Goal: Task Accomplishment & Management: Manage account settings

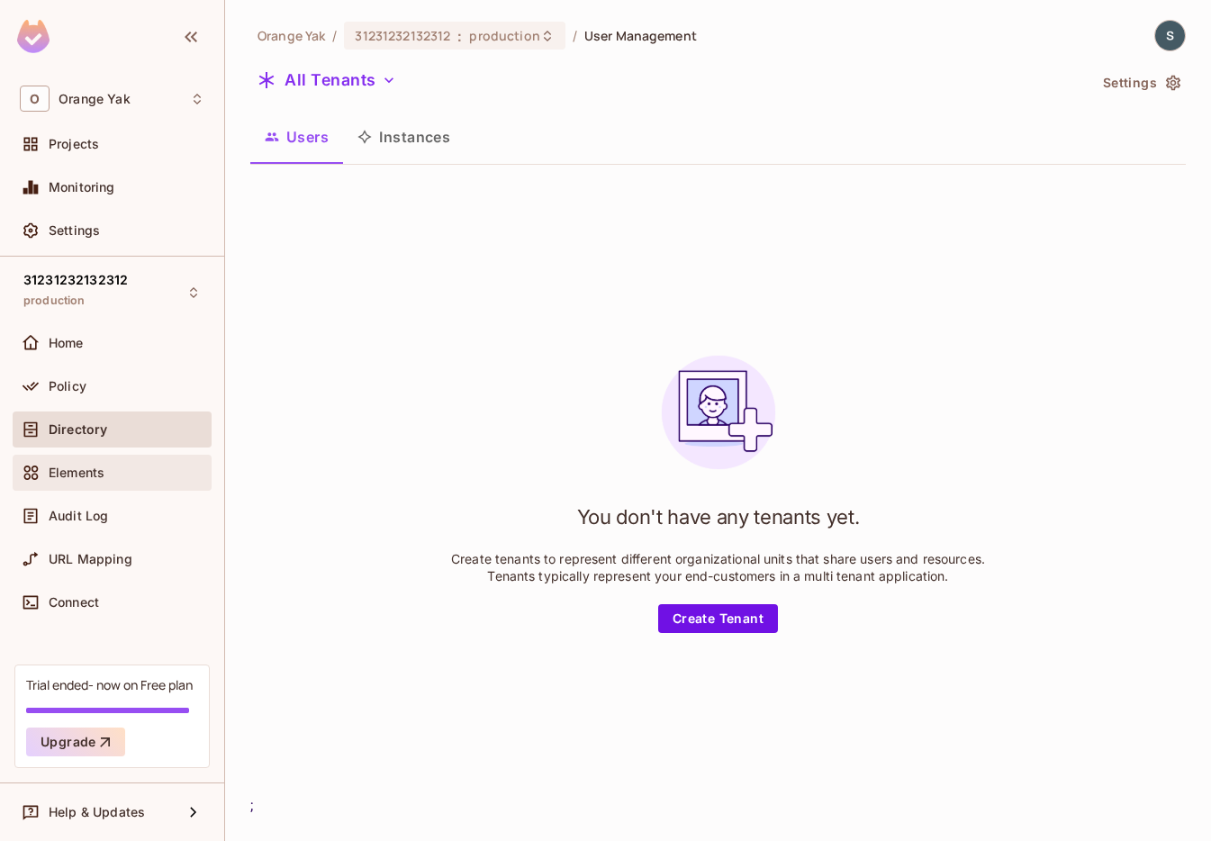
click at [78, 475] on span "Elements" at bounding box center [77, 473] width 56 height 14
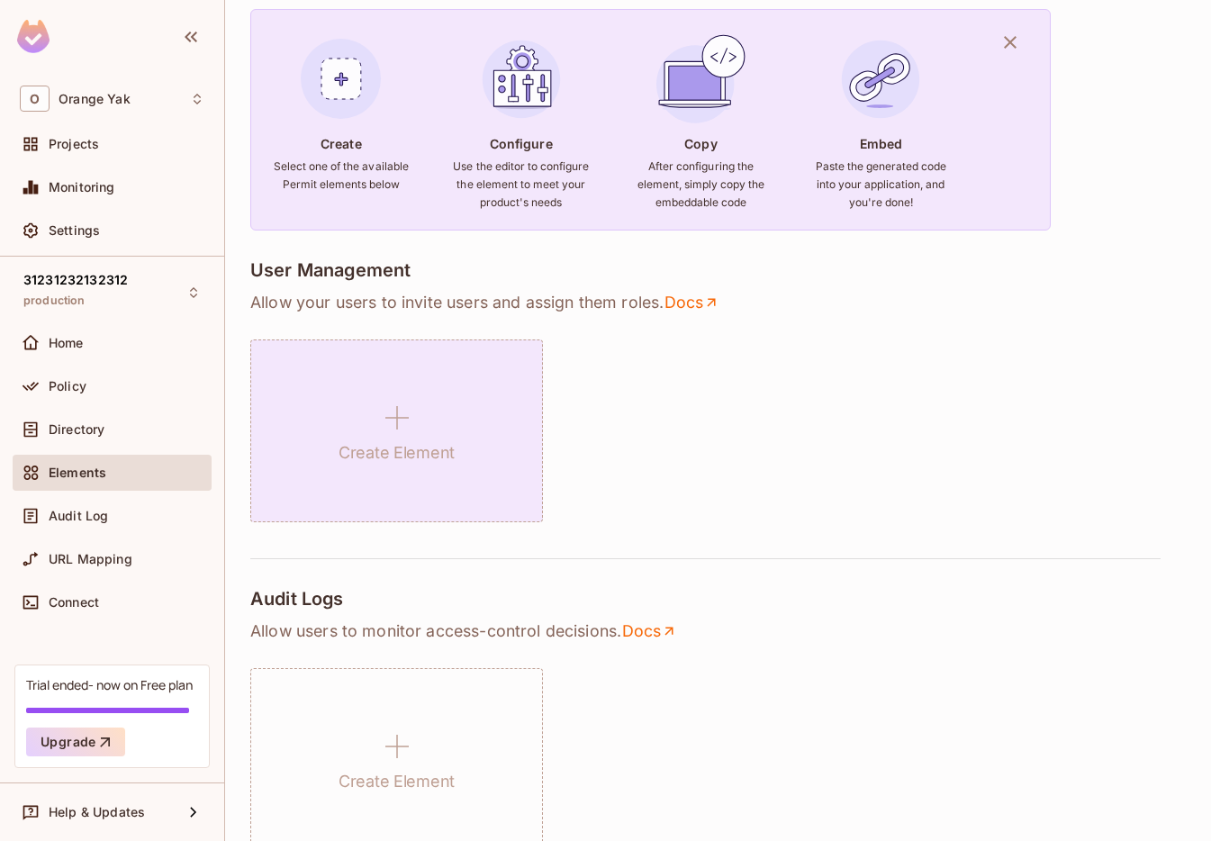
scroll to position [98, 0]
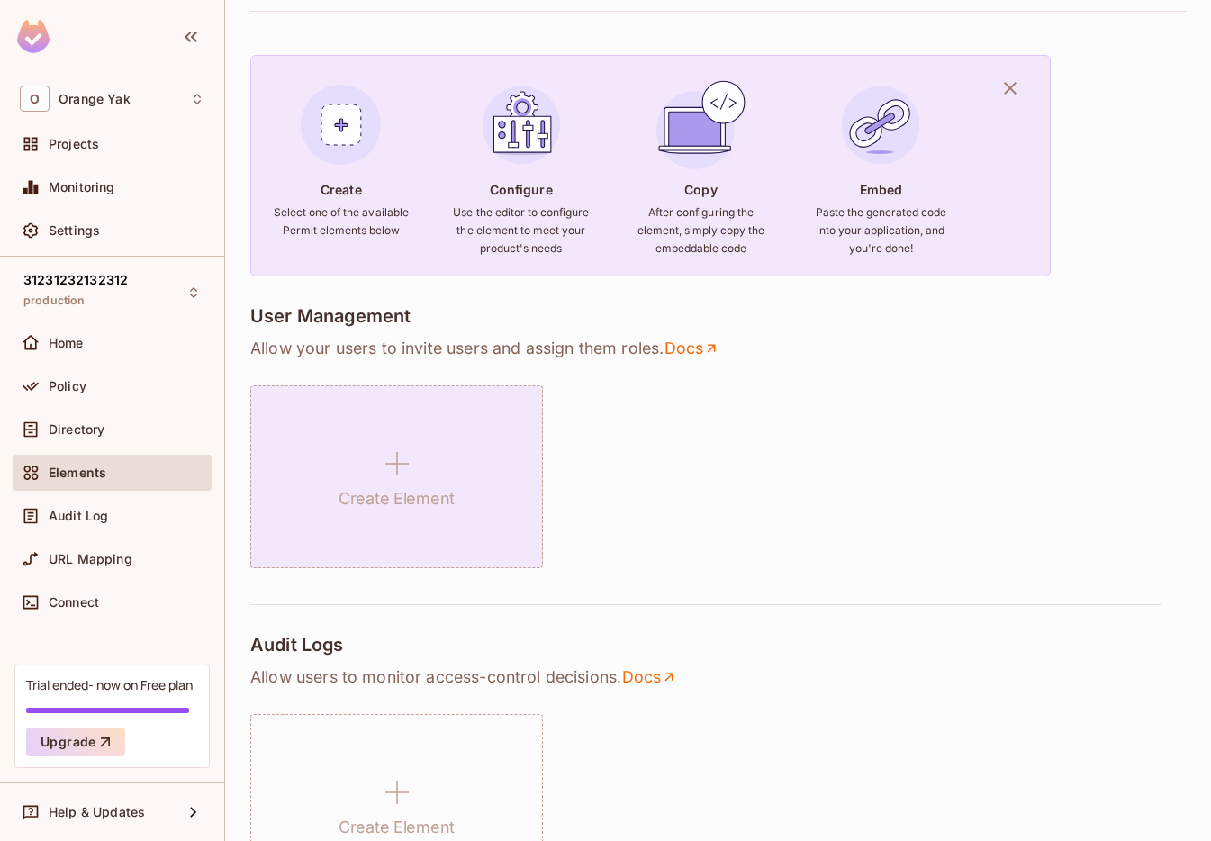
click at [361, 488] on h1 "Create Element" at bounding box center [397, 498] width 116 height 27
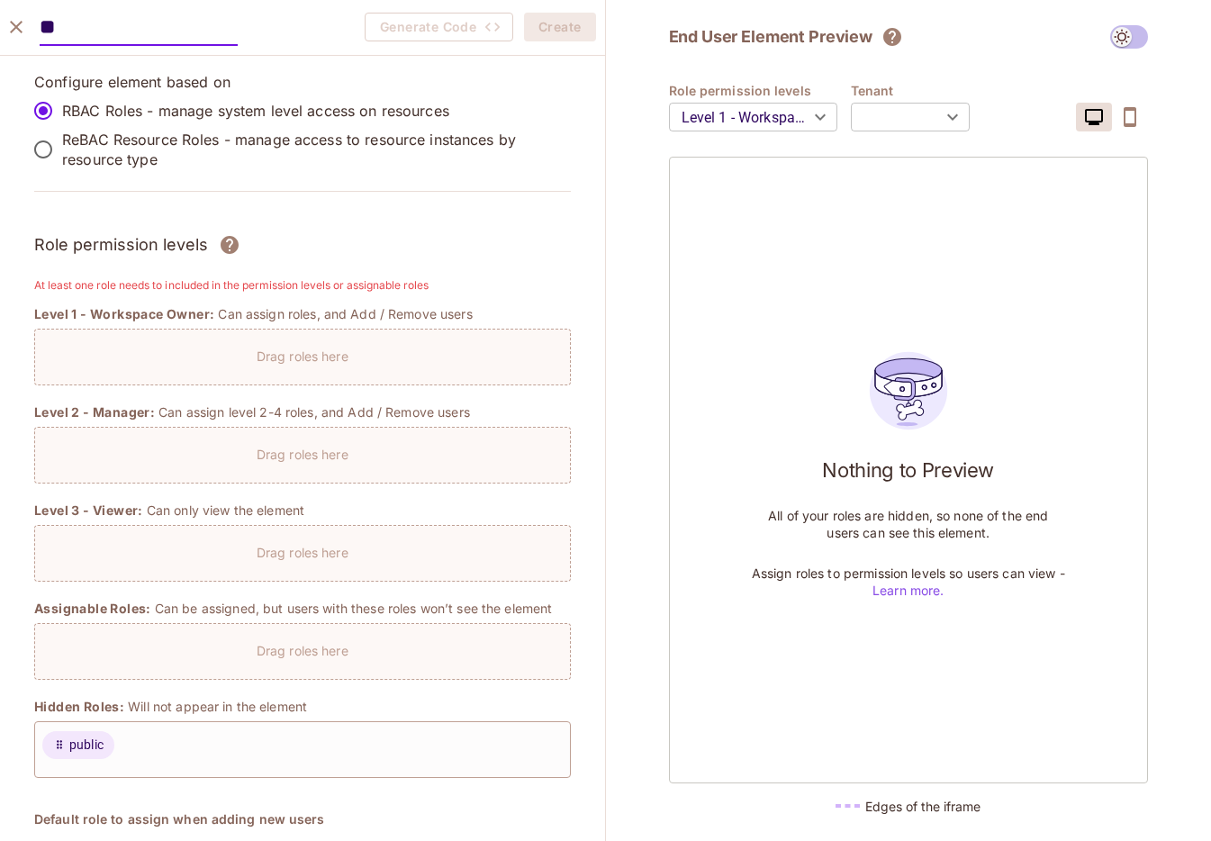
type input "**"
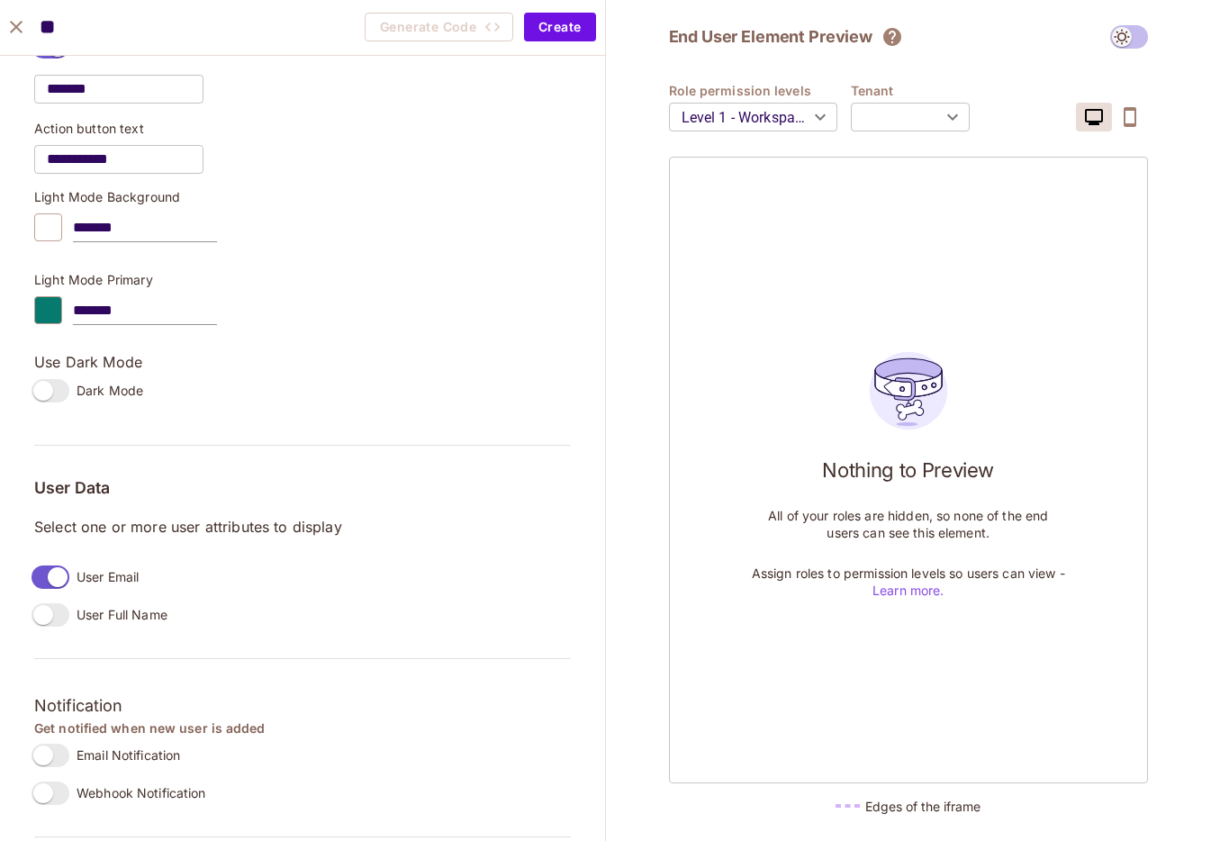
scroll to position [1167, 0]
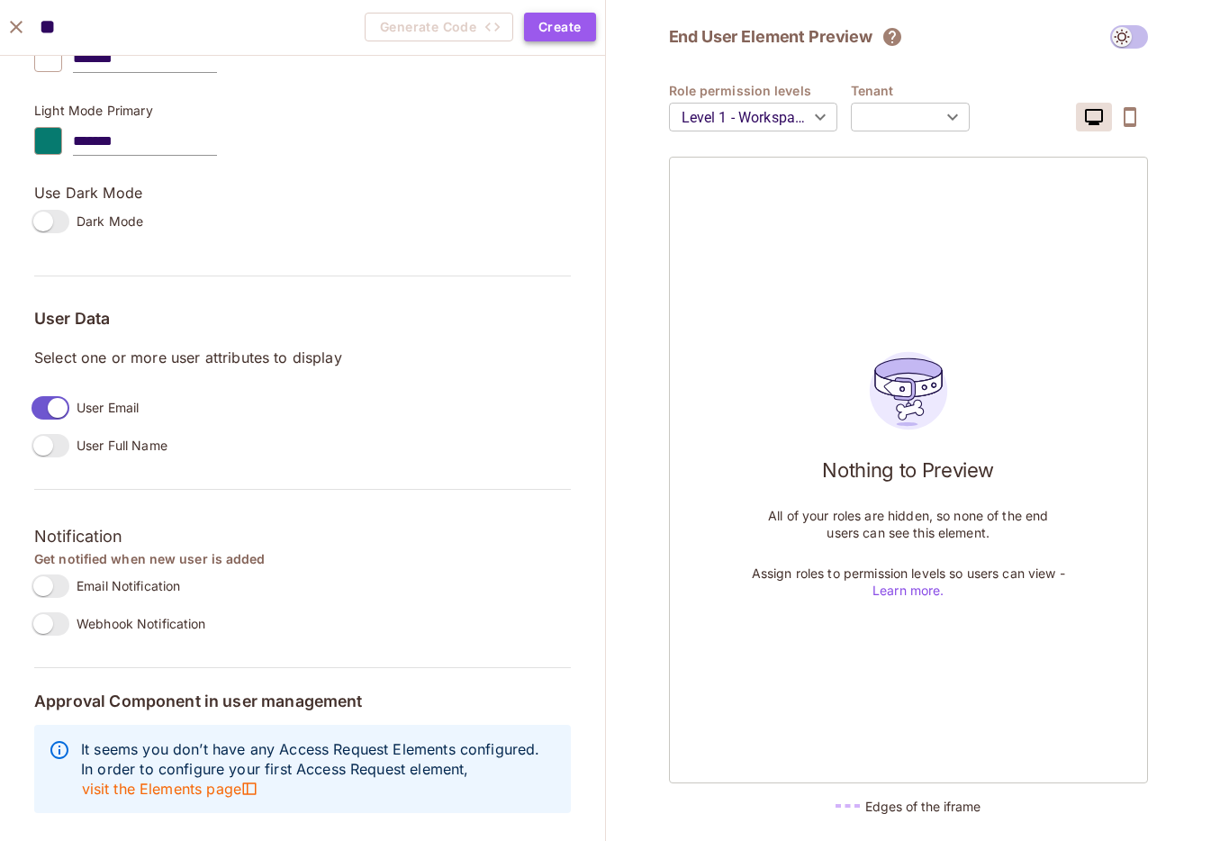
click at [560, 22] on button "Create" at bounding box center [559, 27] width 71 height 29
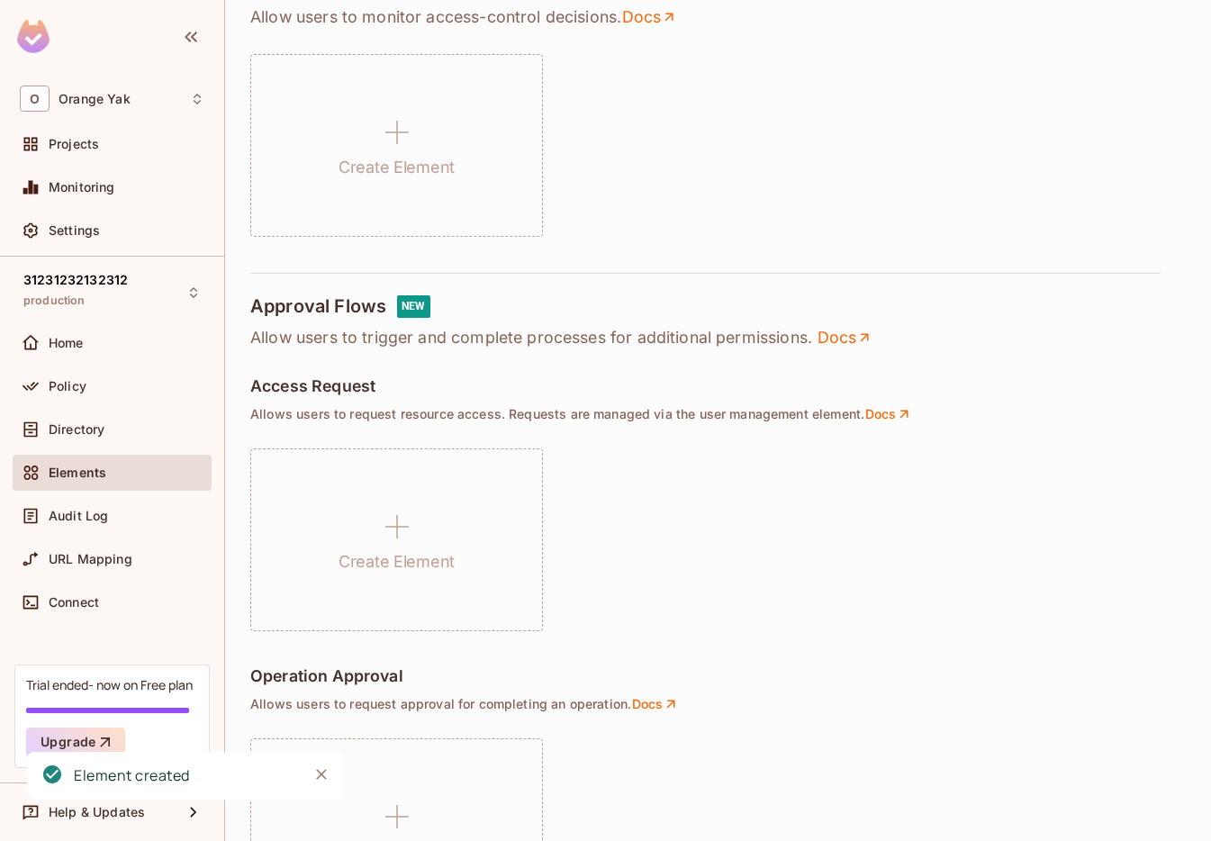
scroll to position [923, 0]
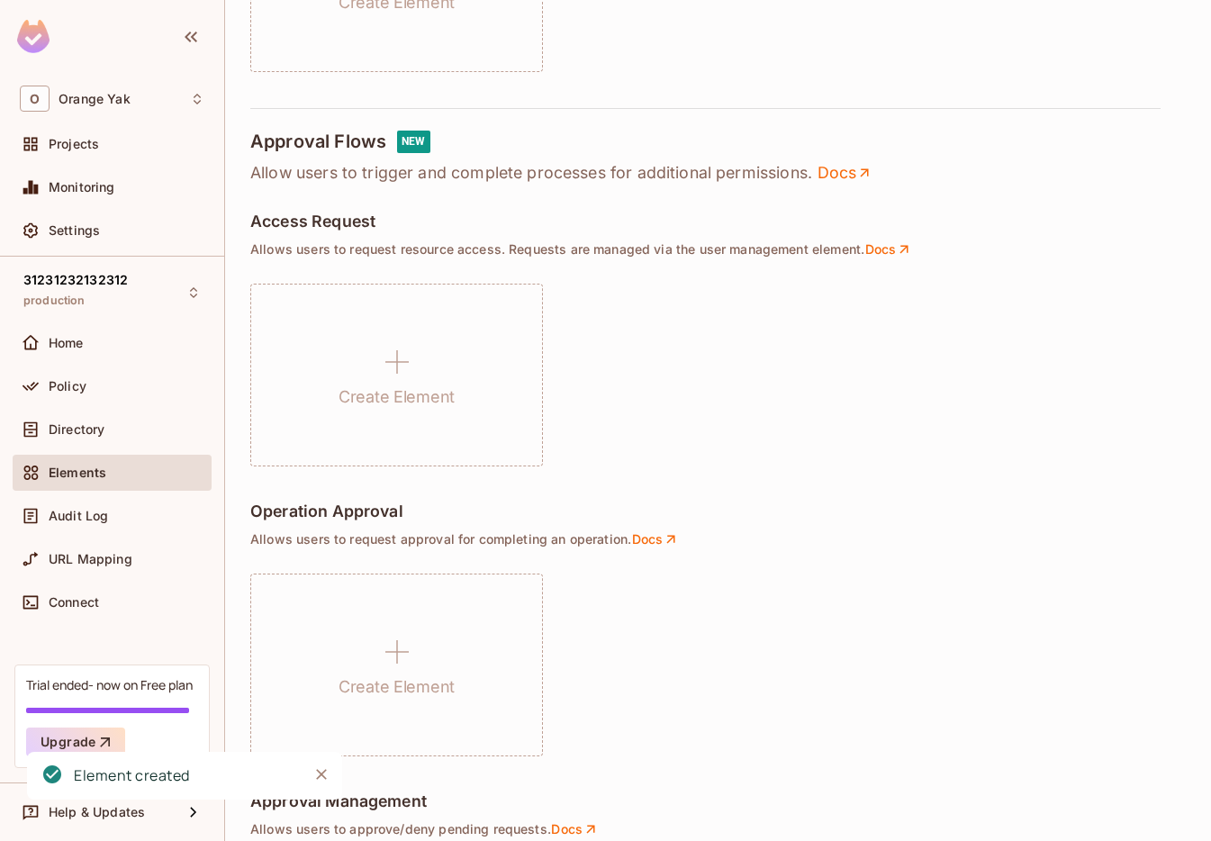
click at [410, 396] on h1 "Create Element" at bounding box center [397, 397] width 116 height 27
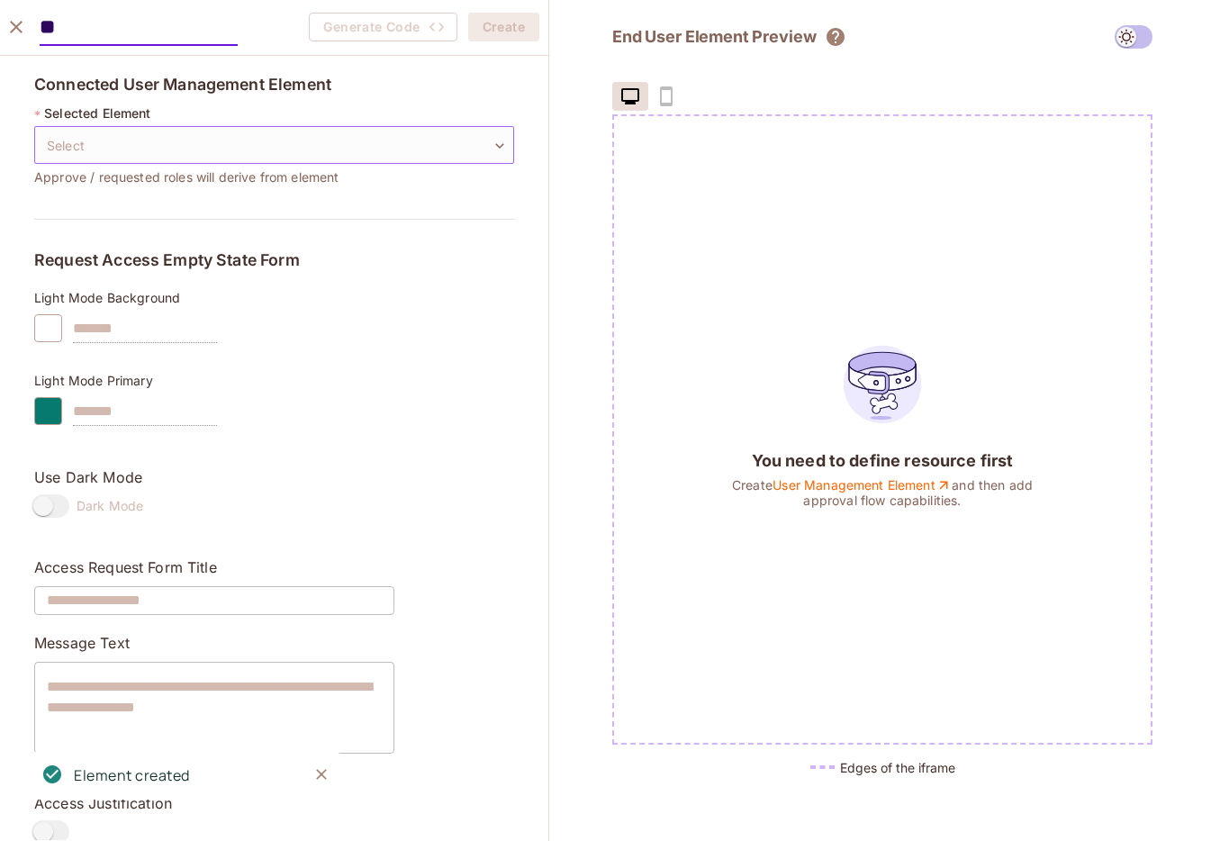
type input "**"
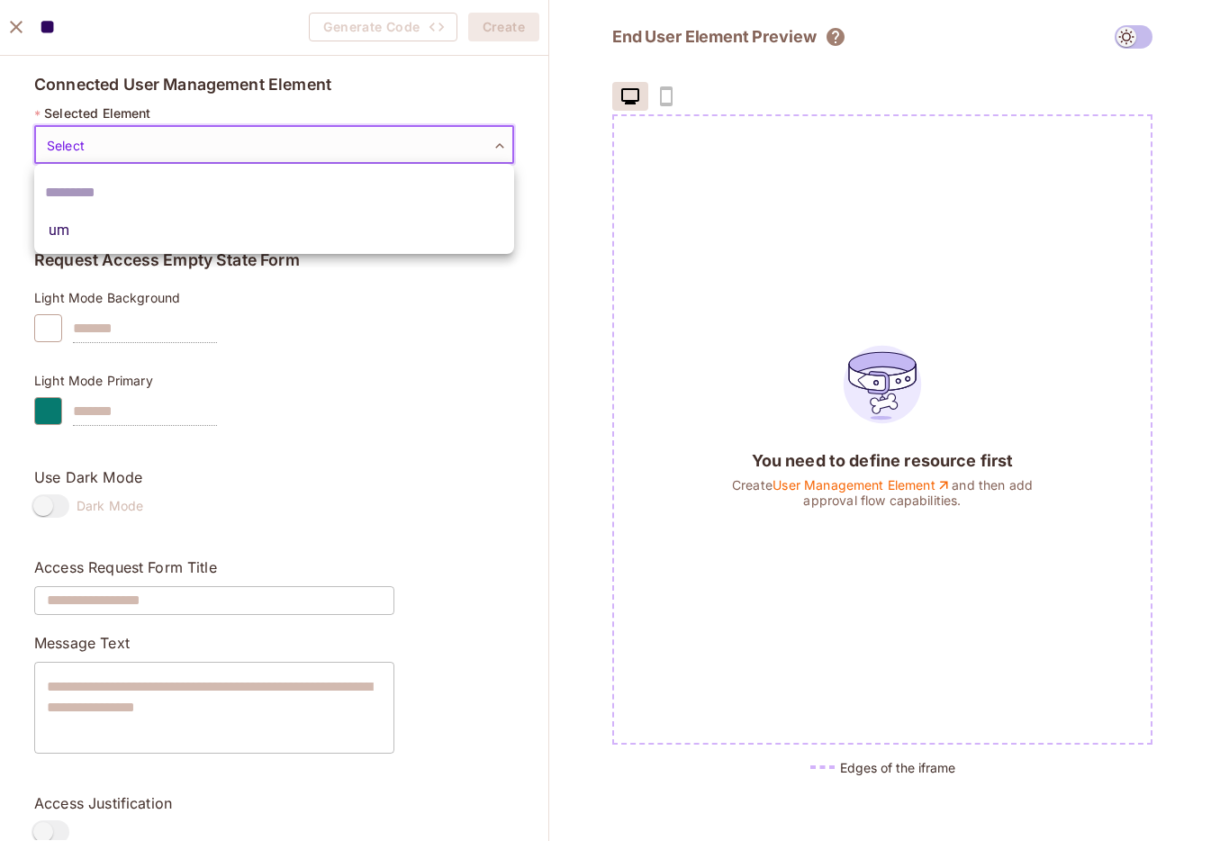
click at [113, 136] on body "O Orange Yak Projects Monitoring Settings 31231232132312 production Home Policy…" at bounding box center [605, 420] width 1211 height 841
click at [104, 223] on li "um" at bounding box center [274, 230] width 480 height 32
type input "**********"
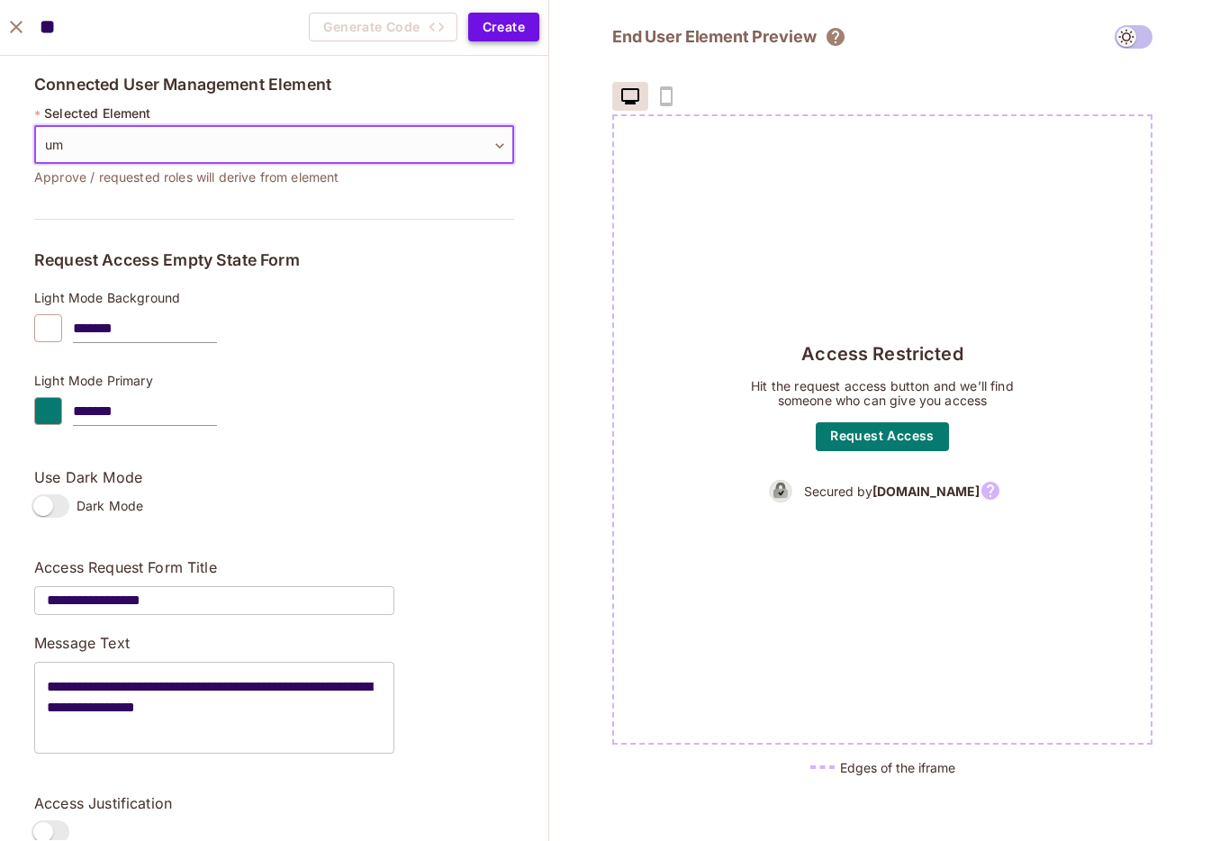
click at [503, 36] on button "Create" at bounding box center [503, 27] width 71 height 29
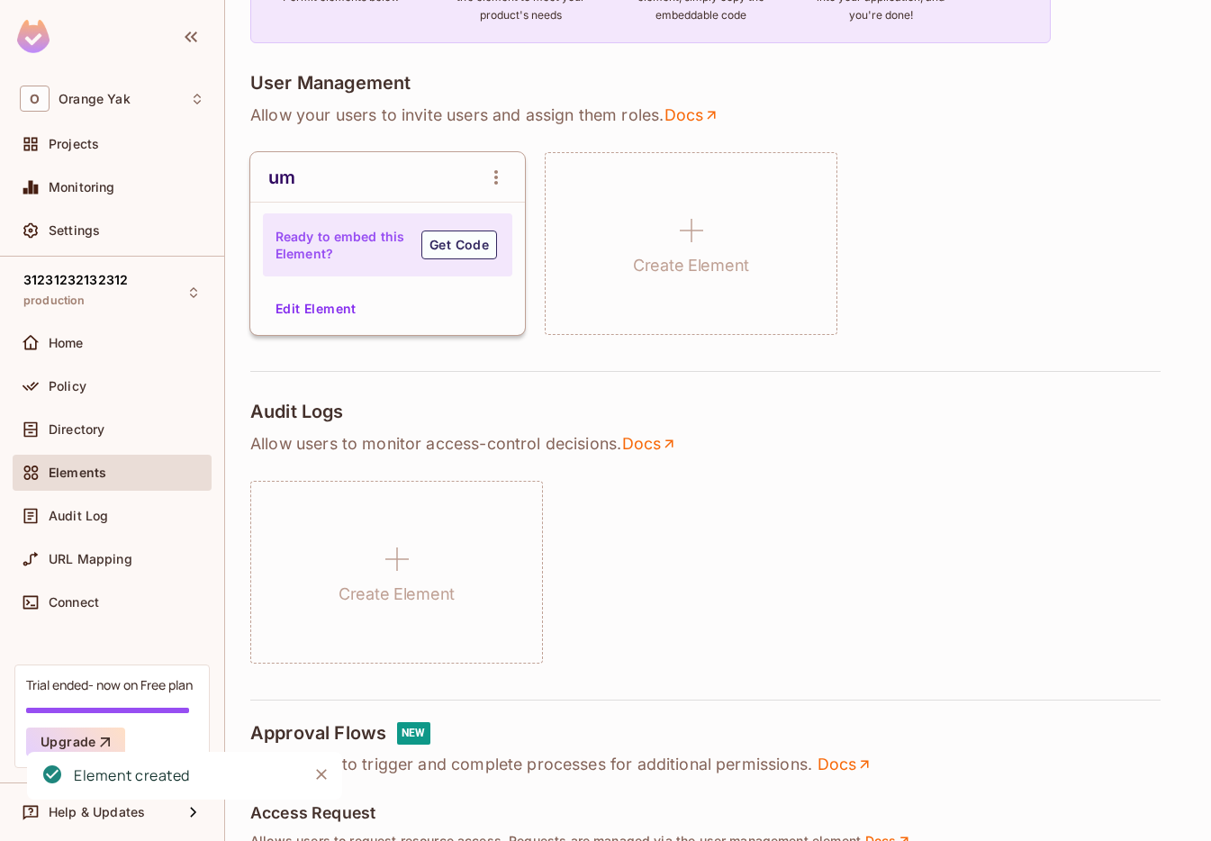
scroll to position [319, 0]
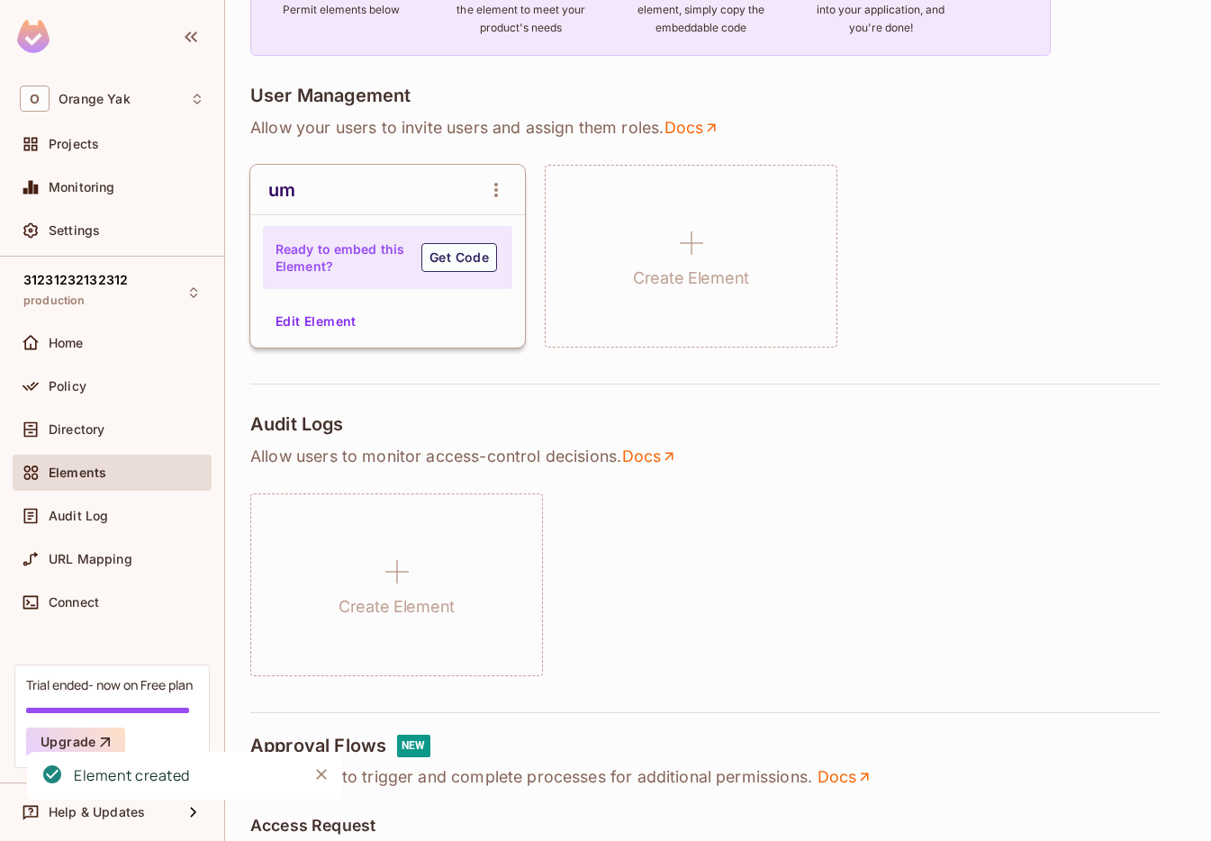
click at [313, 317] on button "Edit Element" at bounding box center [315, 321] width 95 height 29
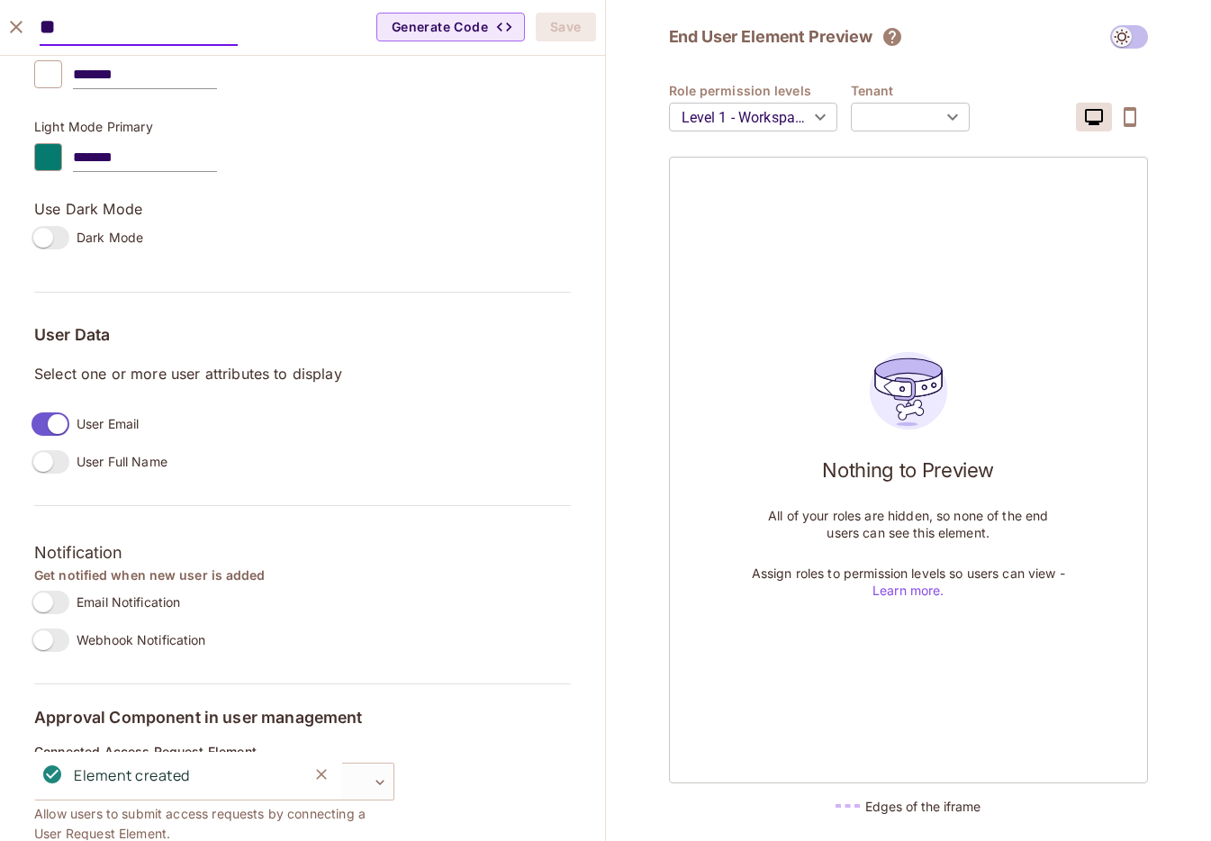
scroll to position [1171, 0]
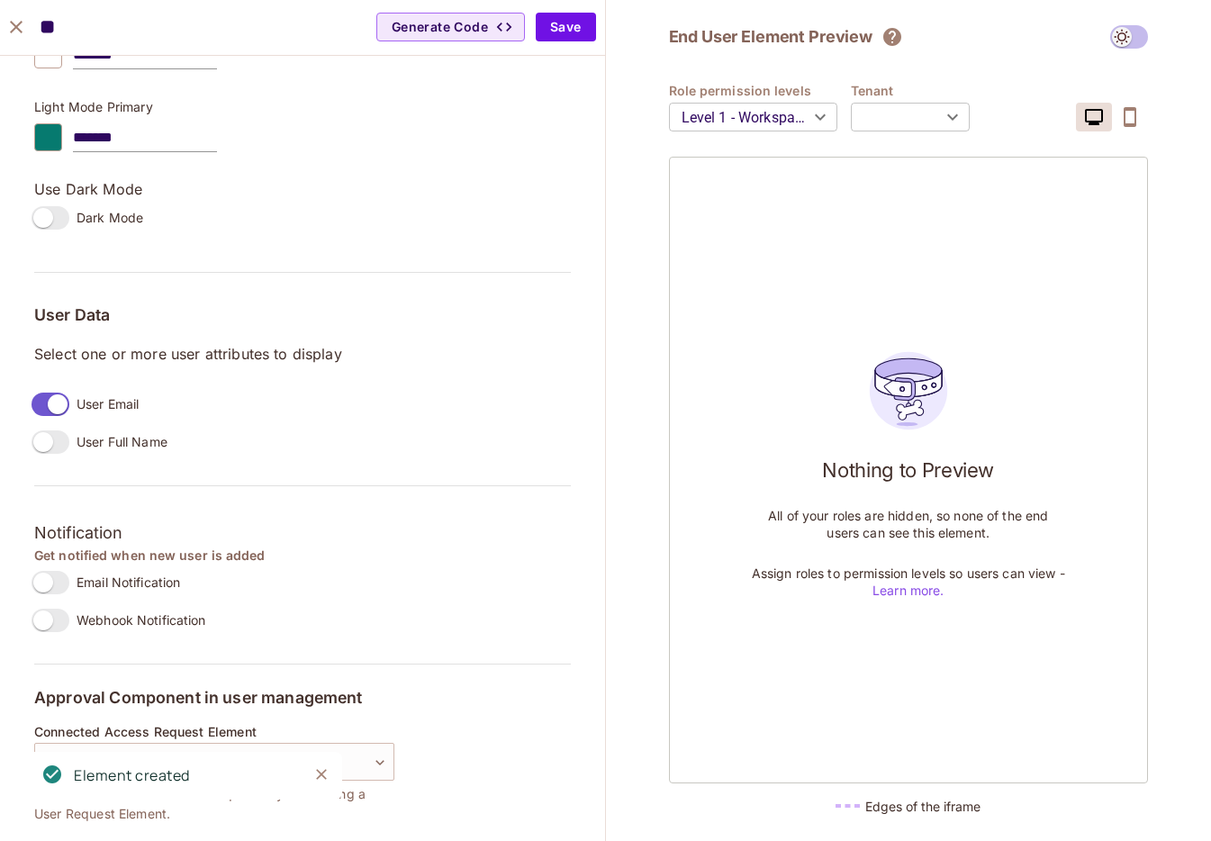
click at [325, 767] on icon "Close" at bounding box center [322, 775] width 18 height 18
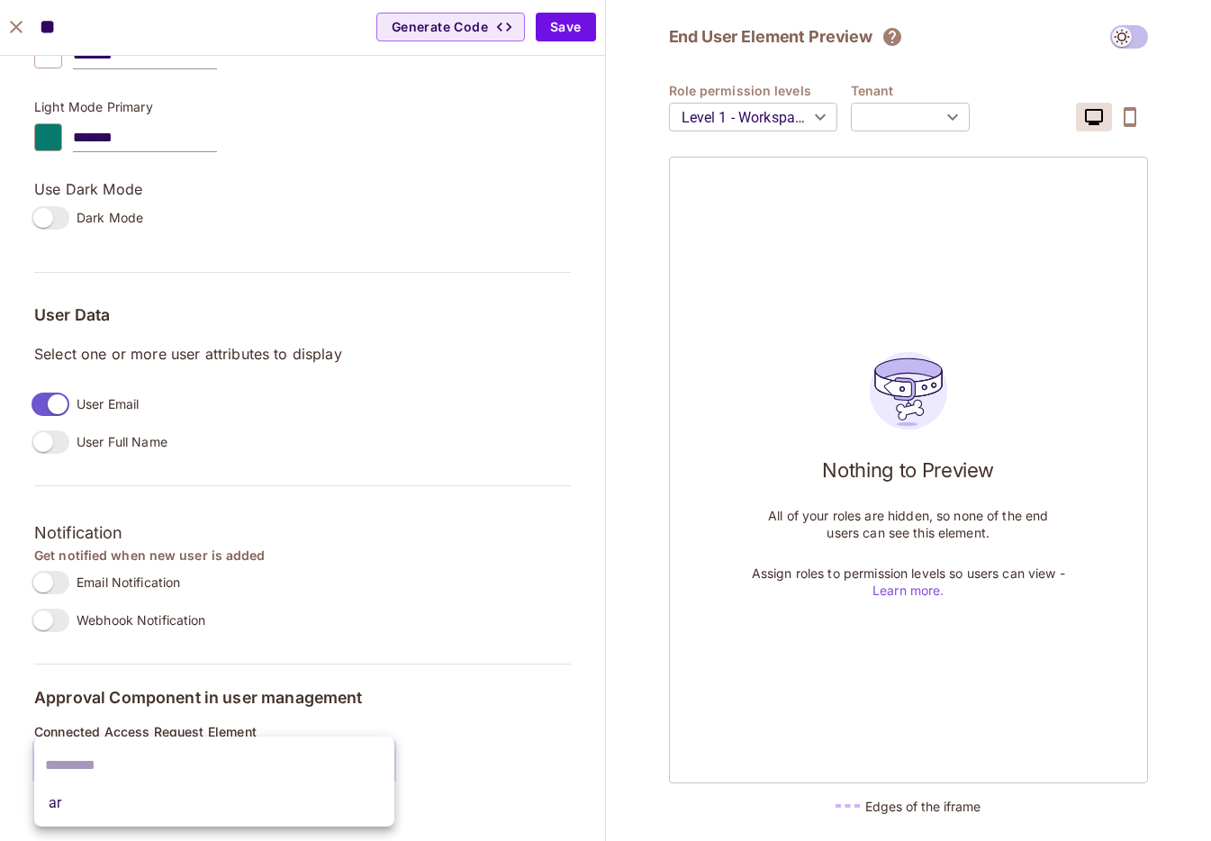
click at [357, 751] on body "O Orange Yak Projects Monitoring Settings 31231232132312 production Home Policy…" at bounding box center [605, 420] width 1211 height 841
click at [302, 793] on li "ar" at bounding box center [214, 803] width 360 height 32
type input "**********"
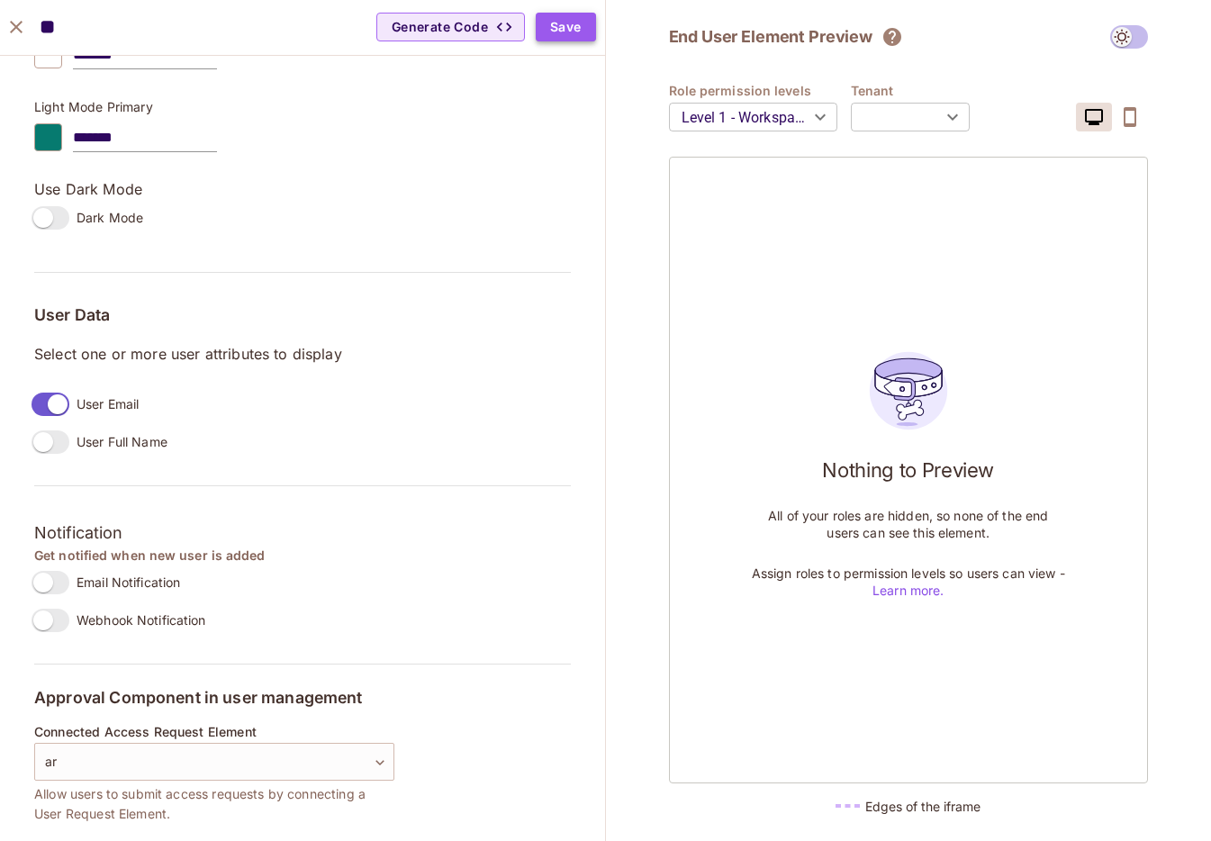
click at [572, 13] on button "Save" at bounding box center [566, 27] width 60 height 29
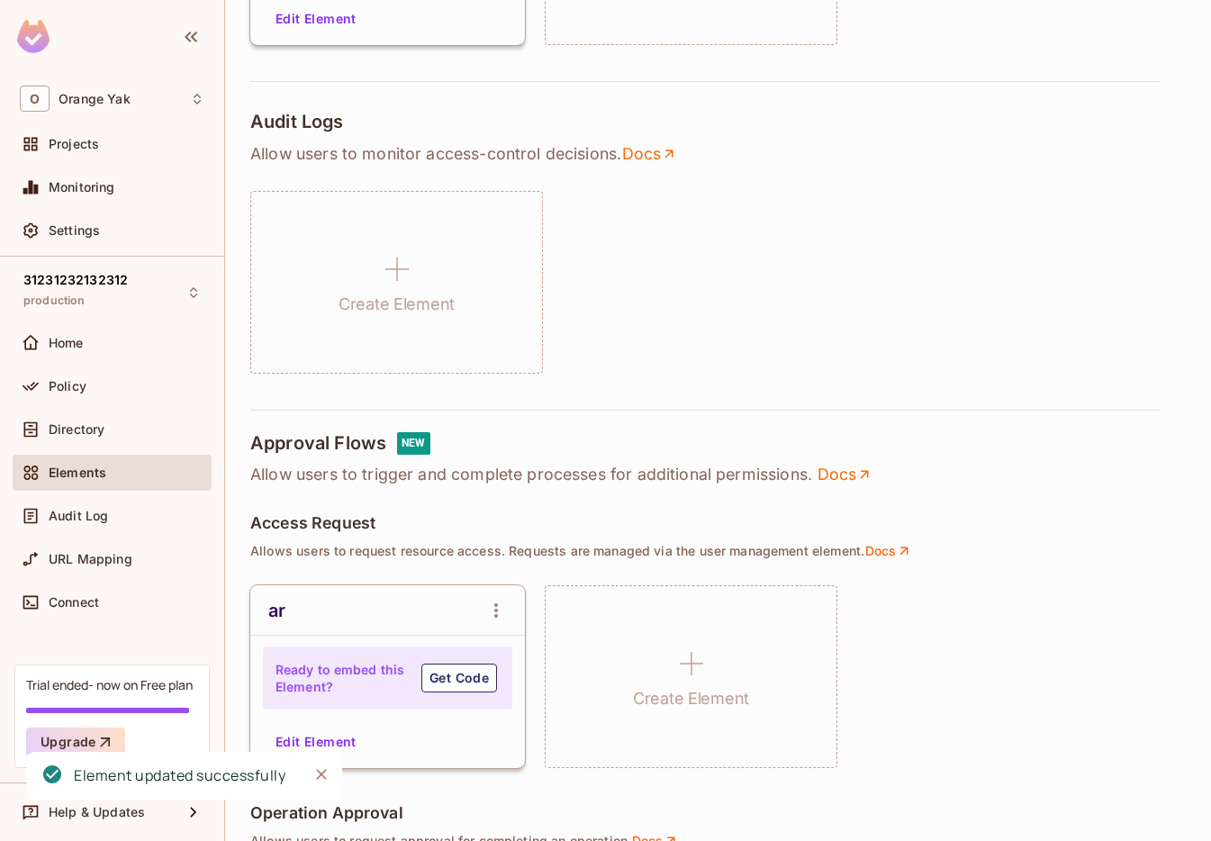
scroll to position [713, 0]
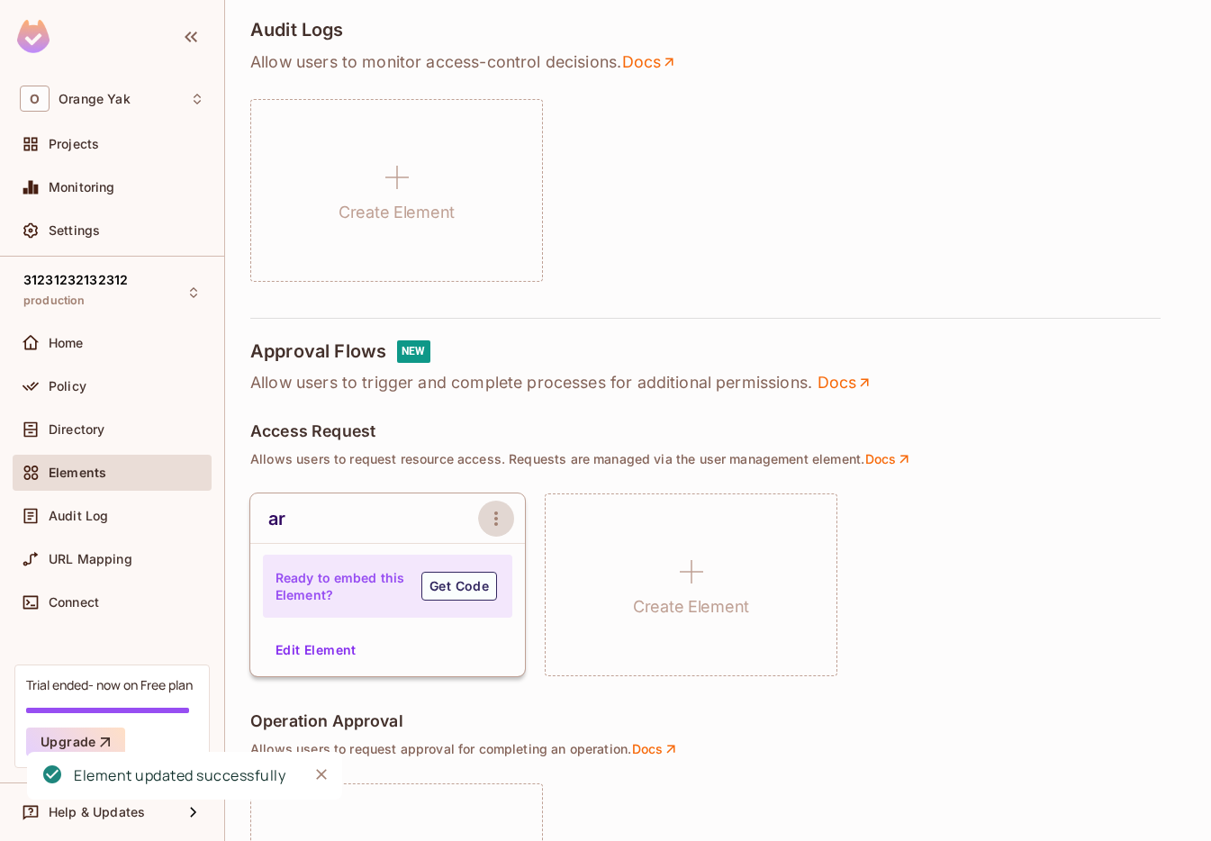
click at [493, 517] on icon "open Menu" at bounding box center [496, 519] width 22 height 22
click at [539, 630] on li "Delete Element" at bounding box center [553, 616] width 151 height 29
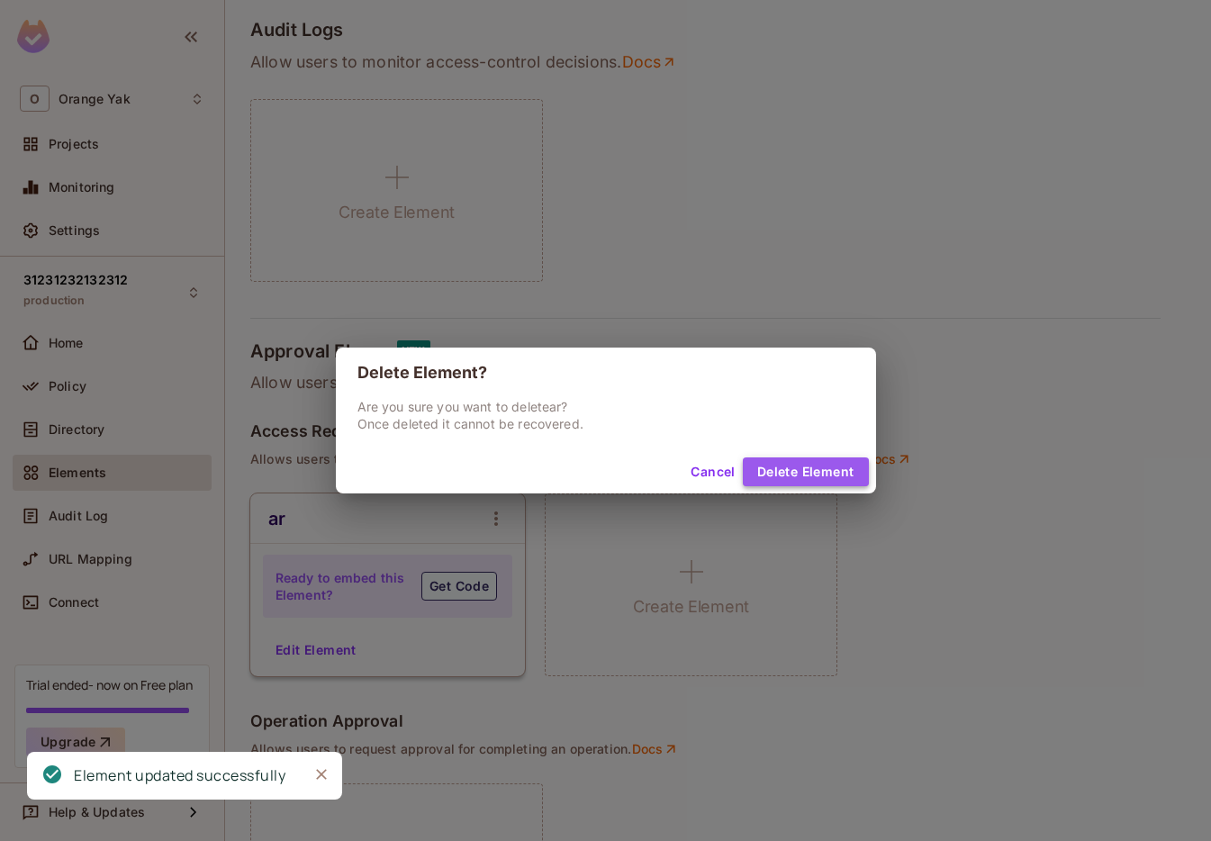
click at [811, 473] on button "Delete Element" at bounding box center [806, 472] width 126 height 29
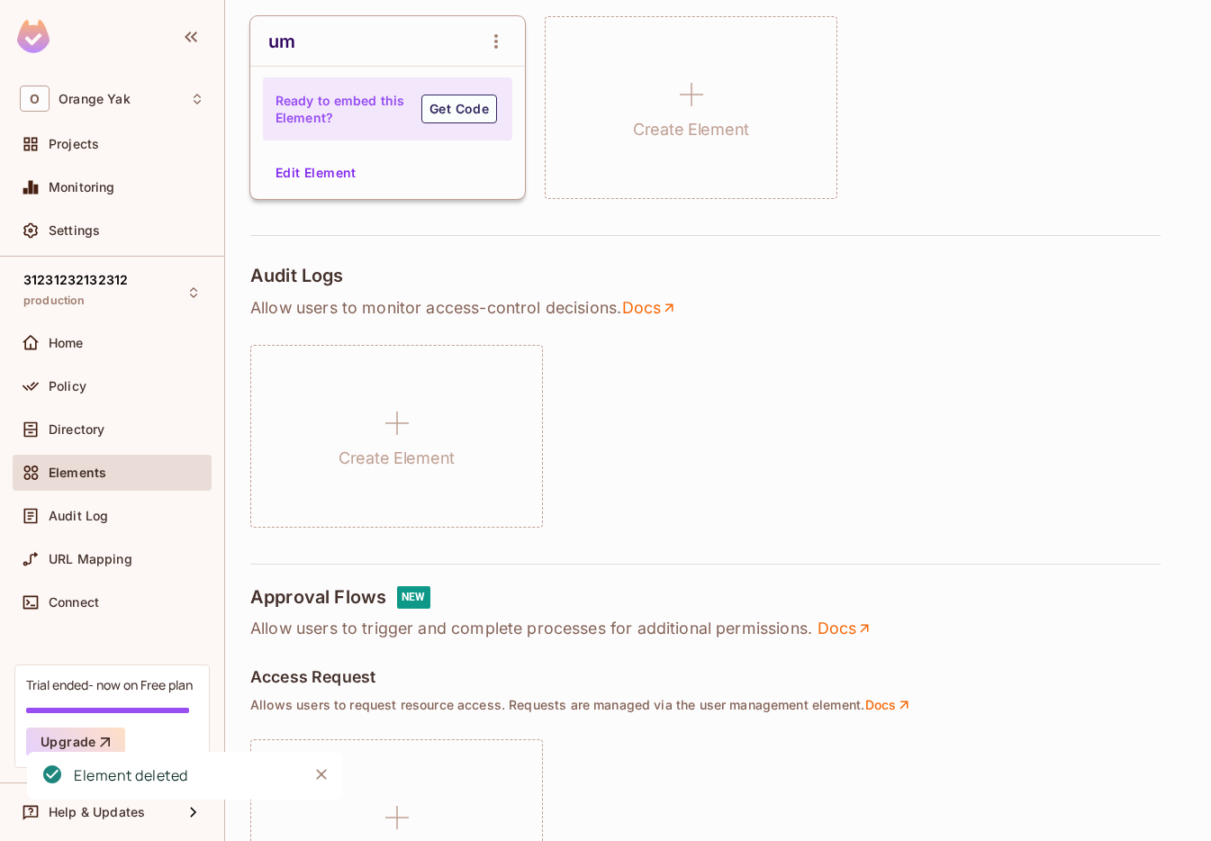
scroll to position [390, 0]
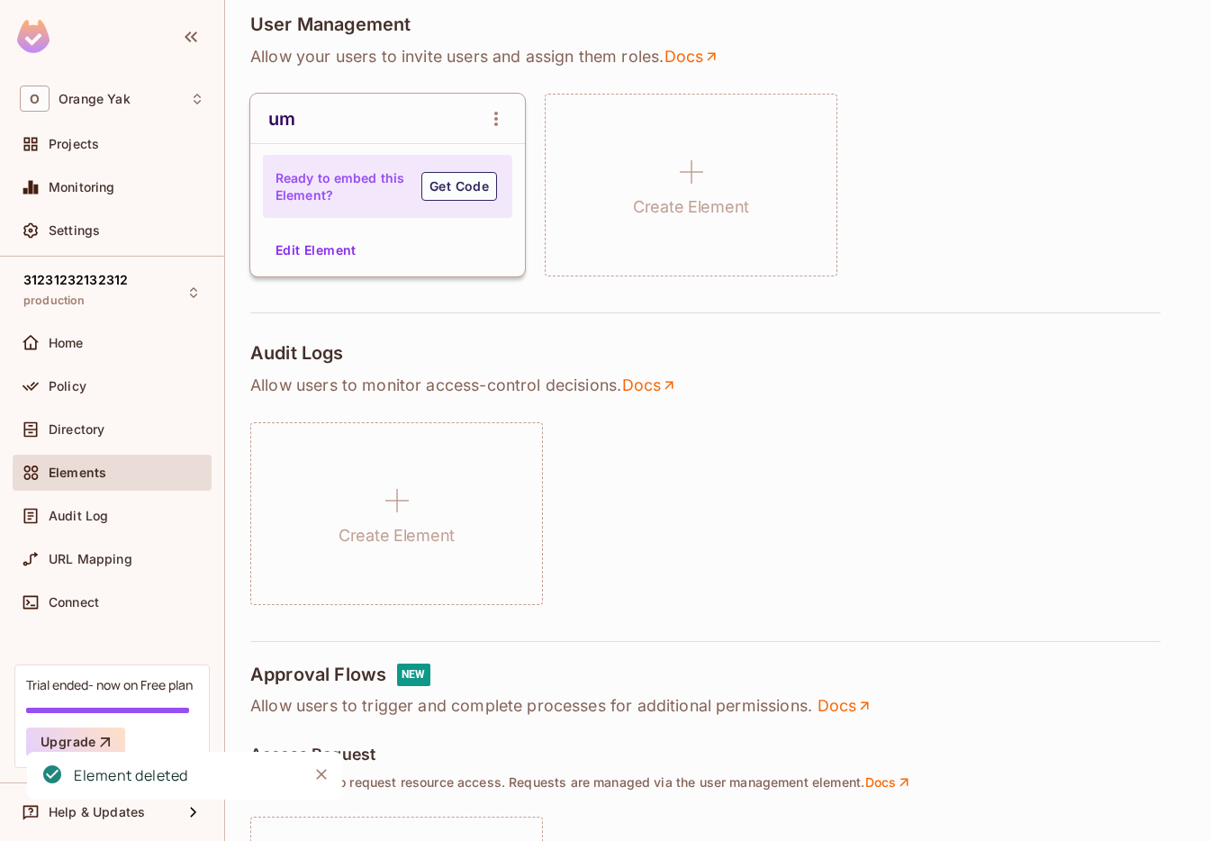
click at [331, 242] on button "Edit Element" at bounding box center [315, 250] width 95 height 29
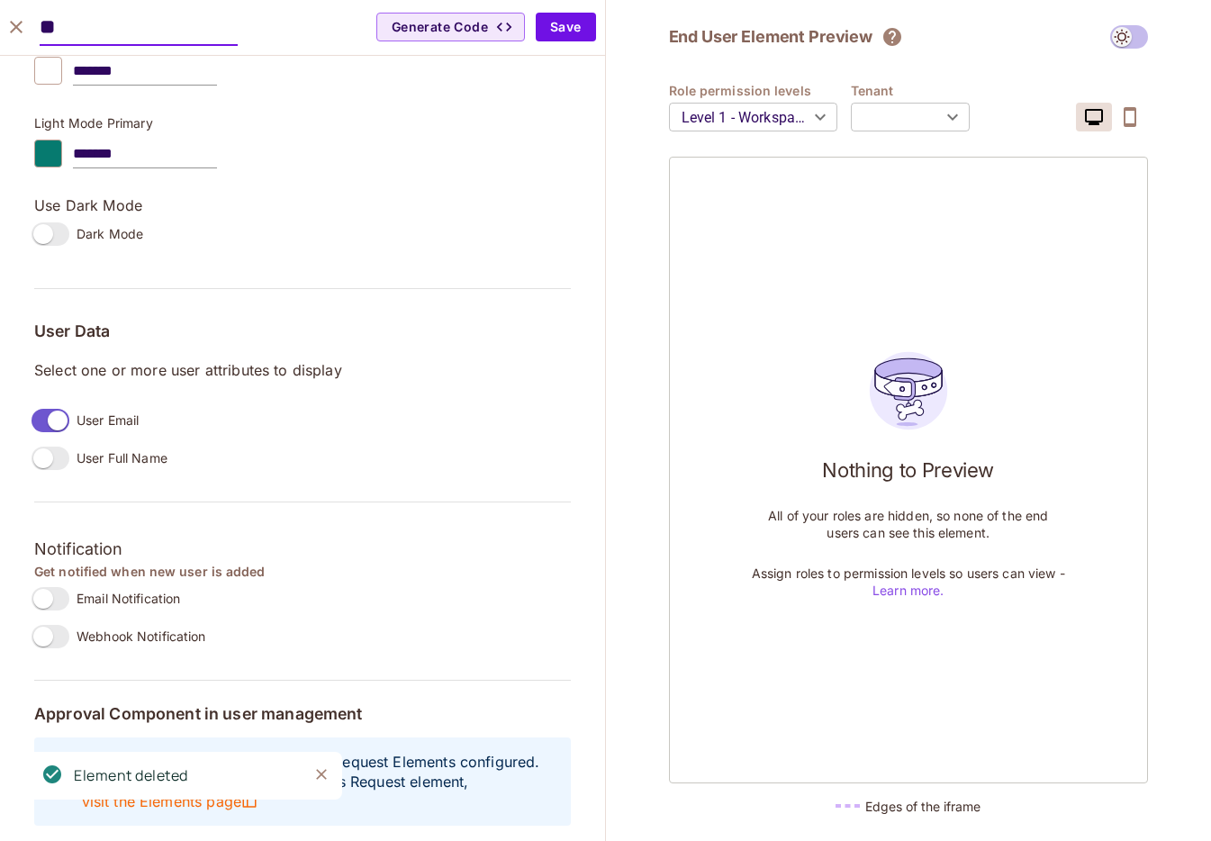
scroll to position [1167, 0]
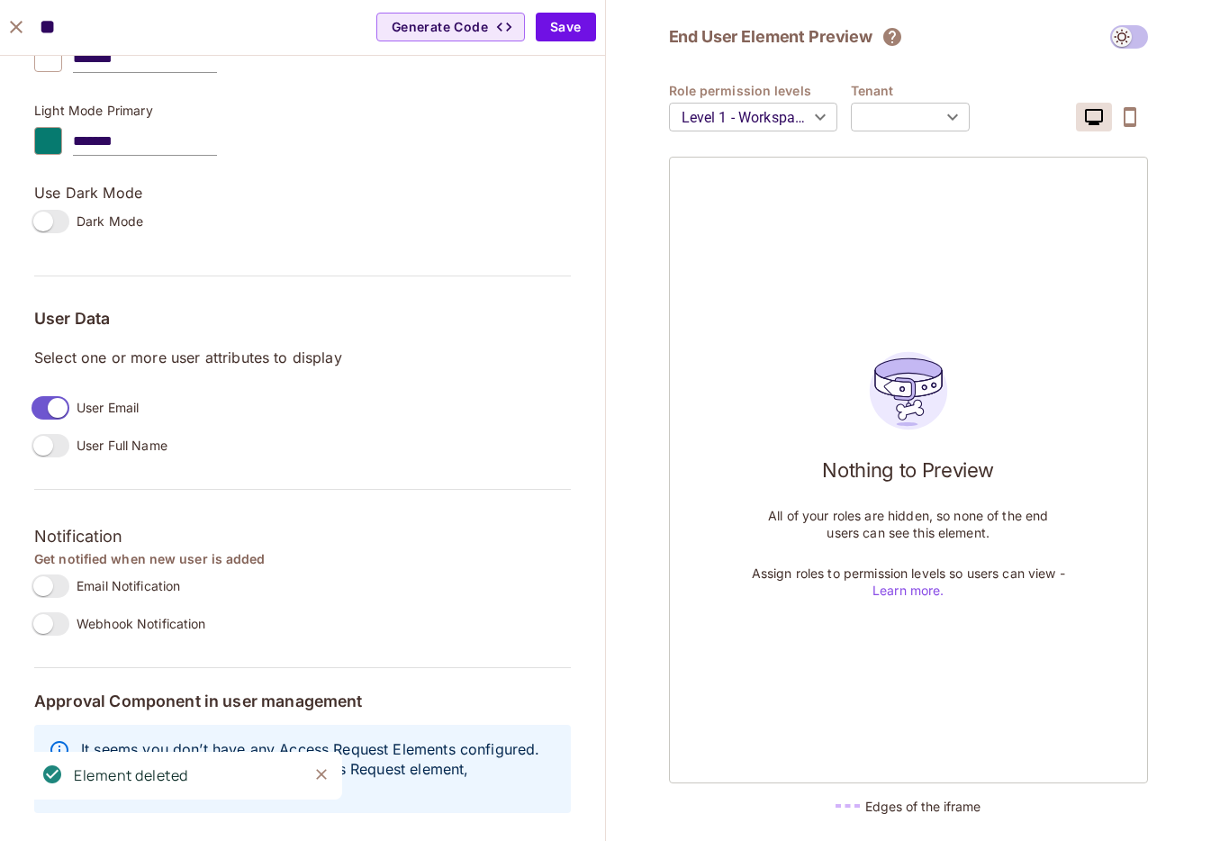
click at [318, 777] on icon "Close" at bounding box center [321, 774] width 11 height 11
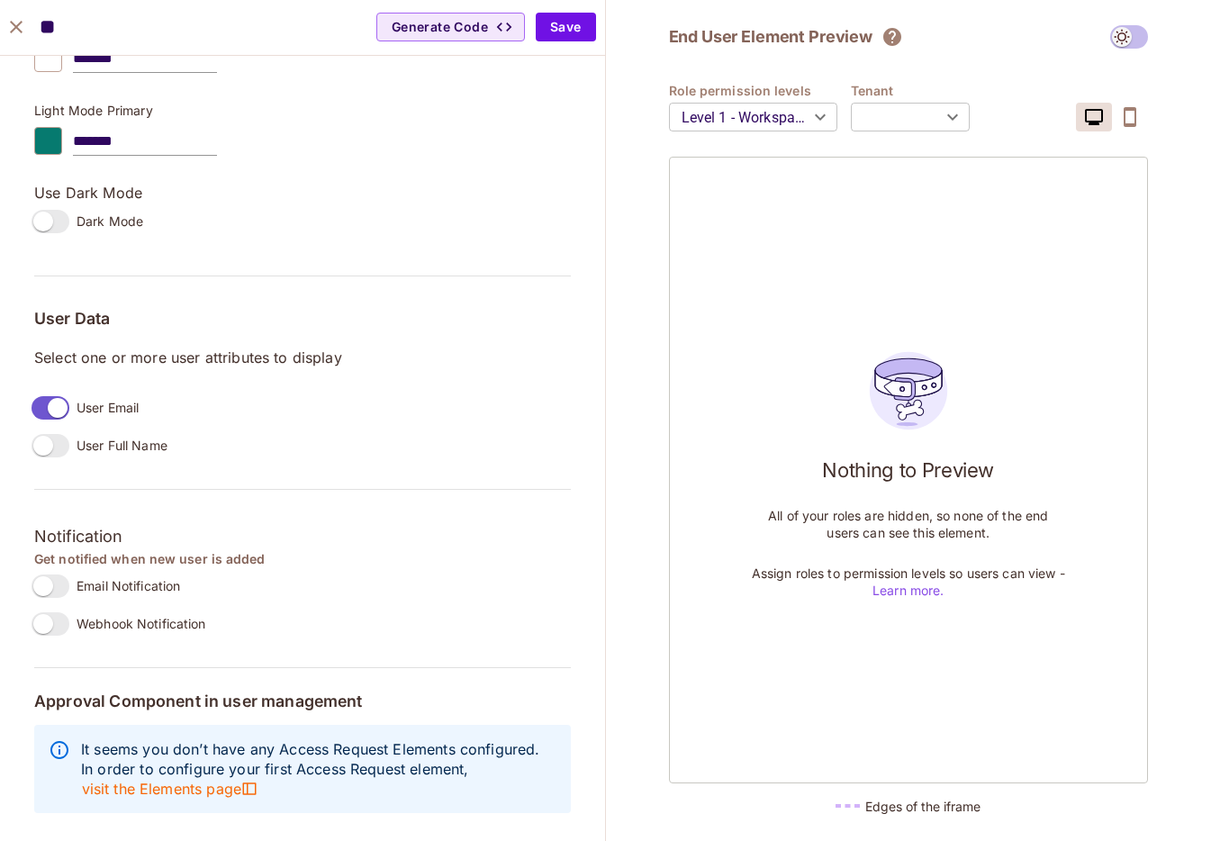
click at [8, 23] on icon "close" at bounding box center [16, 27] width 22 height 22
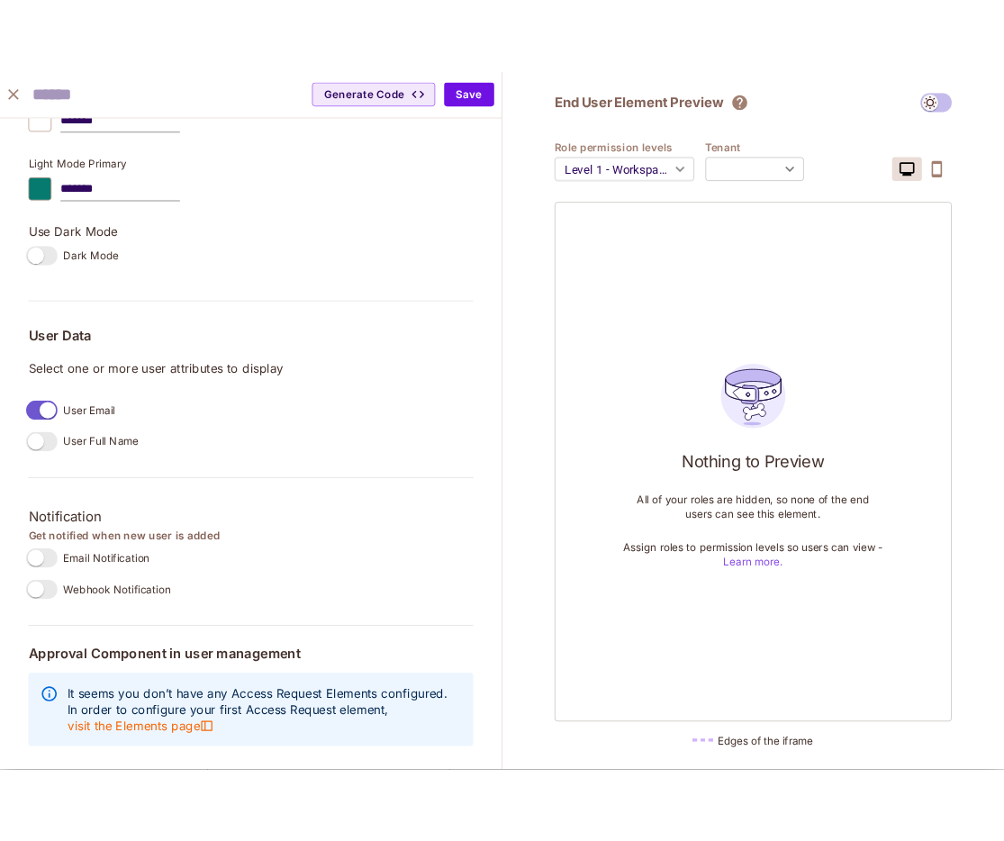
scroll to position [1196, 0]
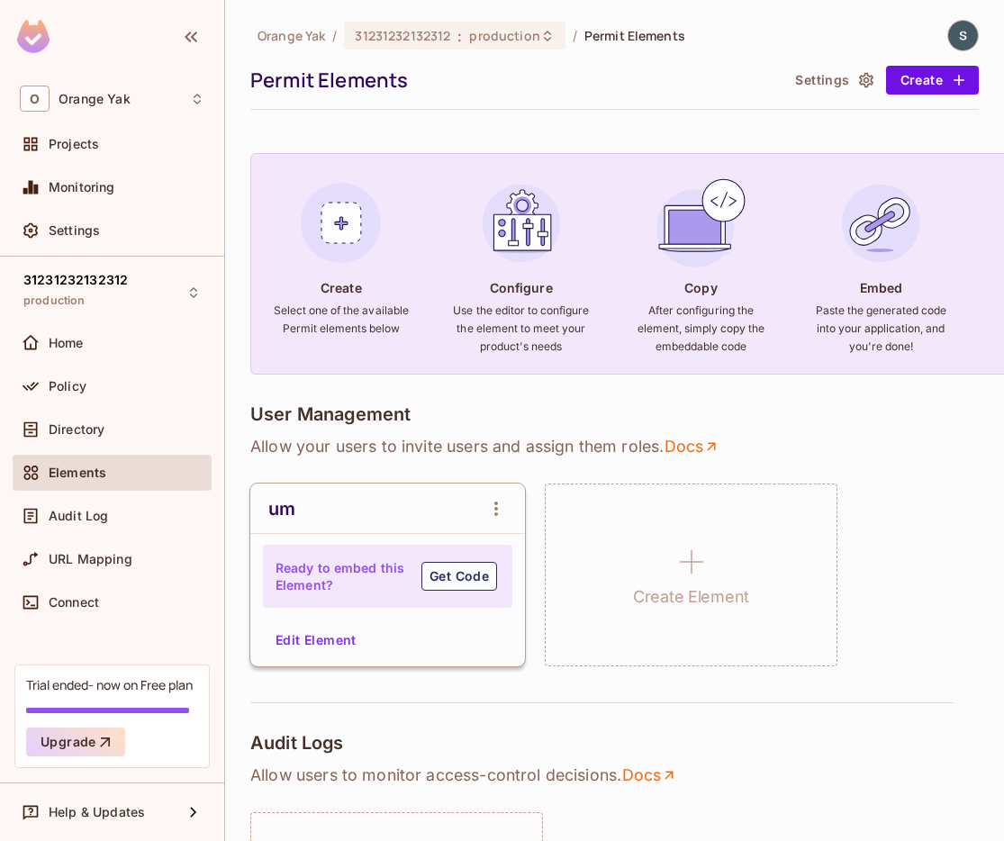
click at [503, 498] on icon "open Menu" at bounding box center [496, 509] width 22 height 22
click at [413, 501] on div at bounding box center [502, 420] width 1004 height 841
click at [303, 635] on button "Edit Element" at bounding box center [315, 640] width 95 height 29
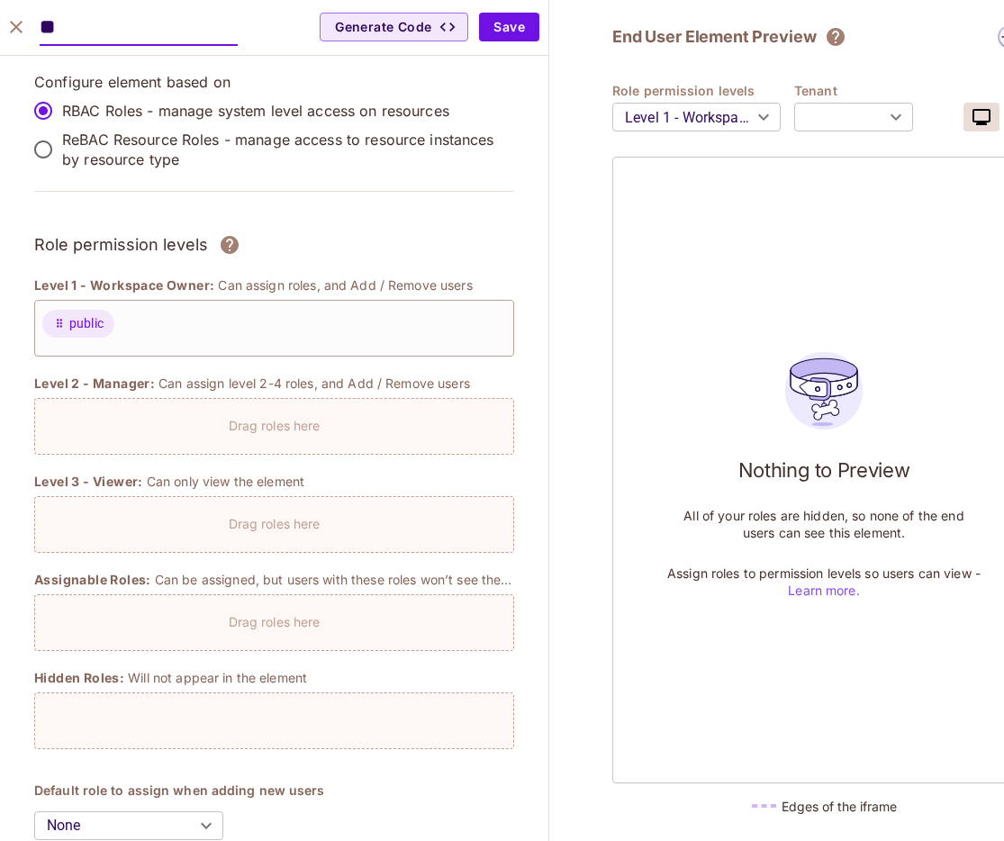
scroll to position [1167, 0]
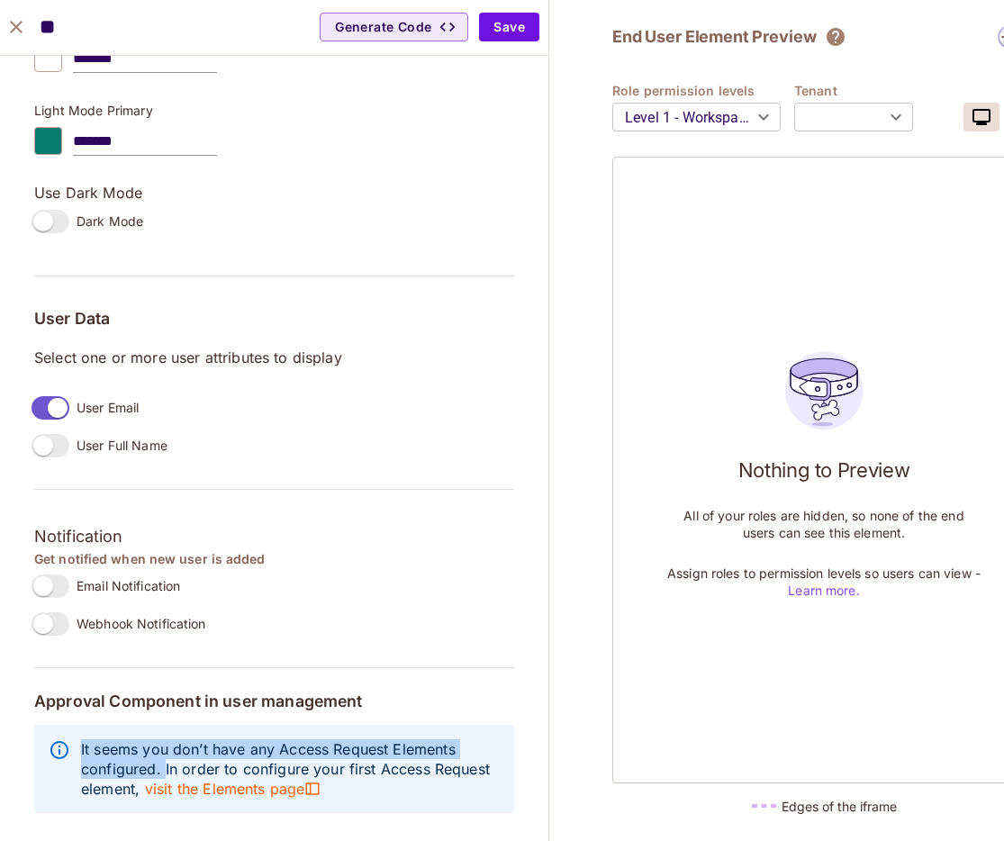
drag, startPoint x: 163, startPoint y: 772, endPoint x: 79, endPoint y: 750, distance: 86.5
click at [79, 750] on div "It seems you don’t have any Access Request Elements configured. In order to con…" at bounding box center [274, 769] width 480 height 88
copy p "It seems you don’t have any Access Request Elements configured."
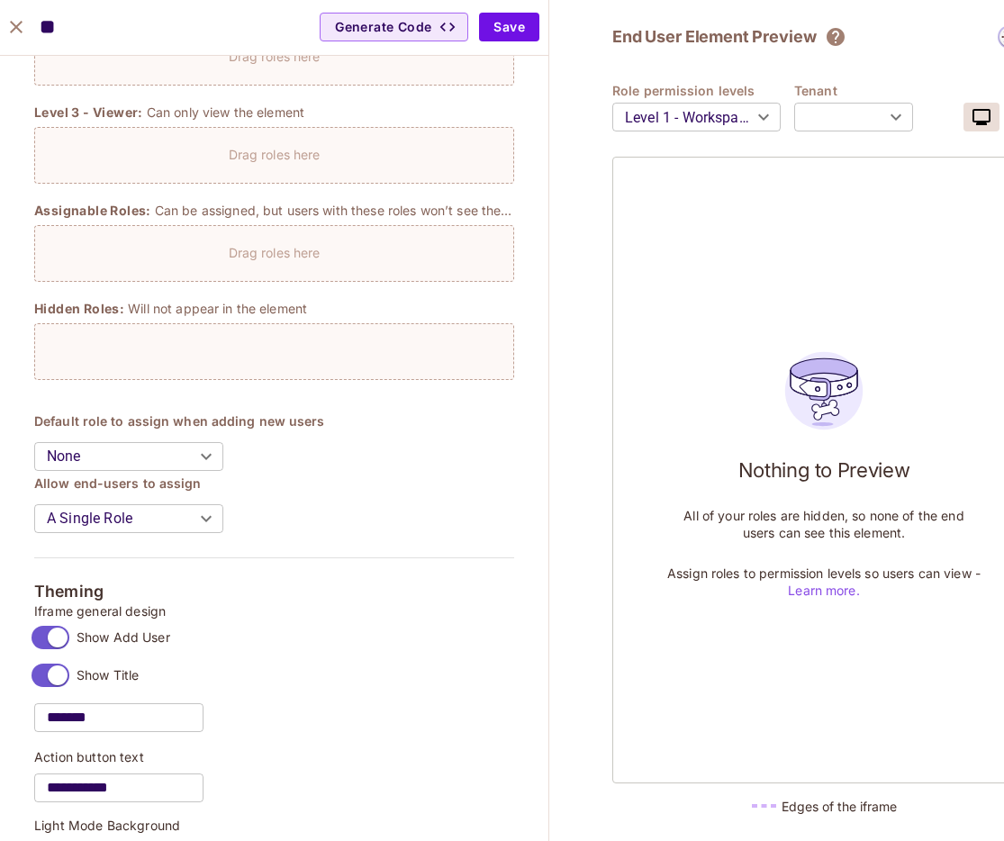
scroll to position [286, 0]
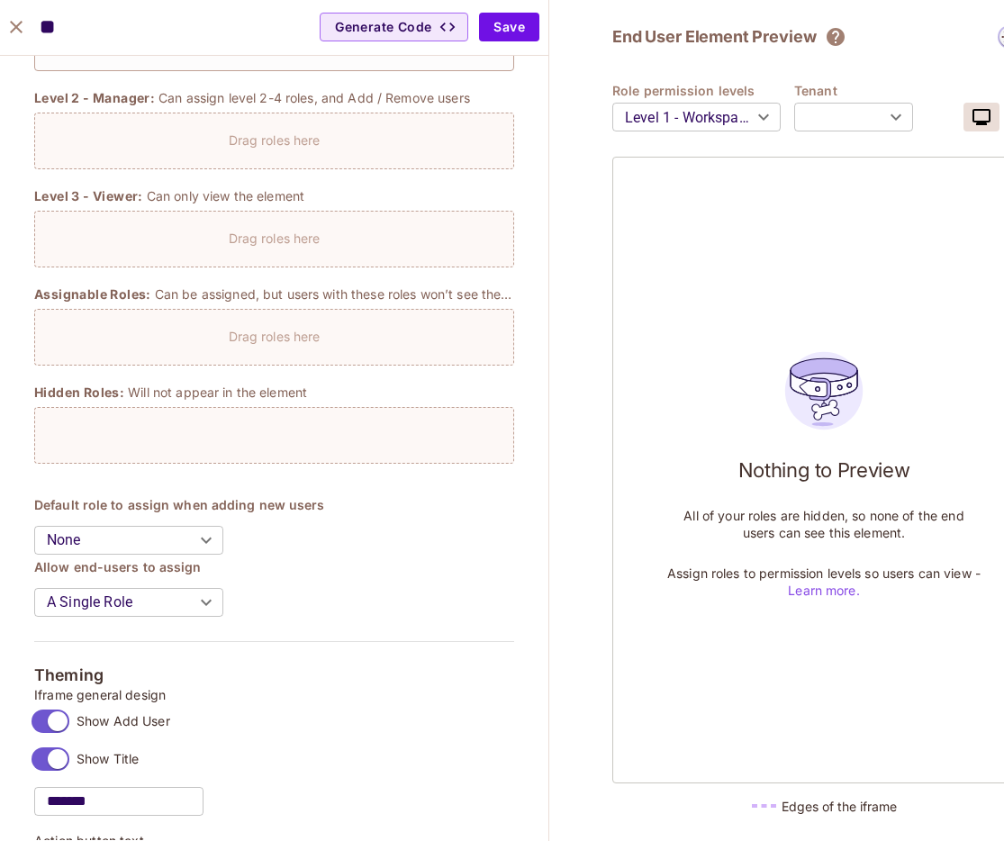
click at [26, 17] on icon "close" at bounding box center [16, 27] width 22 height 22
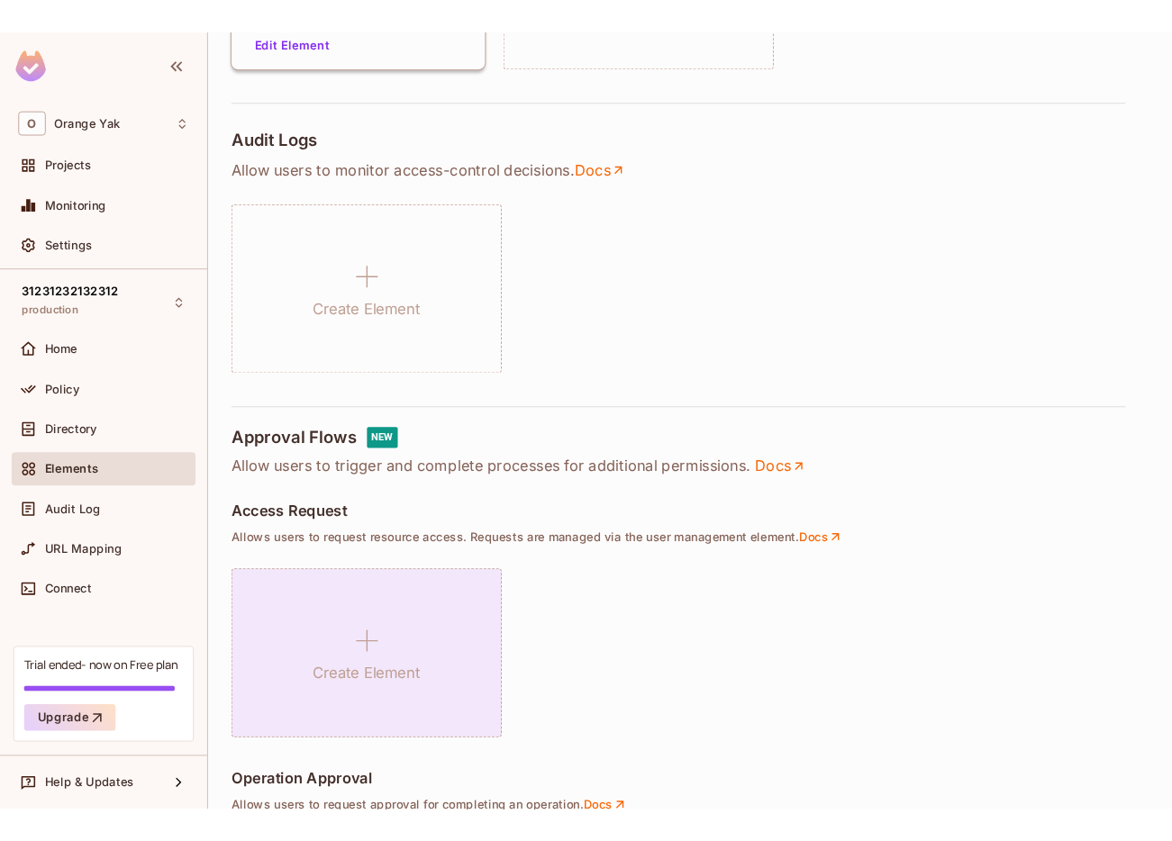
scroll to position [622, 0]
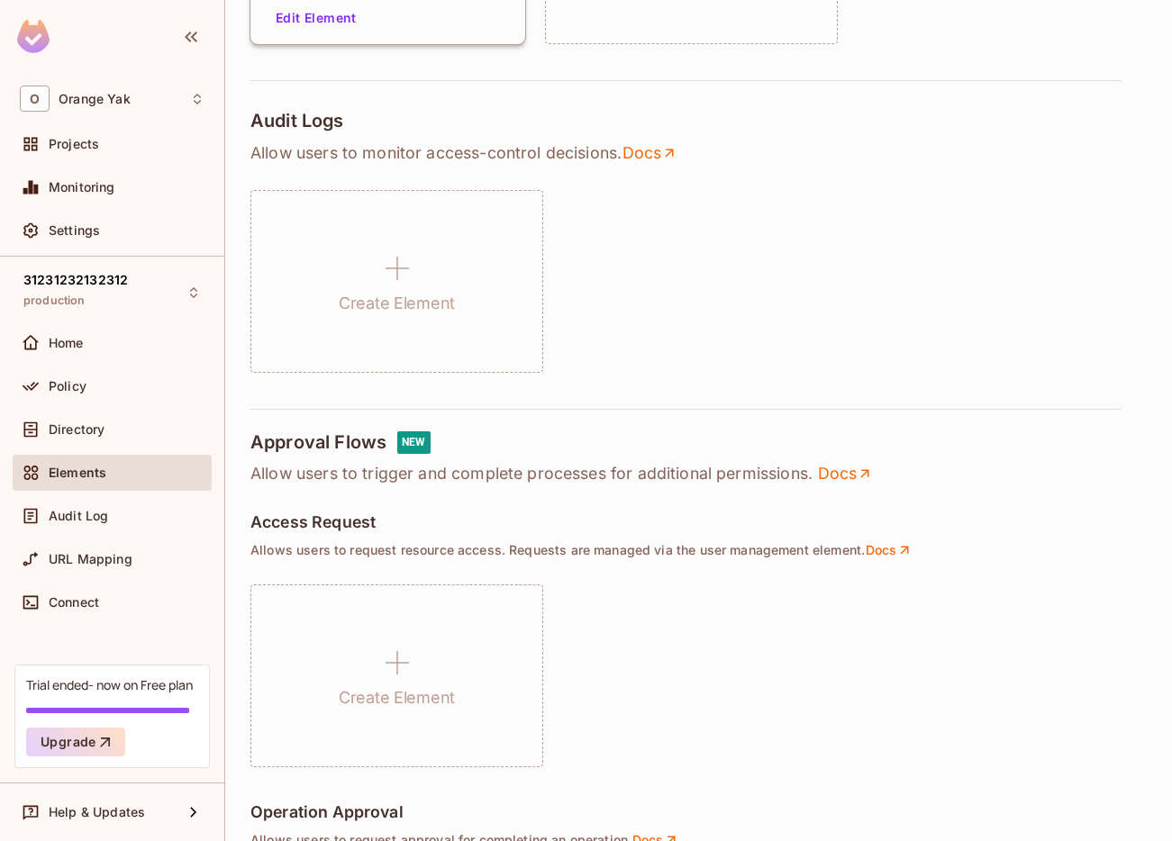
click at [851, 648] on div "Create Element" at bounding box center [698, 676] width 896 height 183
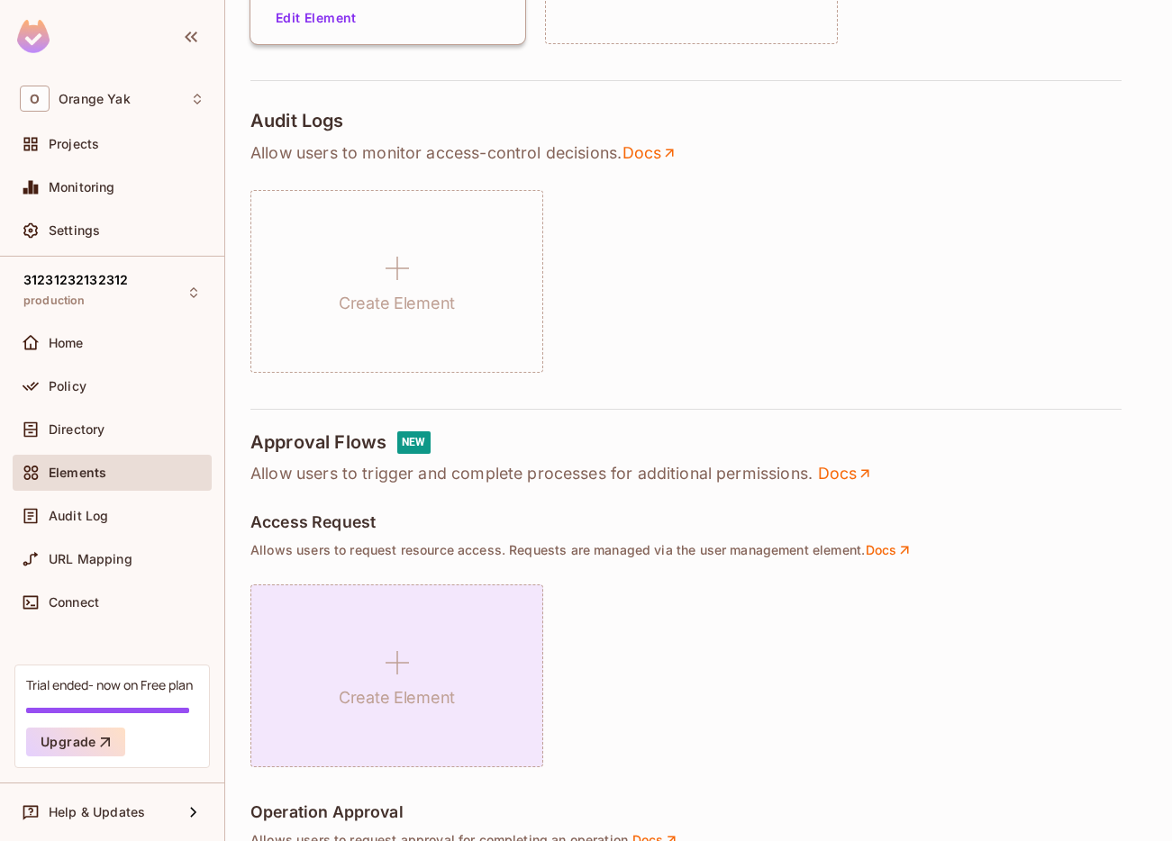
click at [341, 676] on div "Create Element" at bounding box center [396, 676] width 293 height 183
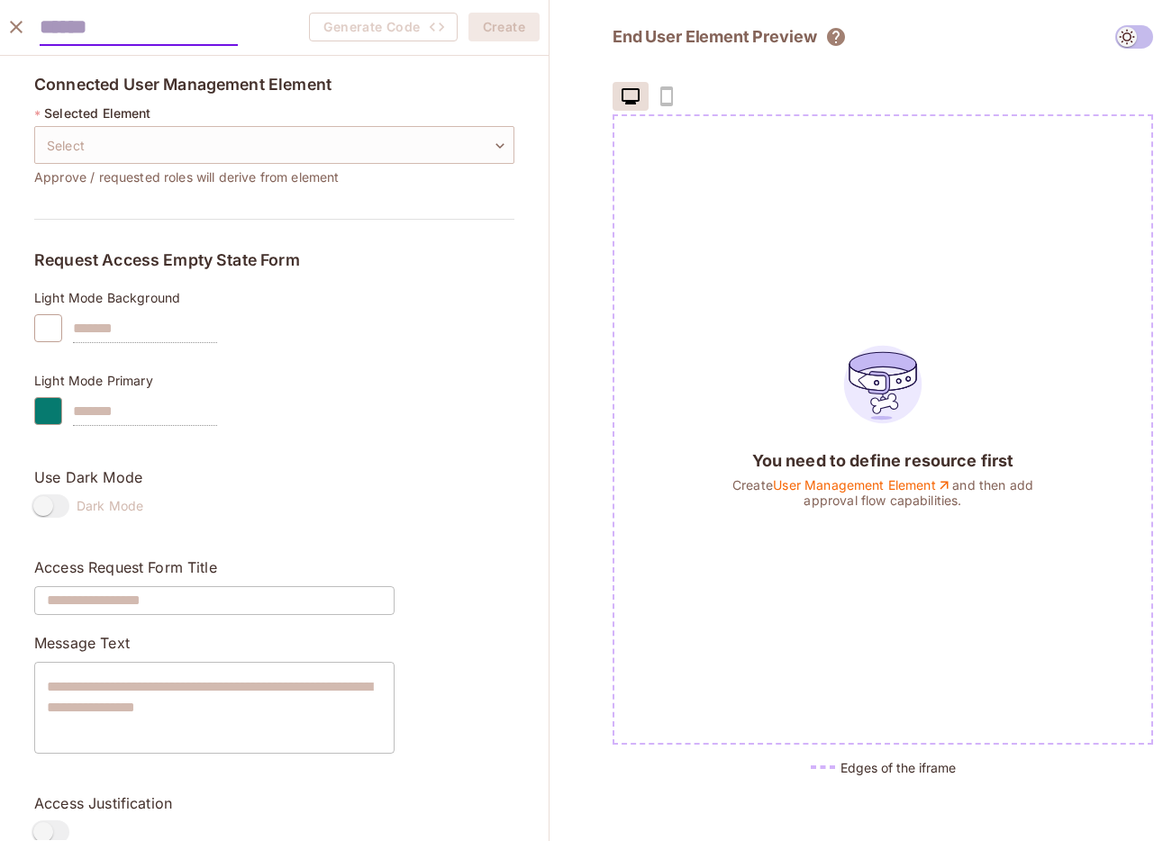
click at [219, 32] on input "text" at bounding box center [139, 27] width 198 height 37
type input "**"
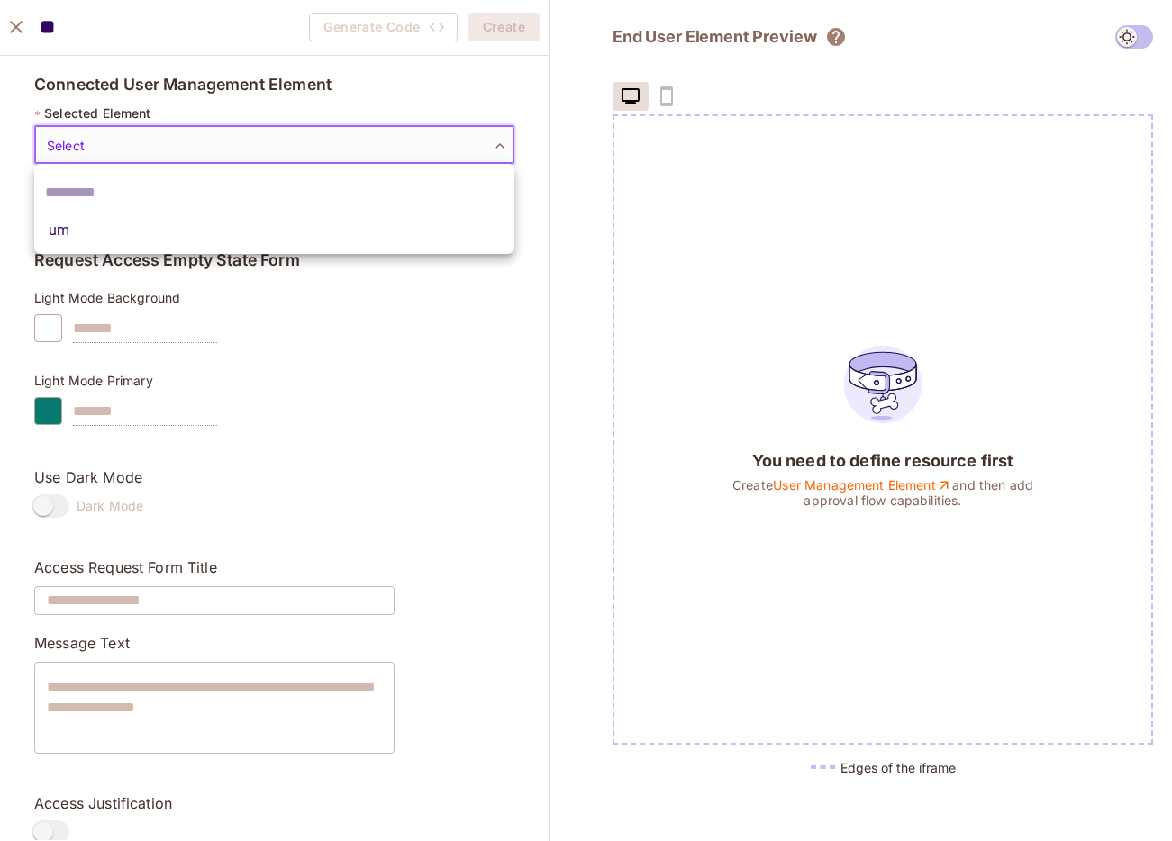
click at [206, 132] on body "O Orange Yak Projects Monitoring Settings 31231232132312 production Home Policy…" at bounding box center [586, 420] width 1172 height 841
click at [182, 227] on li "um" at bounding box center [274, 230] width 480 height 32
type input "**********"
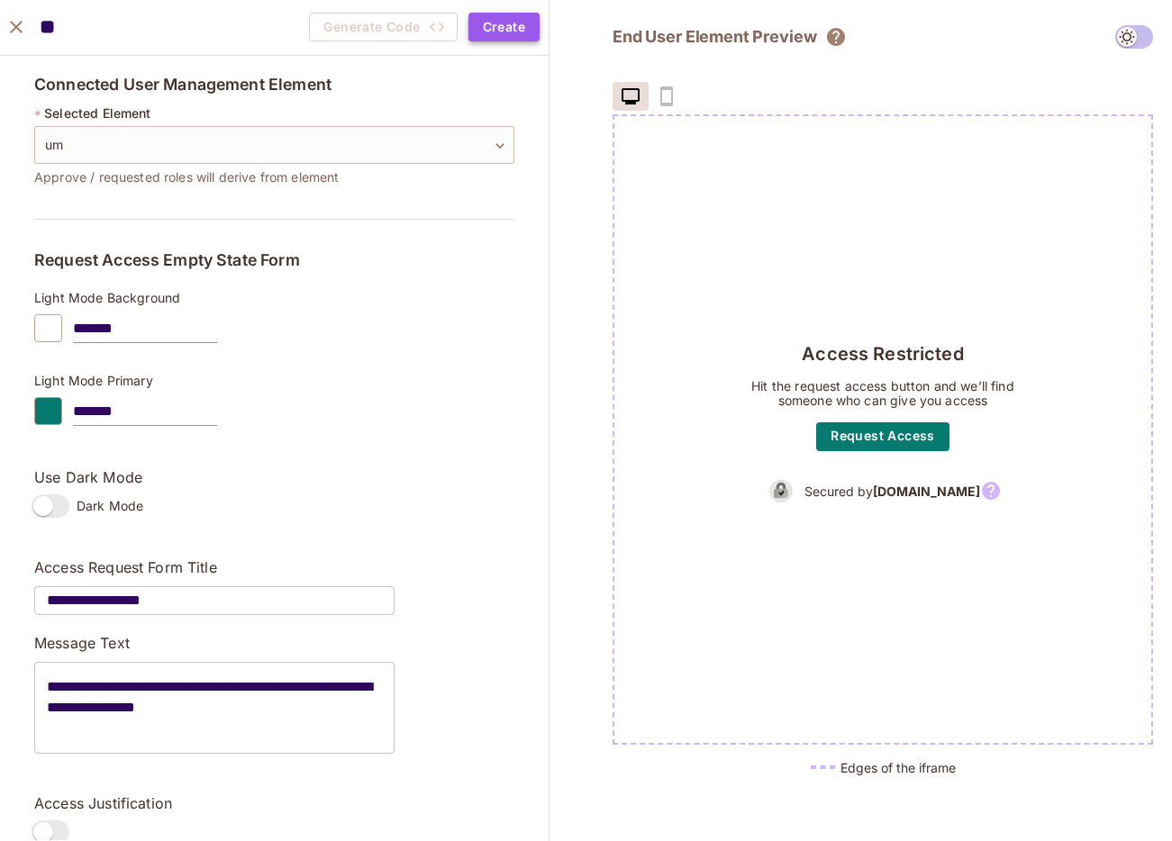
click at [497, 40] on button "Create" at bounding box center [503, 27] width 71 height 29
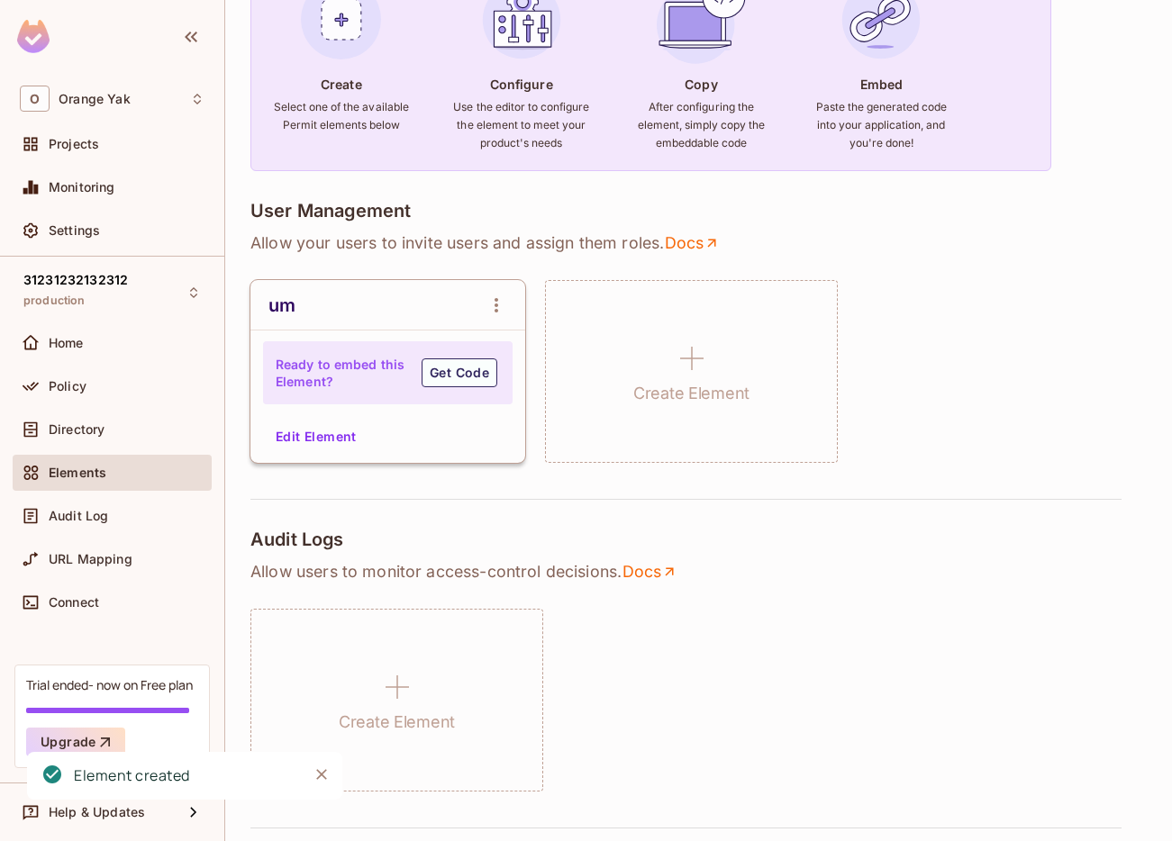
scroll to position [140, 0]
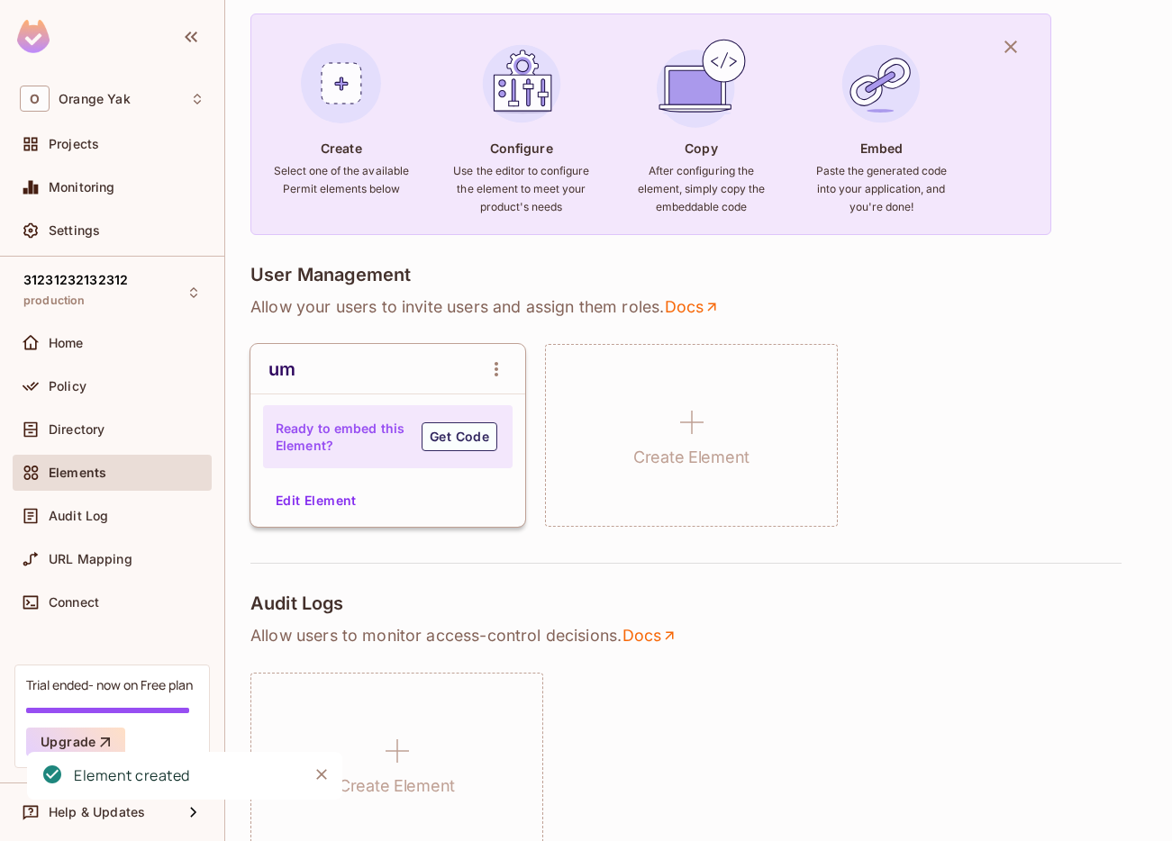
click at [346, 508] on button "Edit Element" at bounding box center [315, 500] width 95 height 29
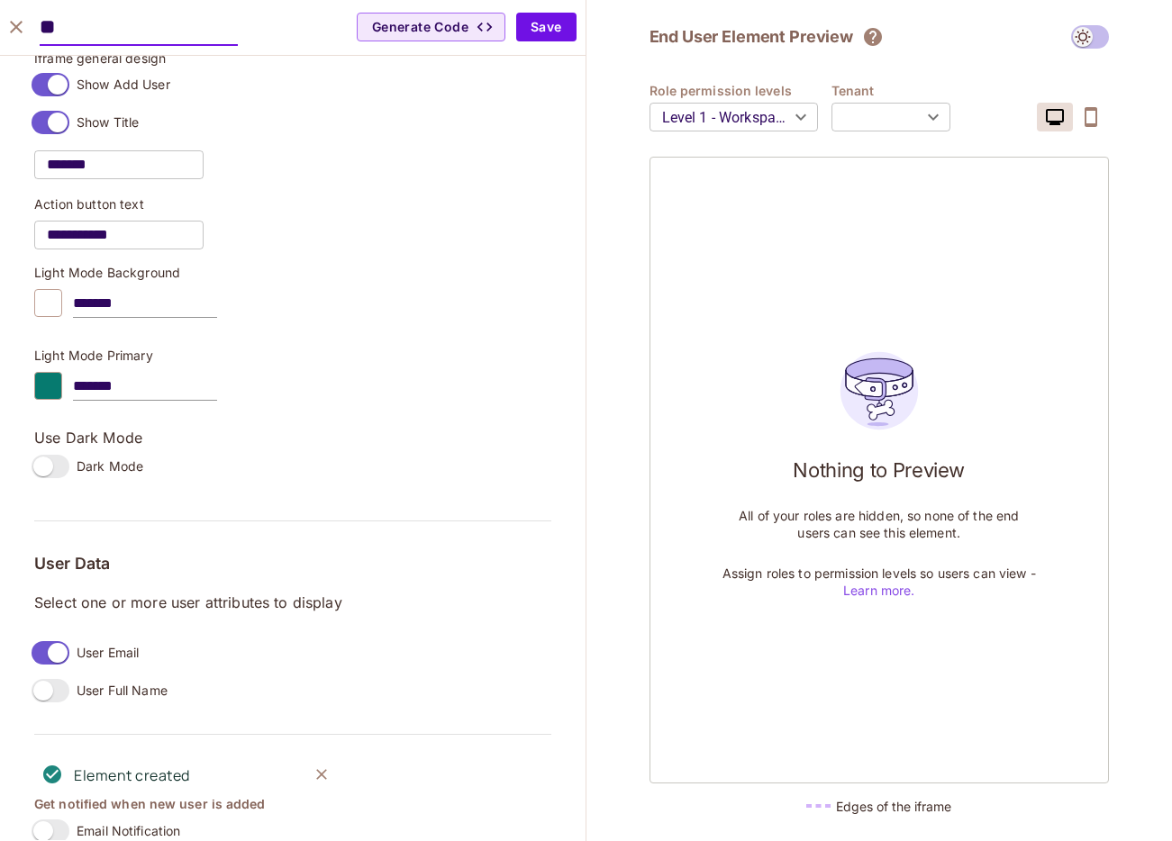
scroll to position [1428, 0]
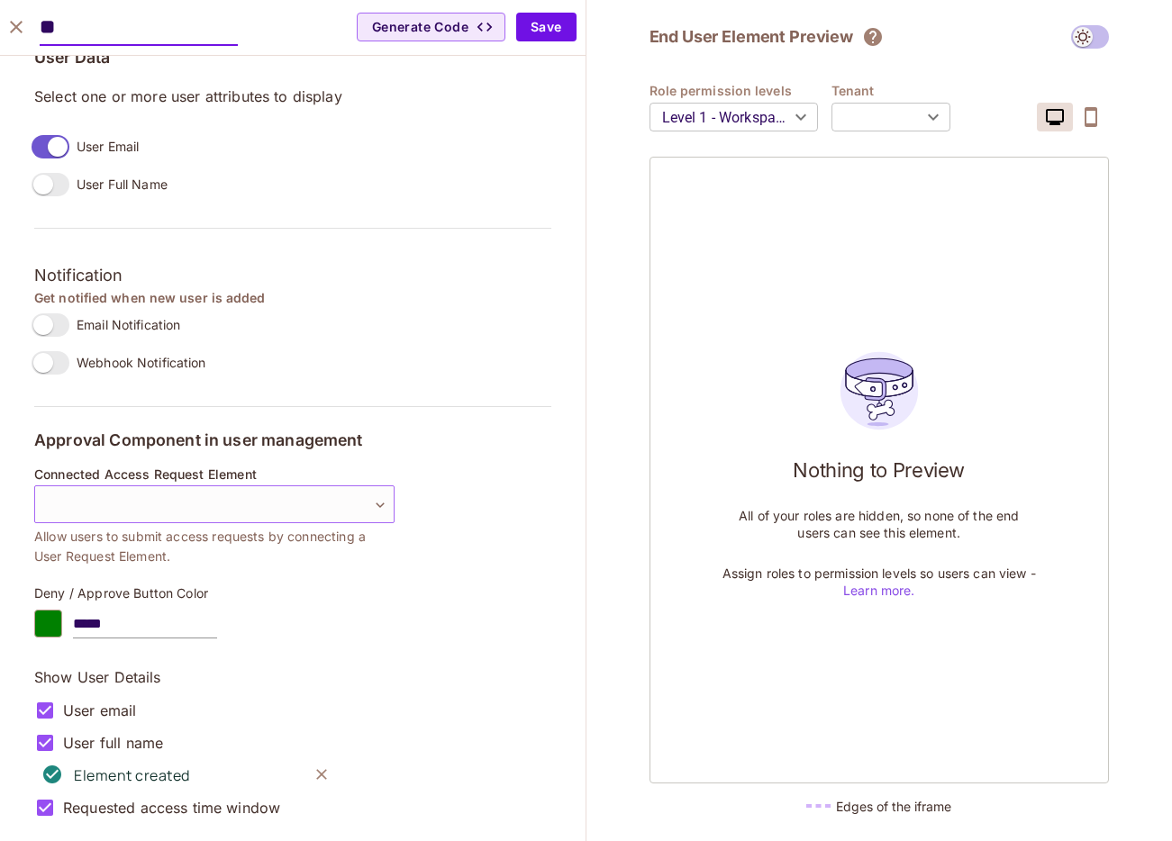
click at [278, 510] on body "O Orange Yak Projects Monitoring Settings 31231232132312 production Home Policy…" at bounding box center [586, 420] width 1172 height 841
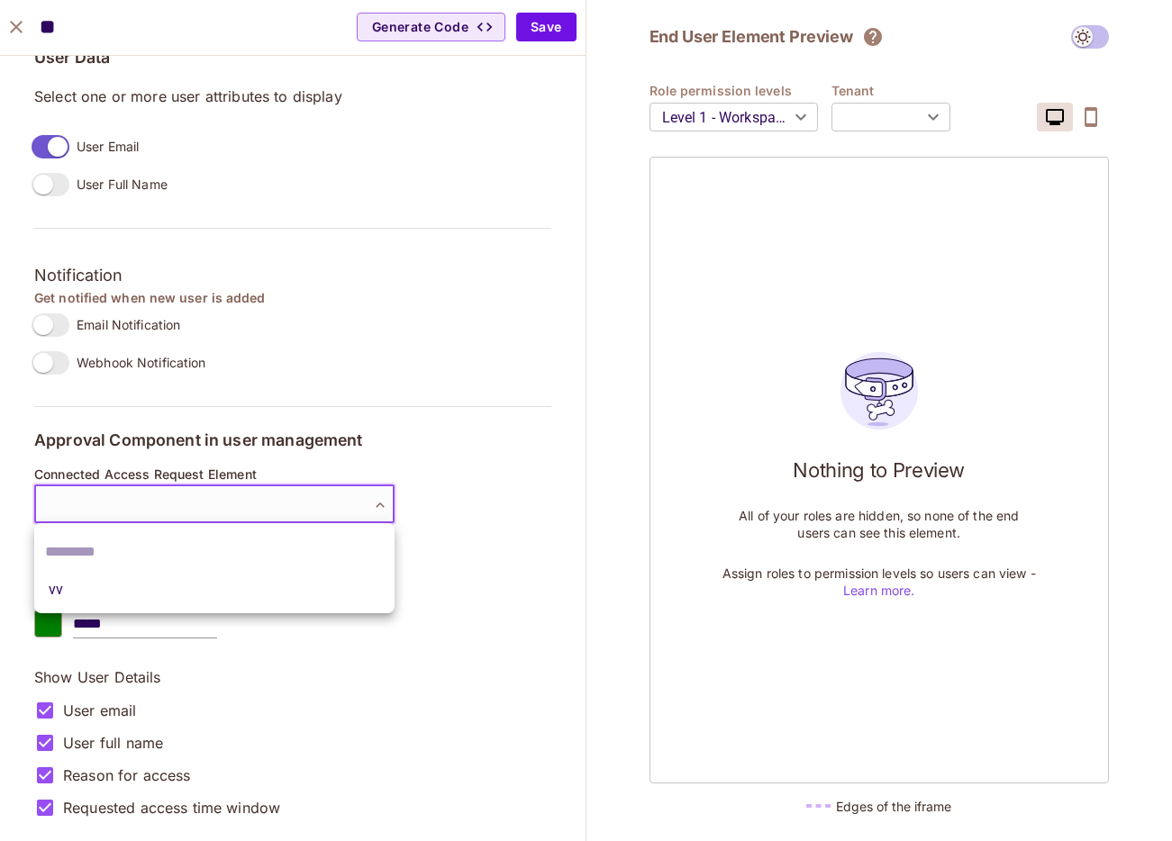
click at [277, 502] on div at bounding box center [586, 420] width 1172 height 841
click at [276, 500] on body "O Orange Yak Projects Monitoring Settings 31231232132312 production Home Policy…" at bounding box center [586, 420] width 1172 height 841
click at [197, 591] on li "vv" at bounding box center [214, 590] width 360 height 32
type input "**********"
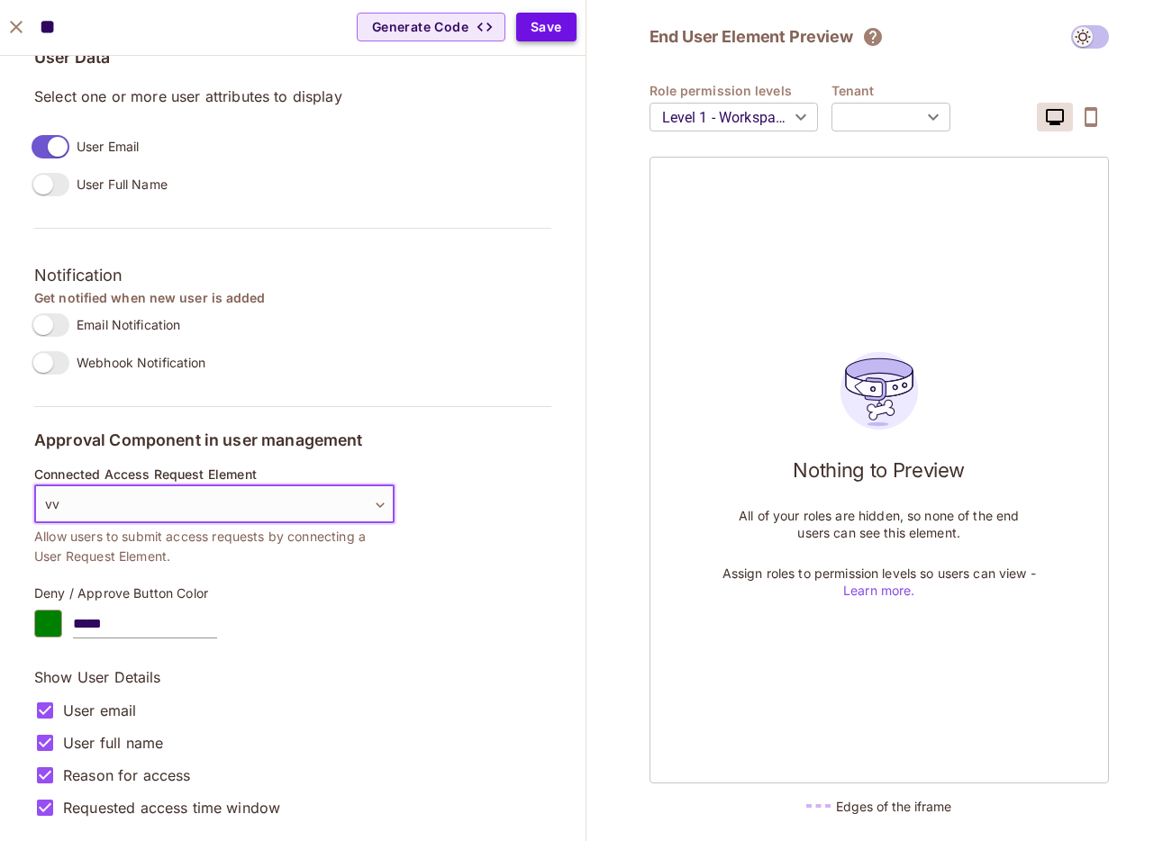
click at [548, 41] on button "Save" at bounding box center [546, 27] width 60 height 29
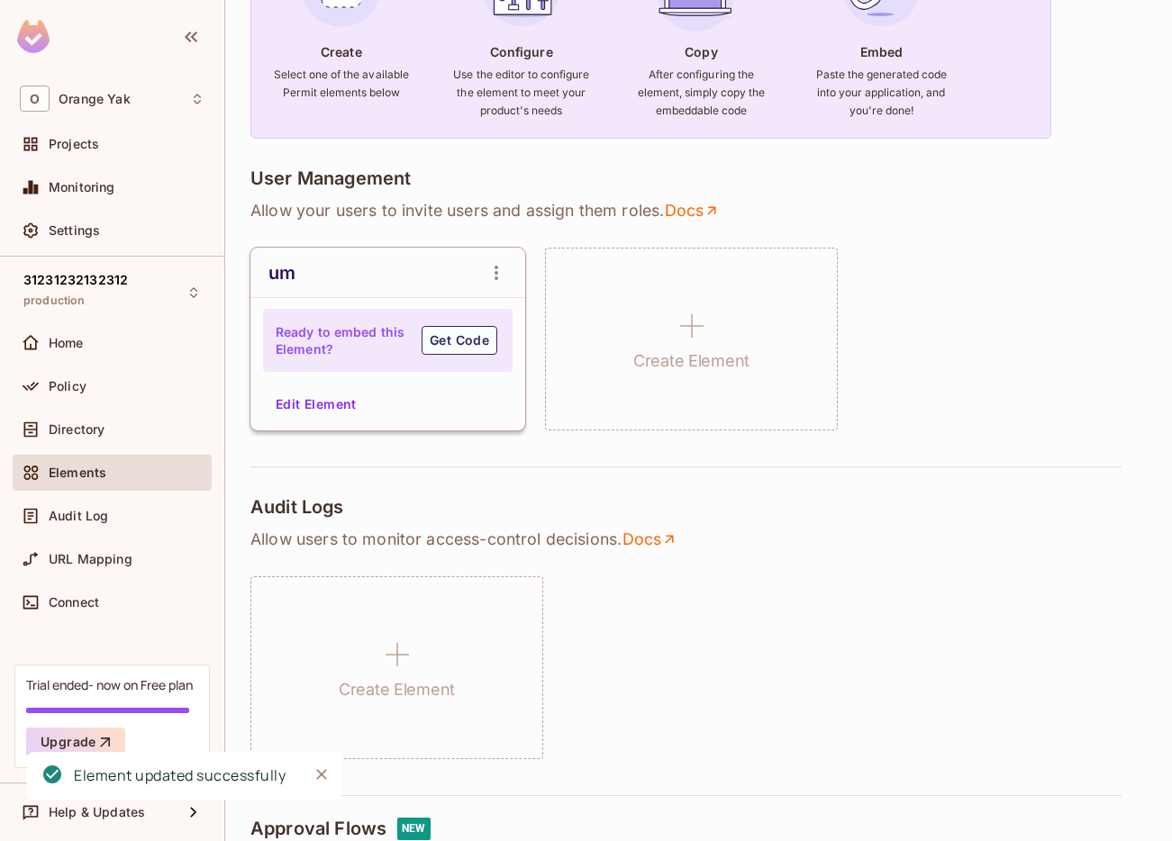
scroll to position [267, 0]
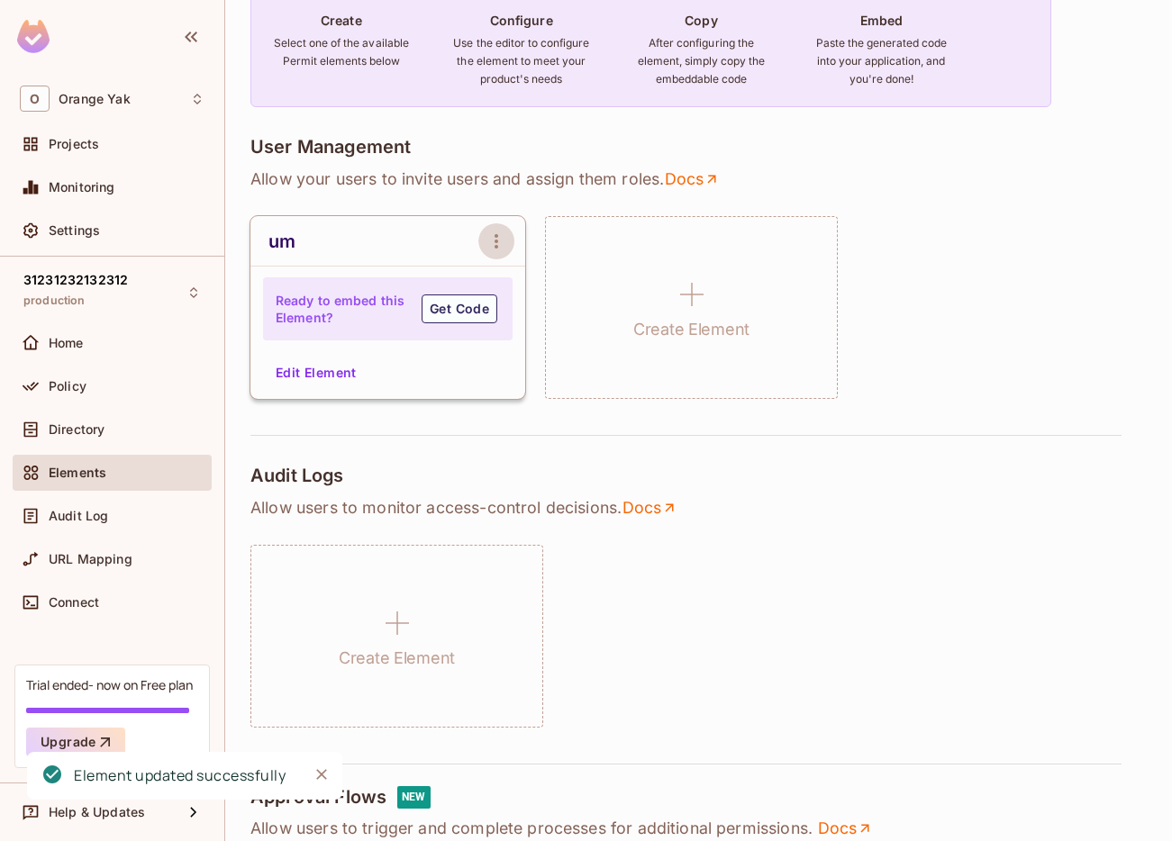
click at [499, 236] on icon "open Menu" at bounding box center [496, 242] width 22 height 22
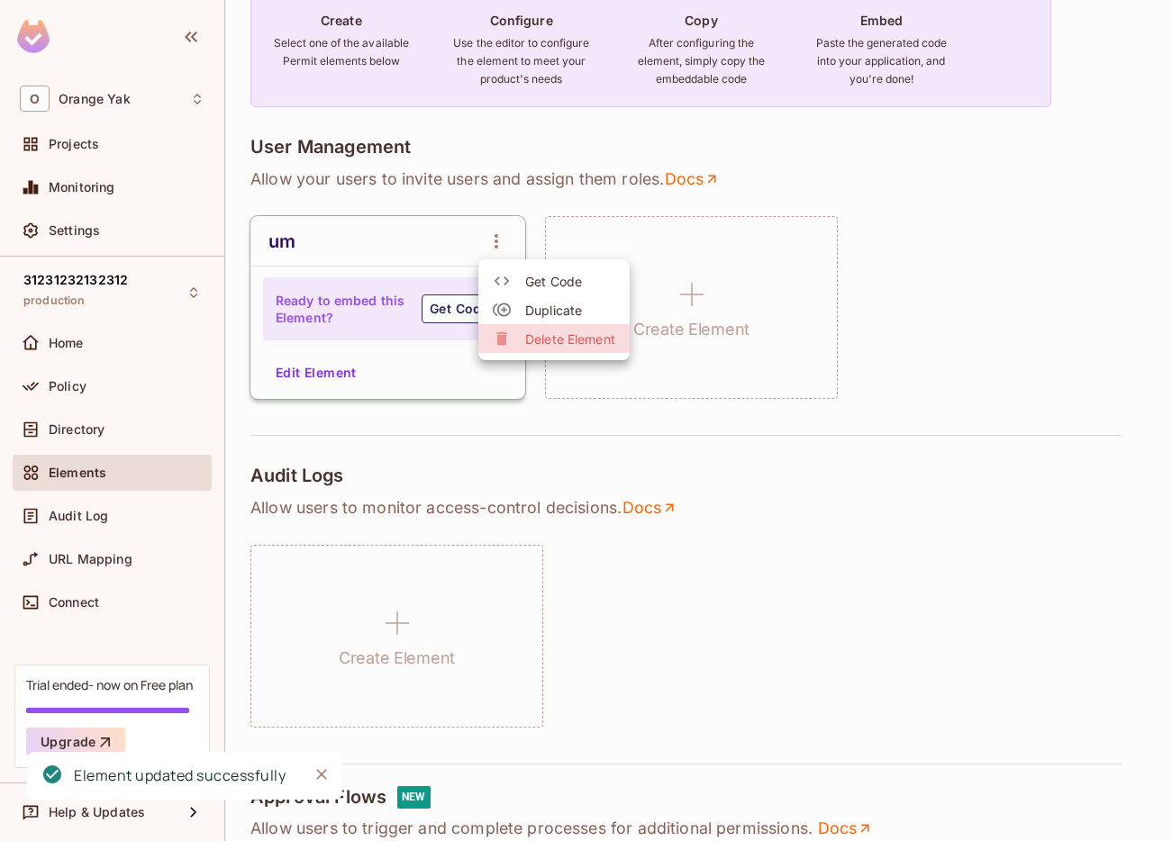
click at [536, 345] on span "Delete Element" at bounding box center [570, 339] width 90 height 17
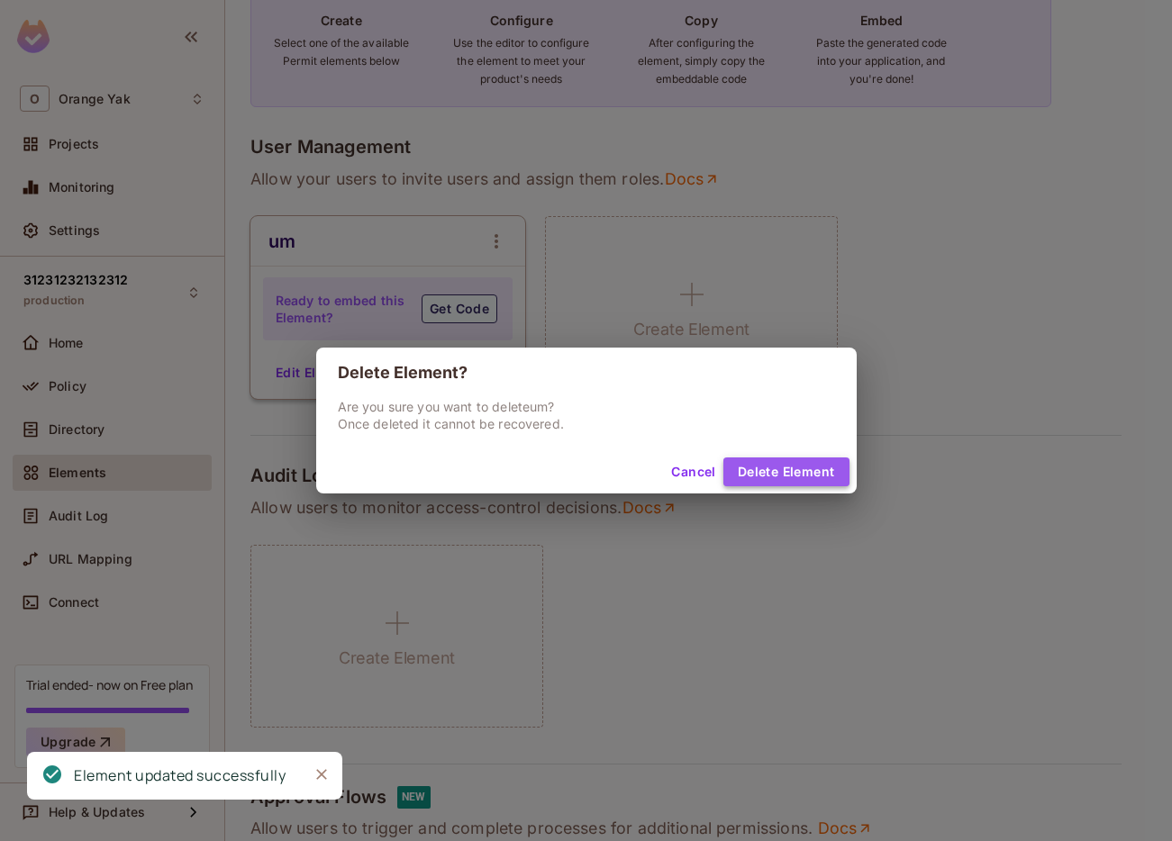
click at [815, 467] on button "Delete Element" at bounding box center [786, 472] width 126 height 29
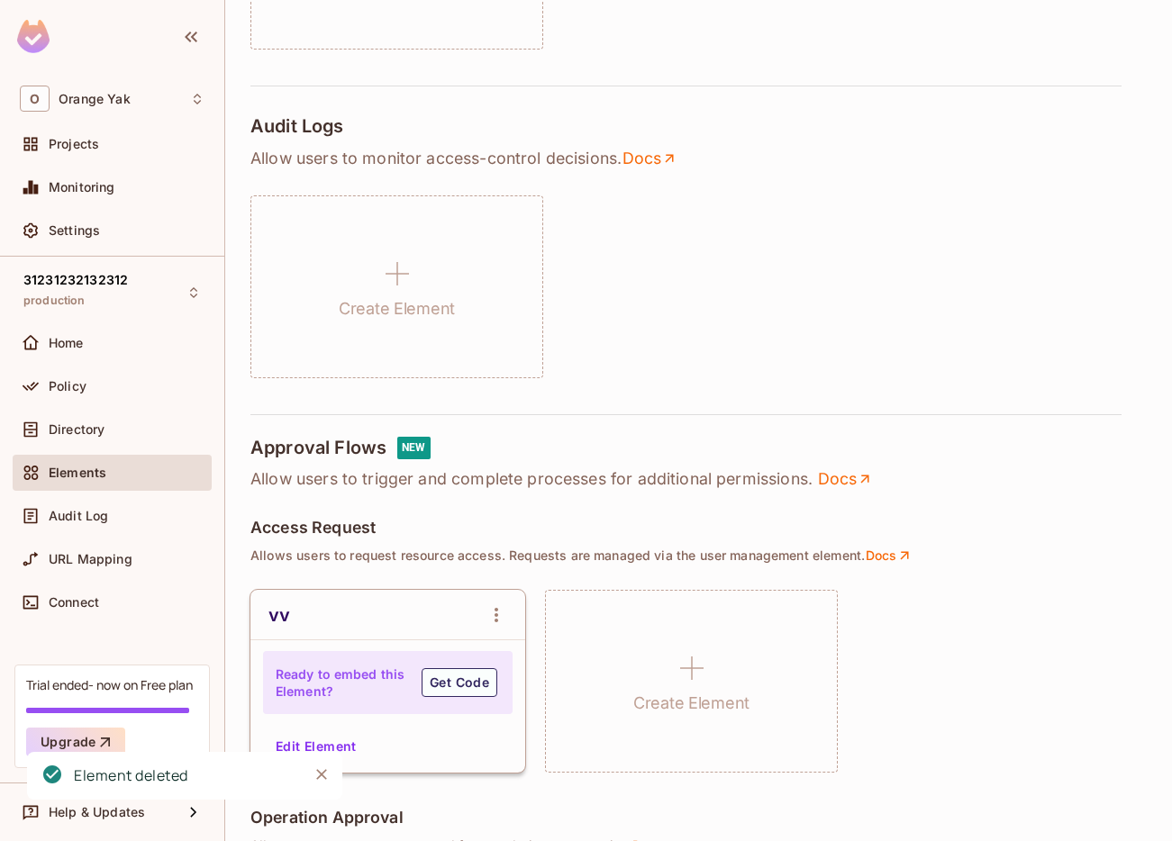
scroll to position [639, 0]
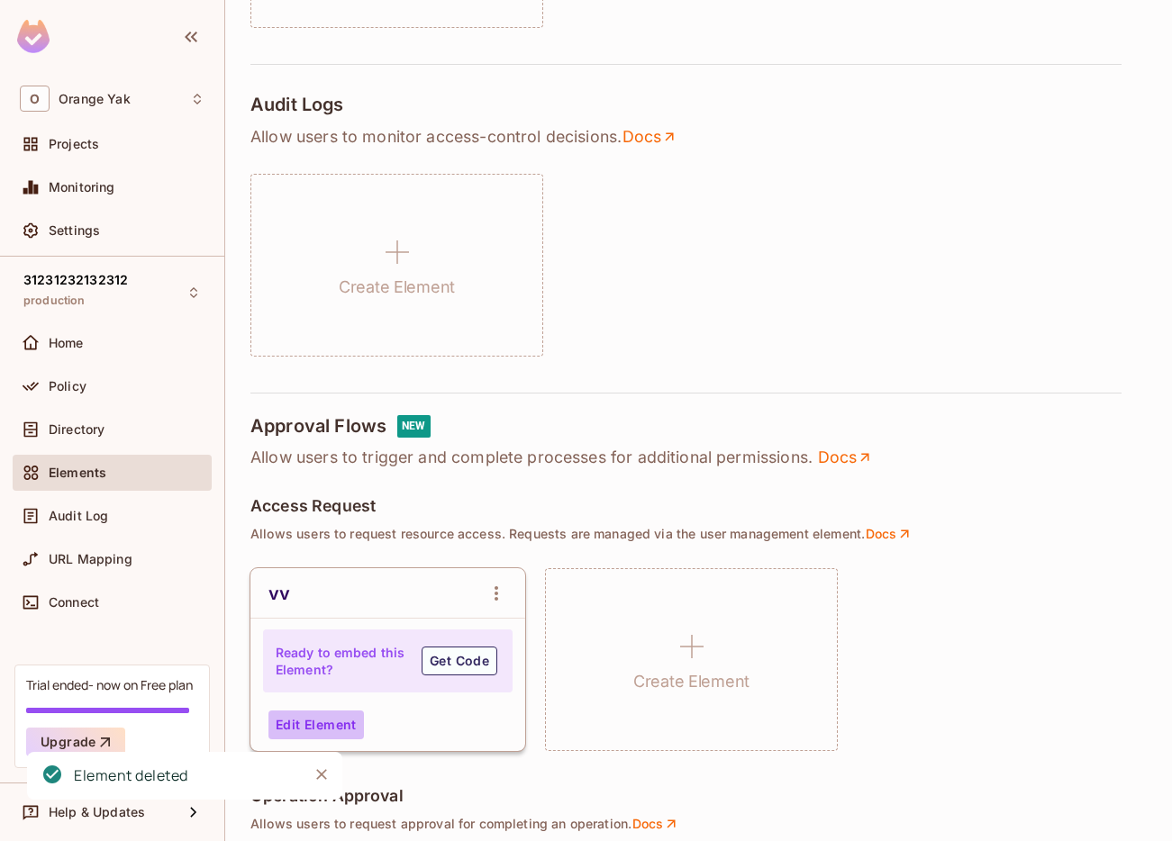
click at [351, 727] on button "Edit Element" at bounding box center [315, 725] width 95 height 29
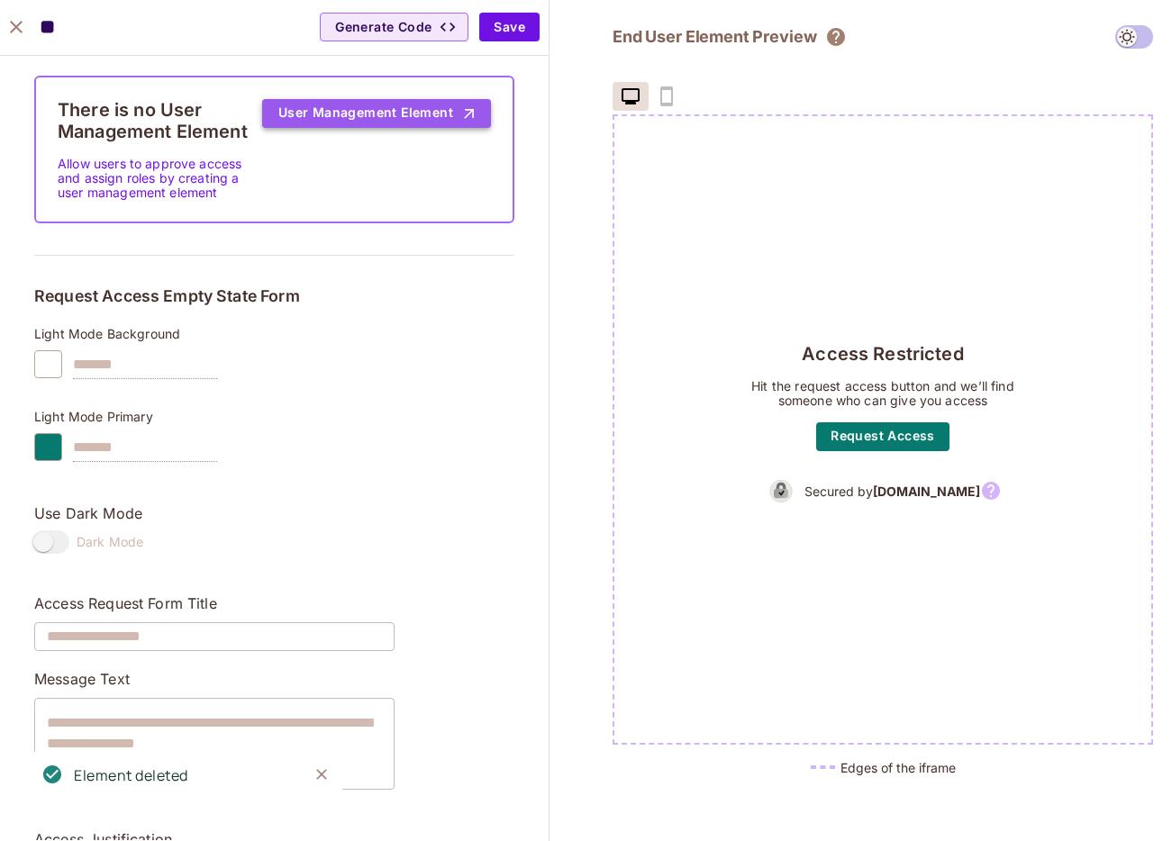
click at [348, 113] on button "User Management Element" at bounding box center [376, 113] width 229 height 29
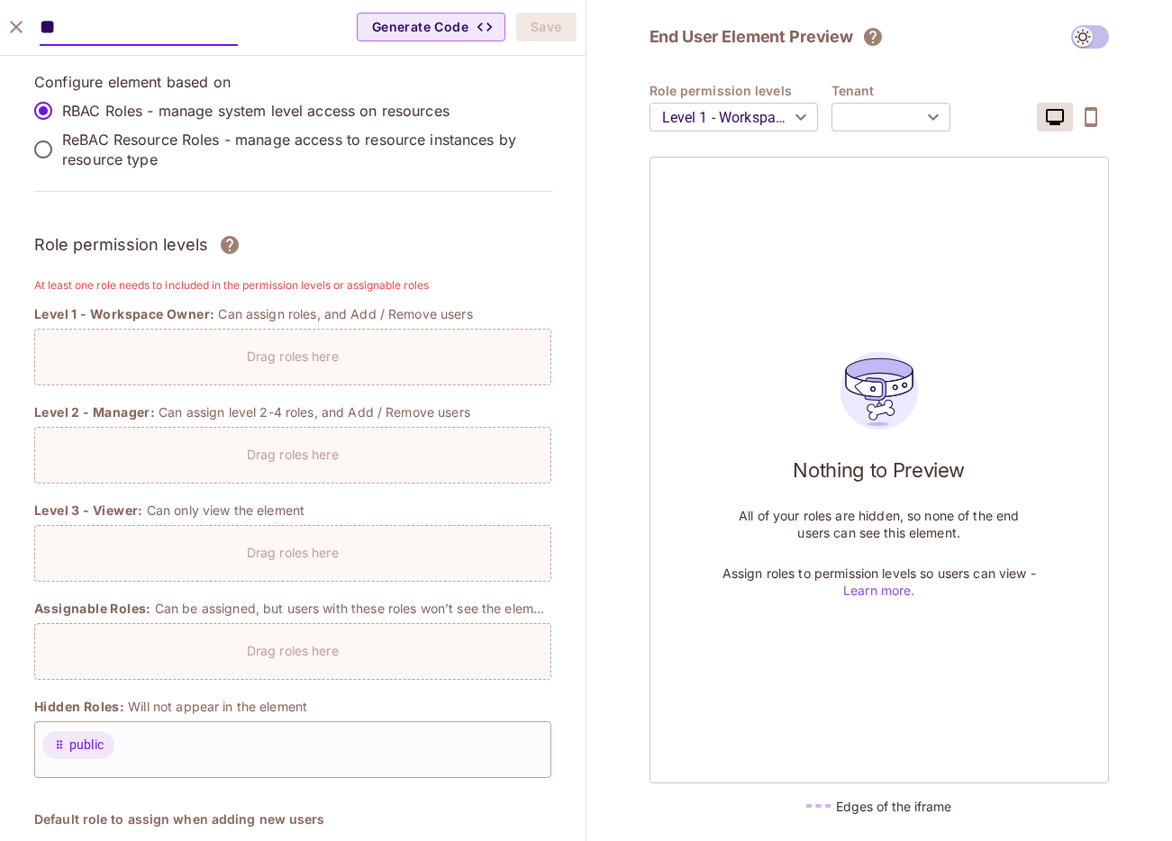
click at [18, 33] on icon "close" at bounding box center [16, 27] width 22 height 22
type input "**********"
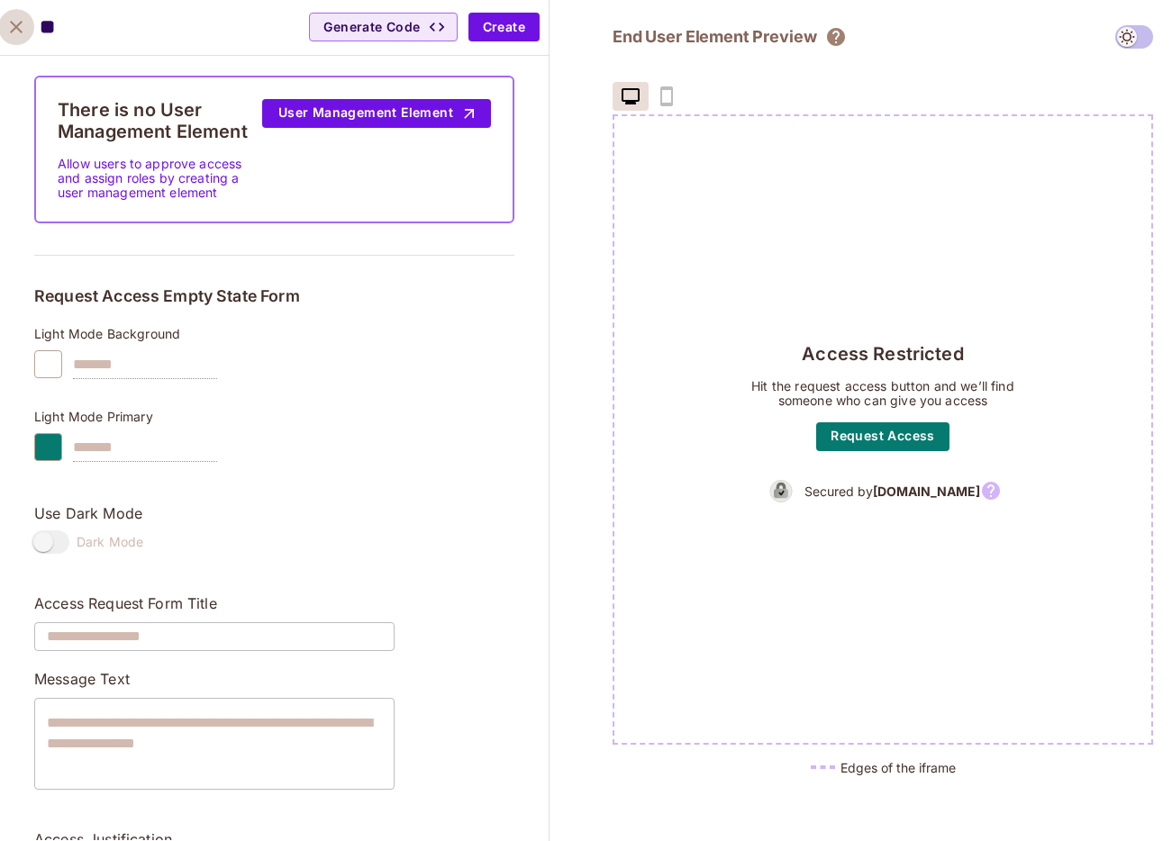
click at [18, 33] on icon "close" at bounding box center [16, 27] width 22 height 22
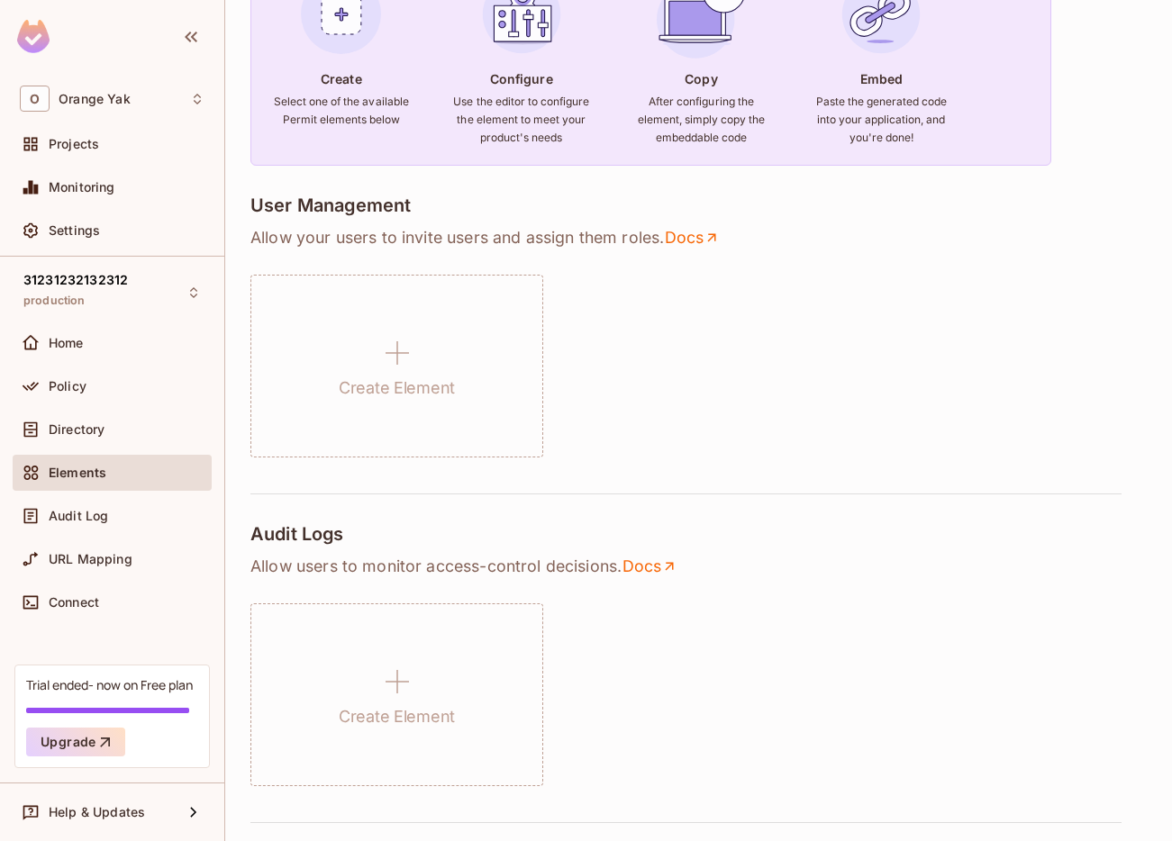
scroll to position [184, 0]
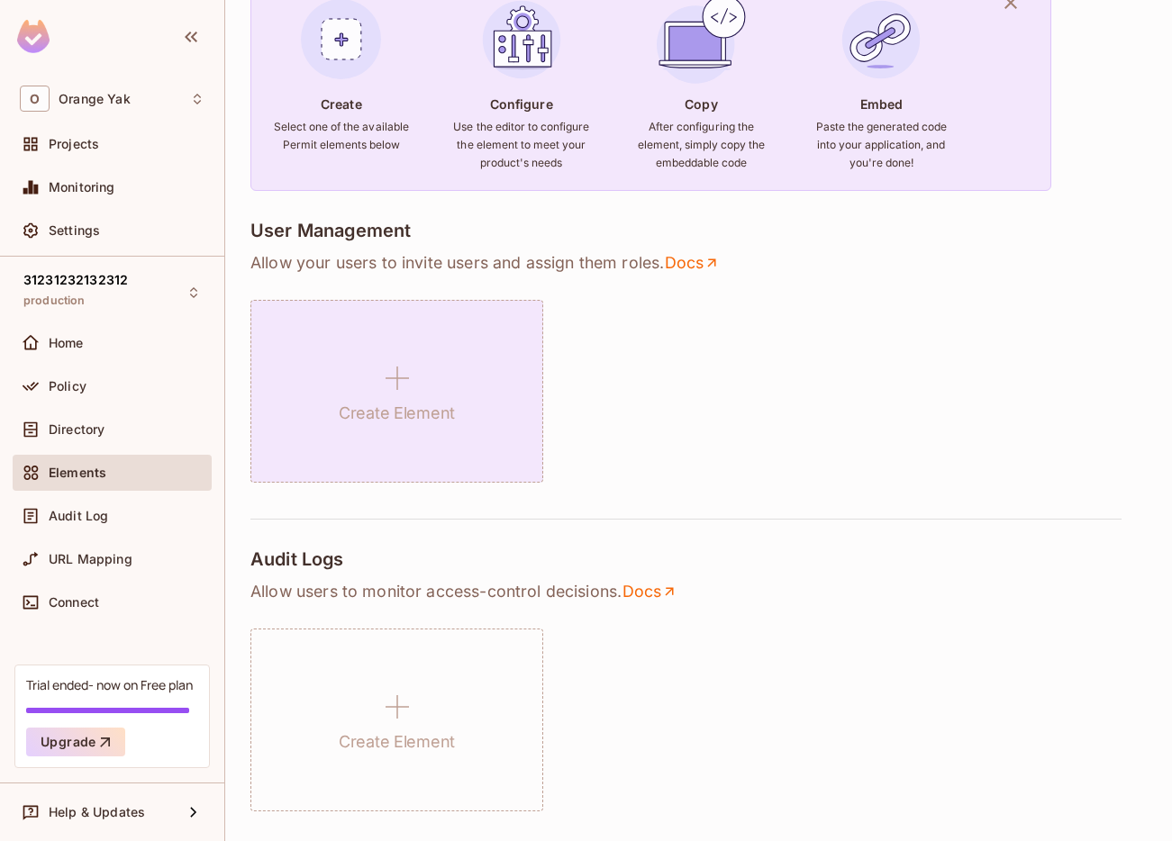
click at [389, 439] on div "Create Element" at bounding box center [396, 391] width 293 height 183
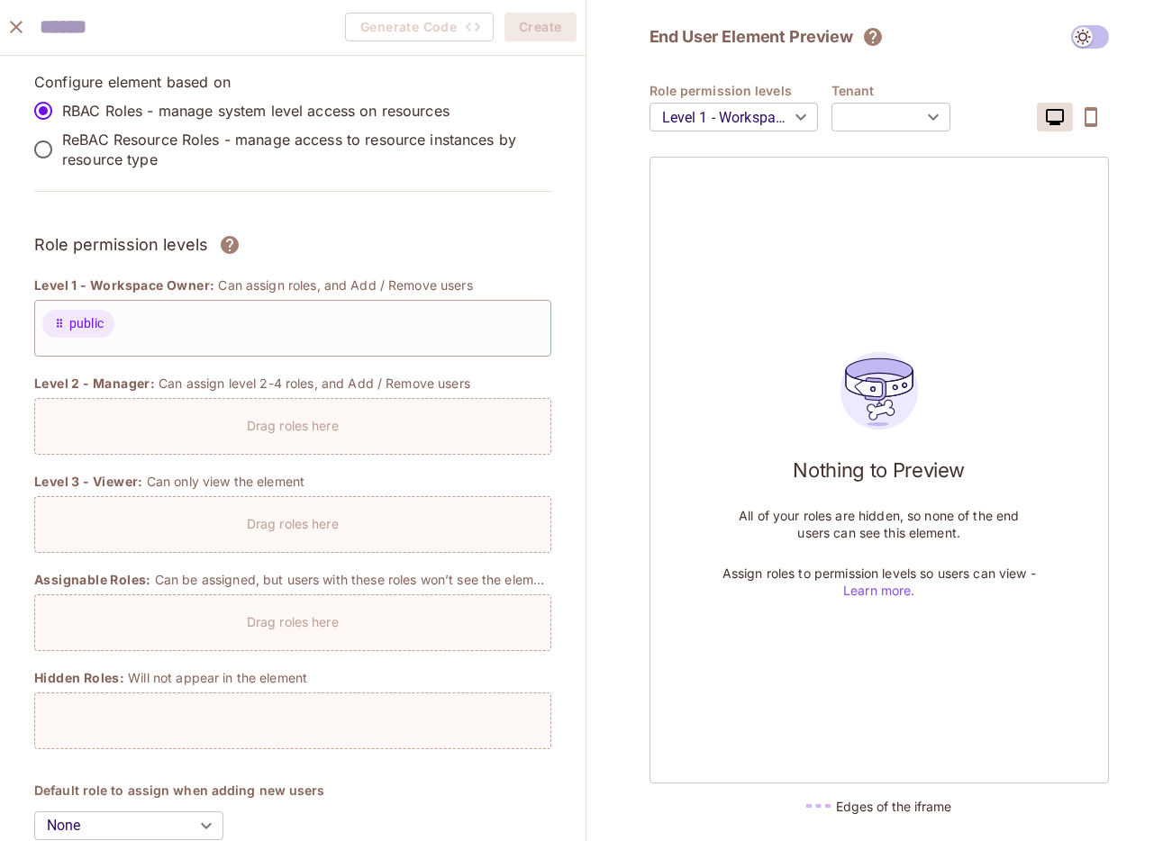
click at [19, 28] on icon "close" at bounding box center [16, 27] width 22 height 22
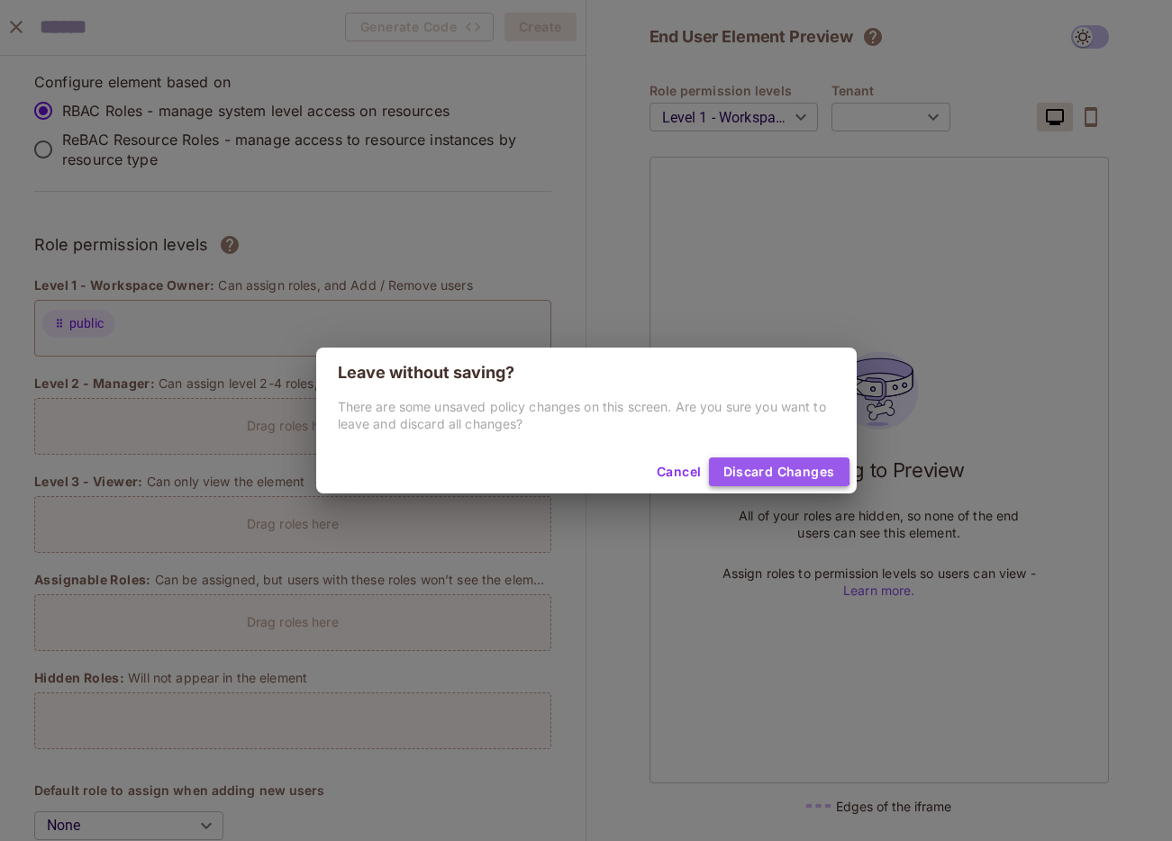
click at [771, 464] on button "Discard Changes" at bounding box center [779, 472] width 141 height 29
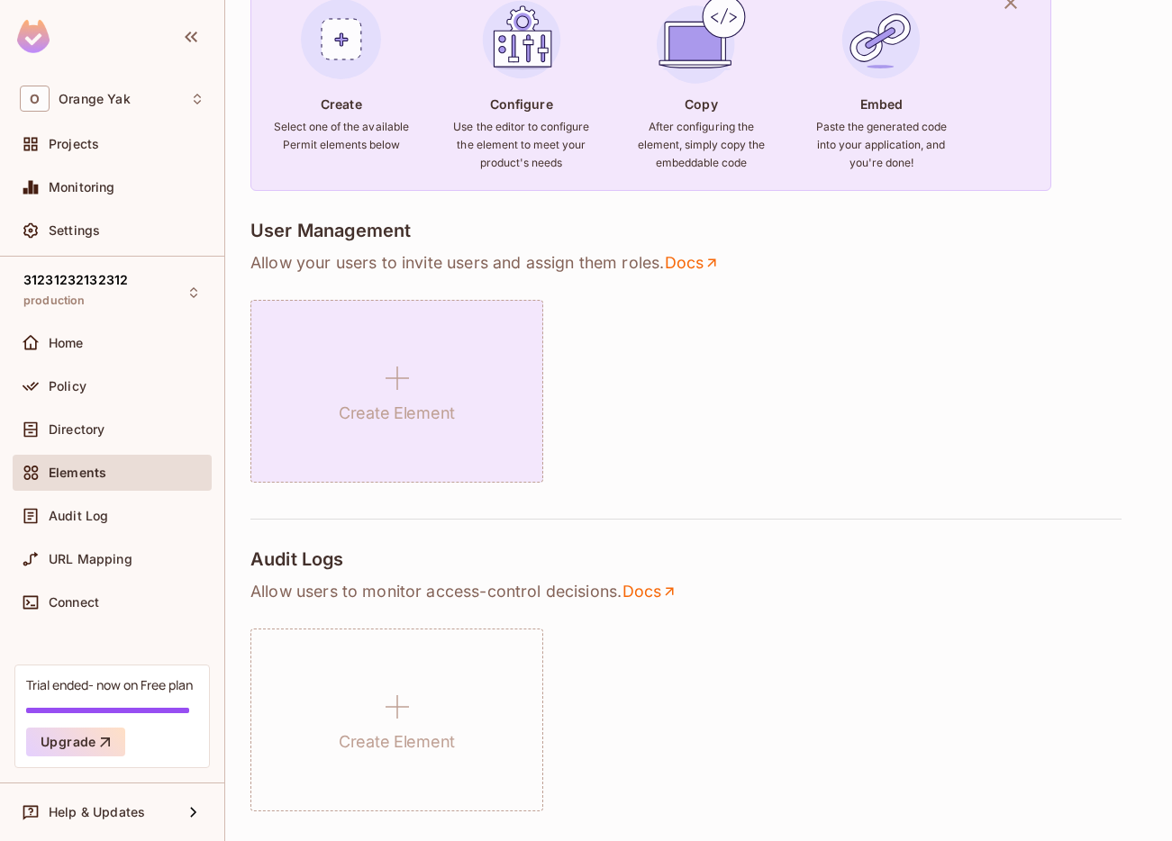
click at [379, 388] on icon at bounding box center [397, 378] width 43 height 43
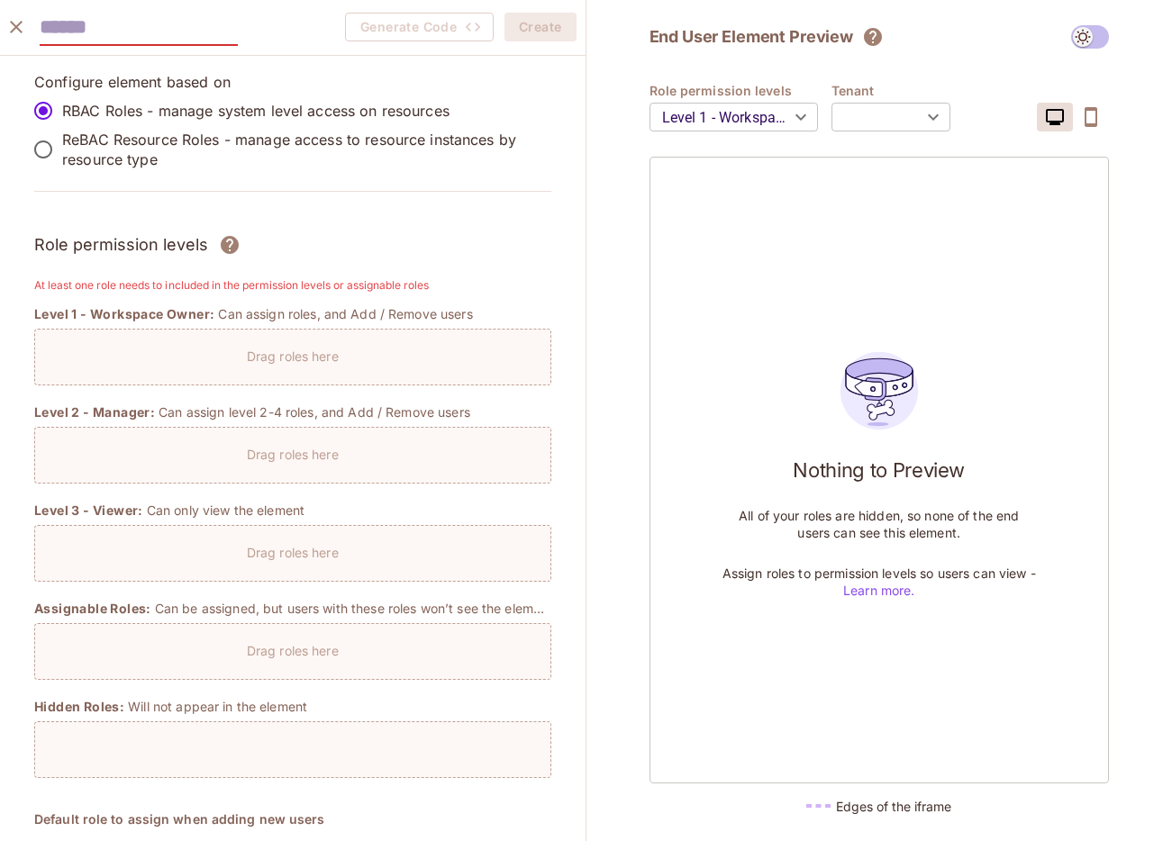
click at [1, 34] on button "close" at bounding box center [16, 27] width 36 height 36
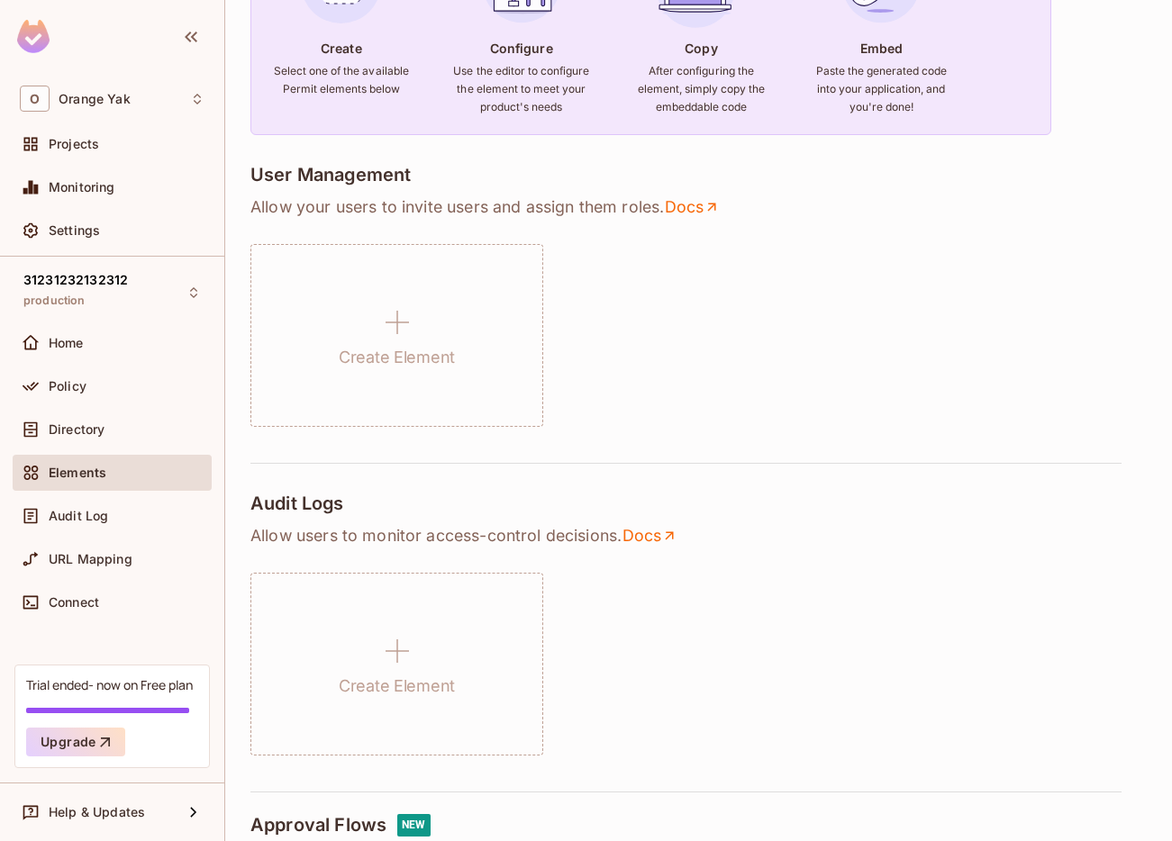
scroll to position [250, 0]
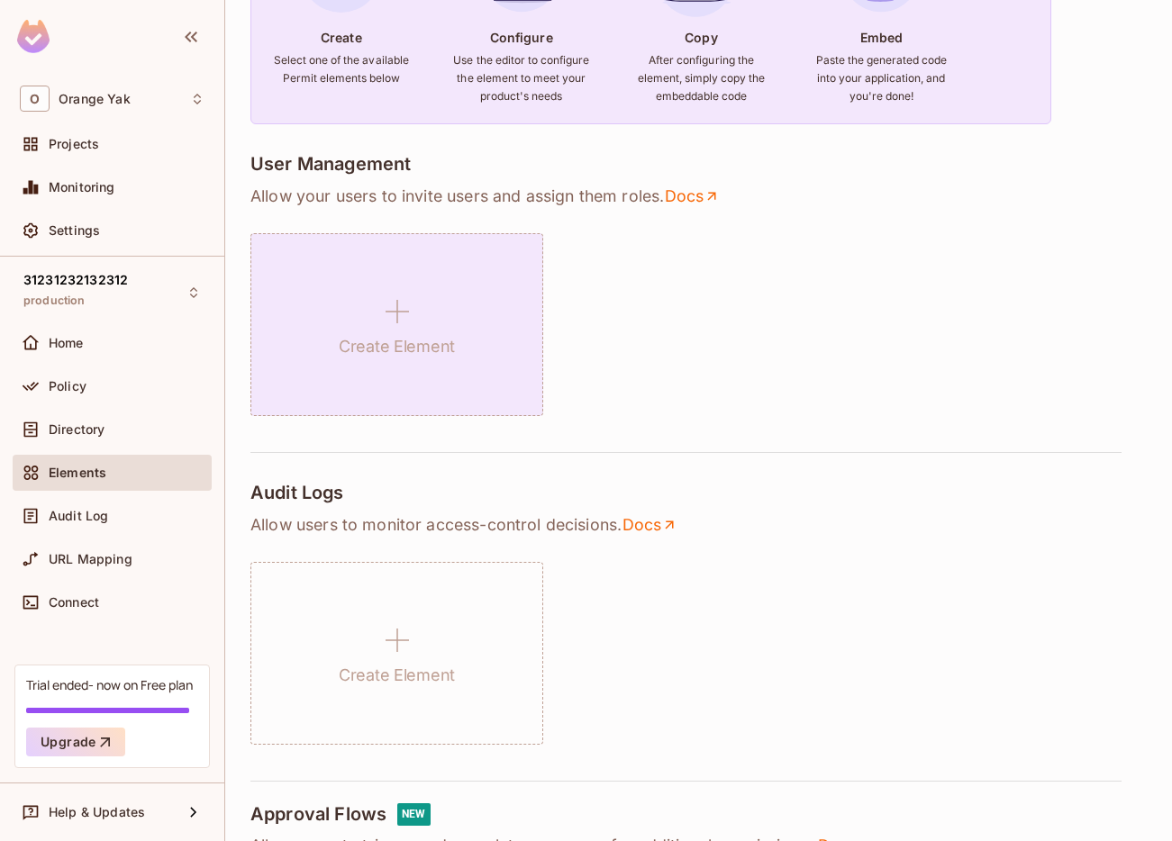
click at [385, 320] on icon at bounding box center [397, 311] width 43 height 43
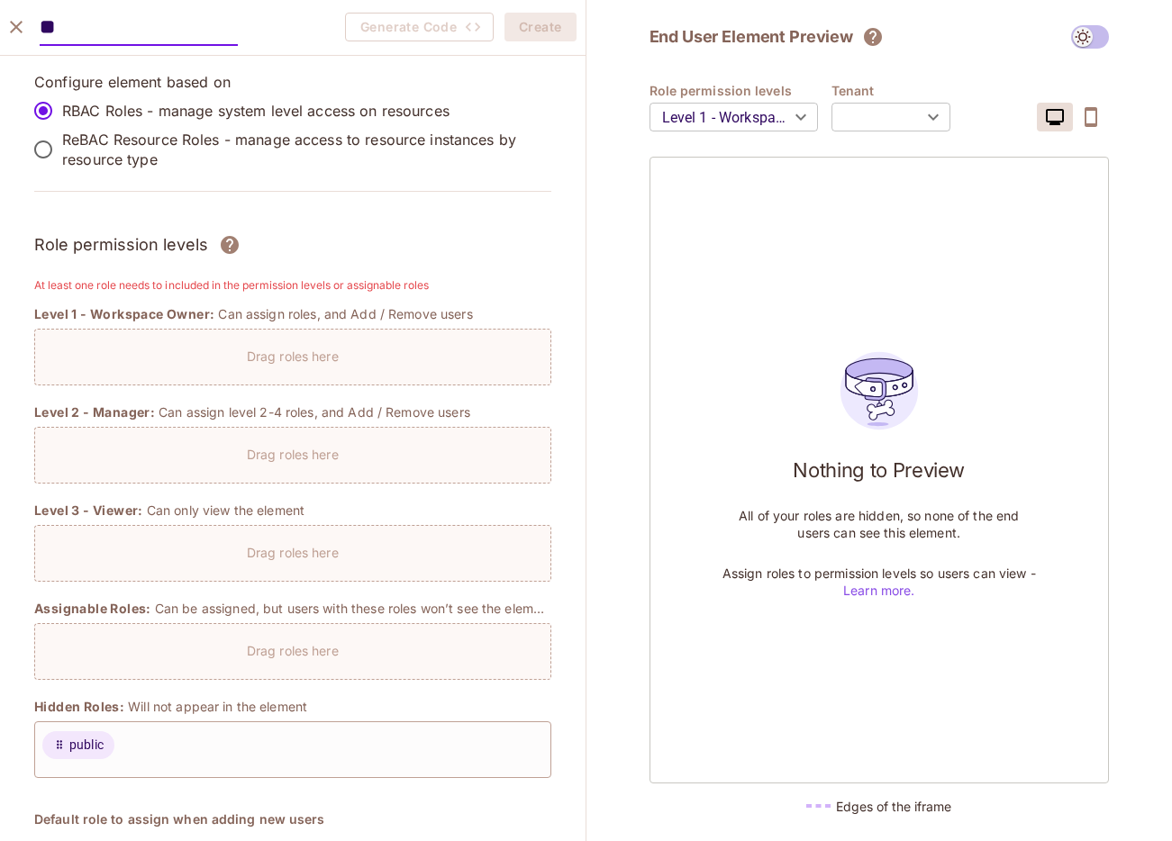
type input "**"
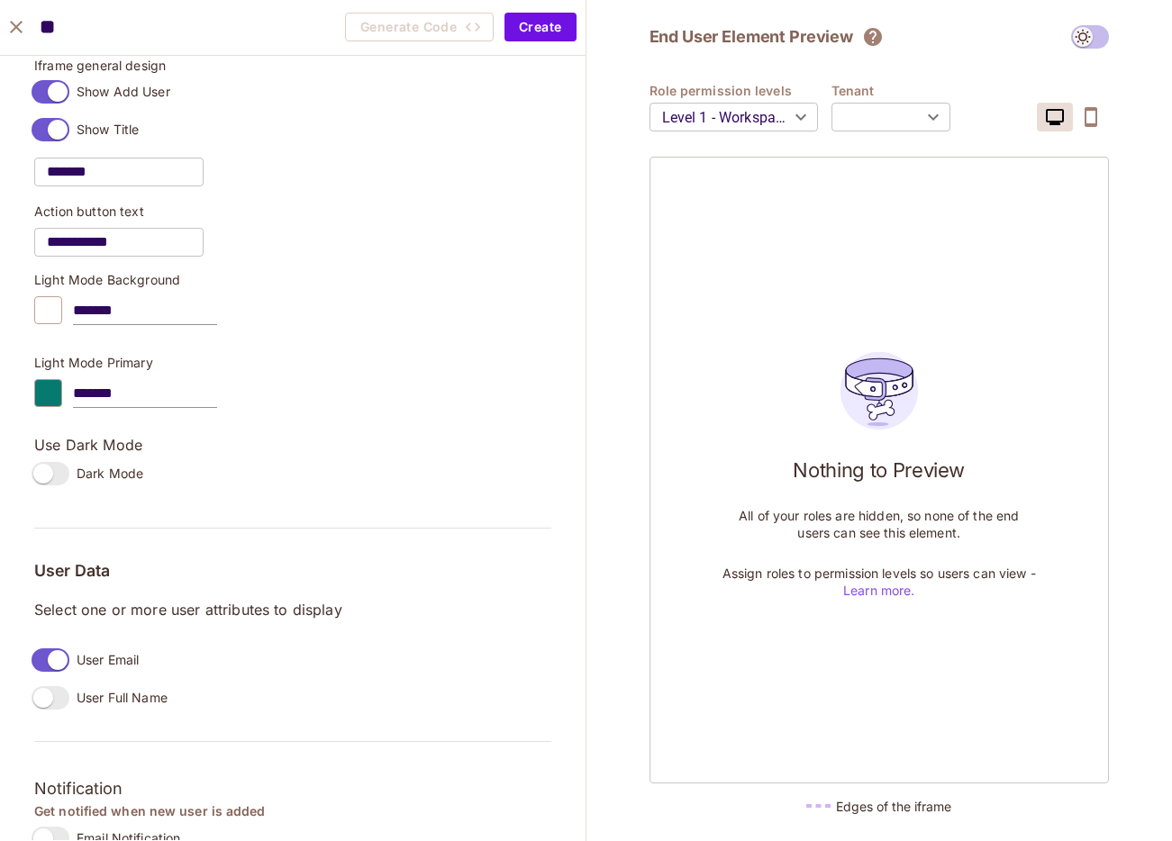
scroll to position [1171, 0]
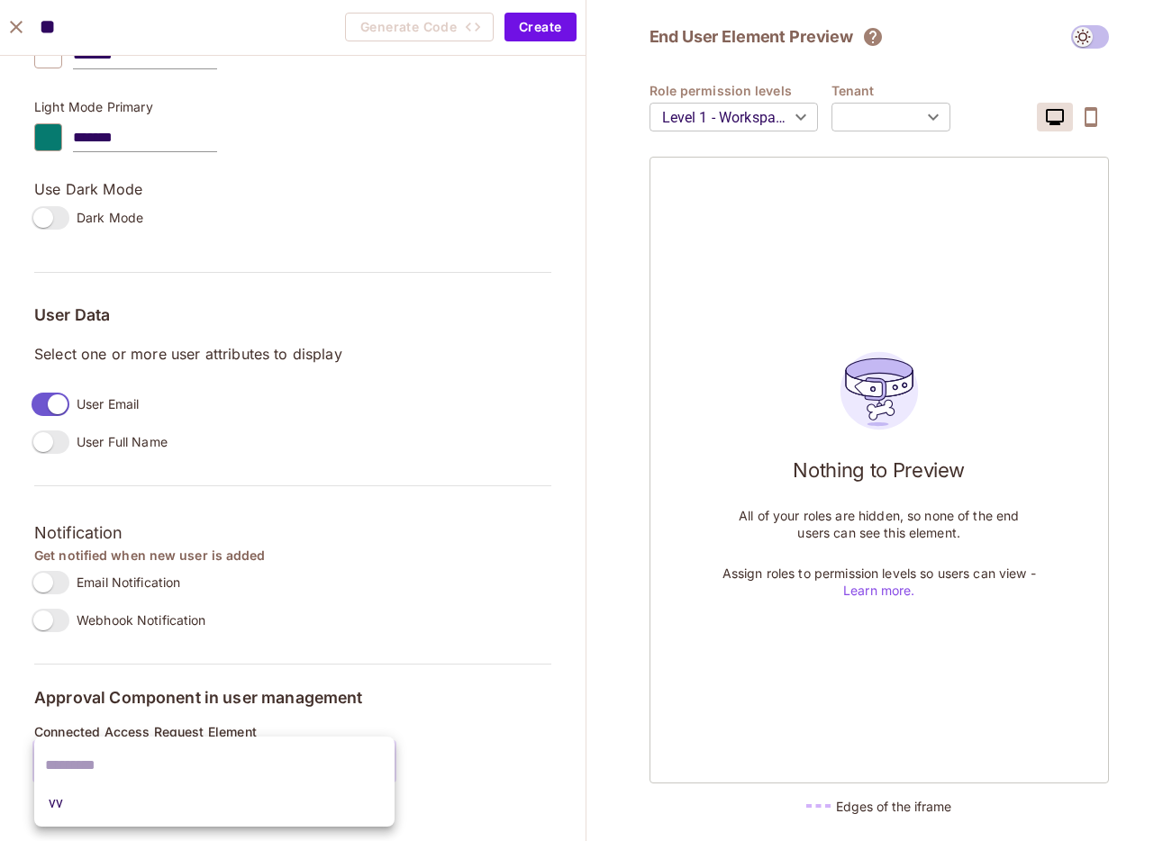
click at [147, 766] on body "O Orange Yak Projects Monitoring Settings 31231232132312 production Home Policy…" at bounding box center [586, 420] width 1172 height 841
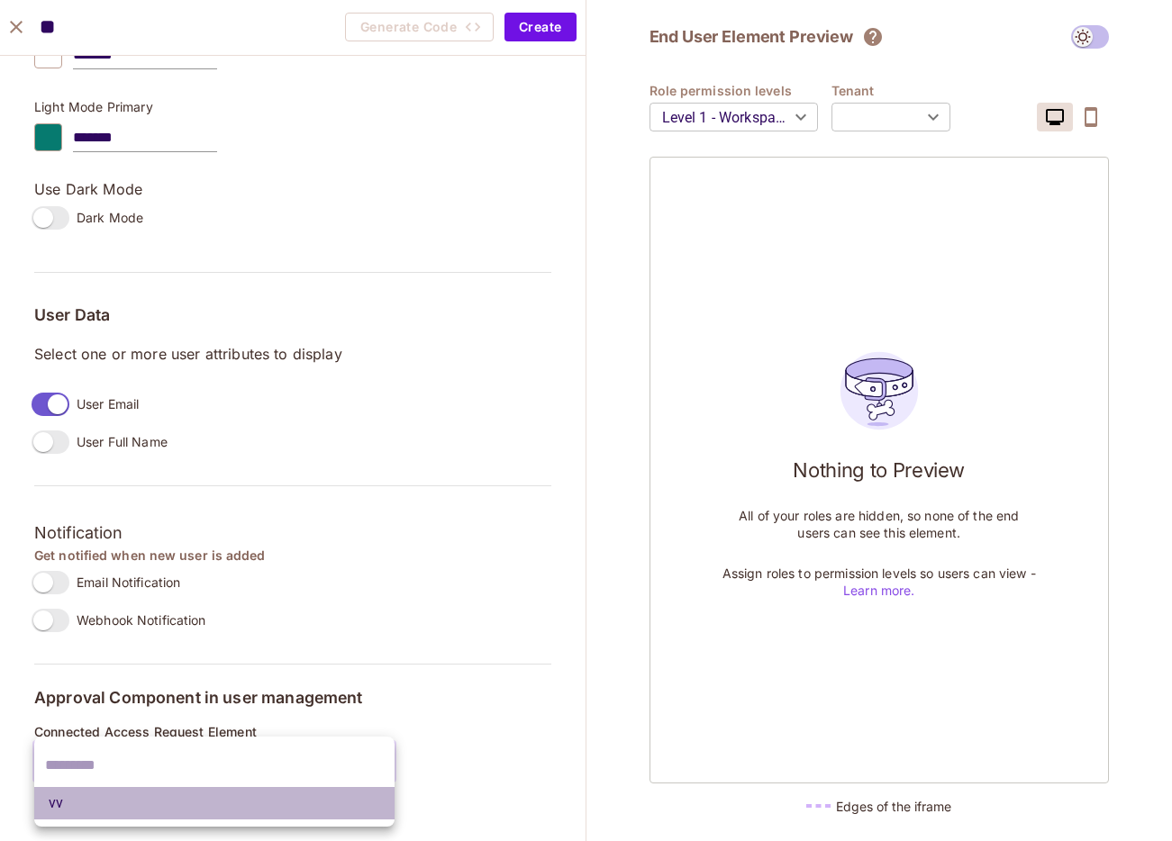
click at [122, 799] on li "vv" at bounding box center [214, 803] width 360 height 32
type input "**********"
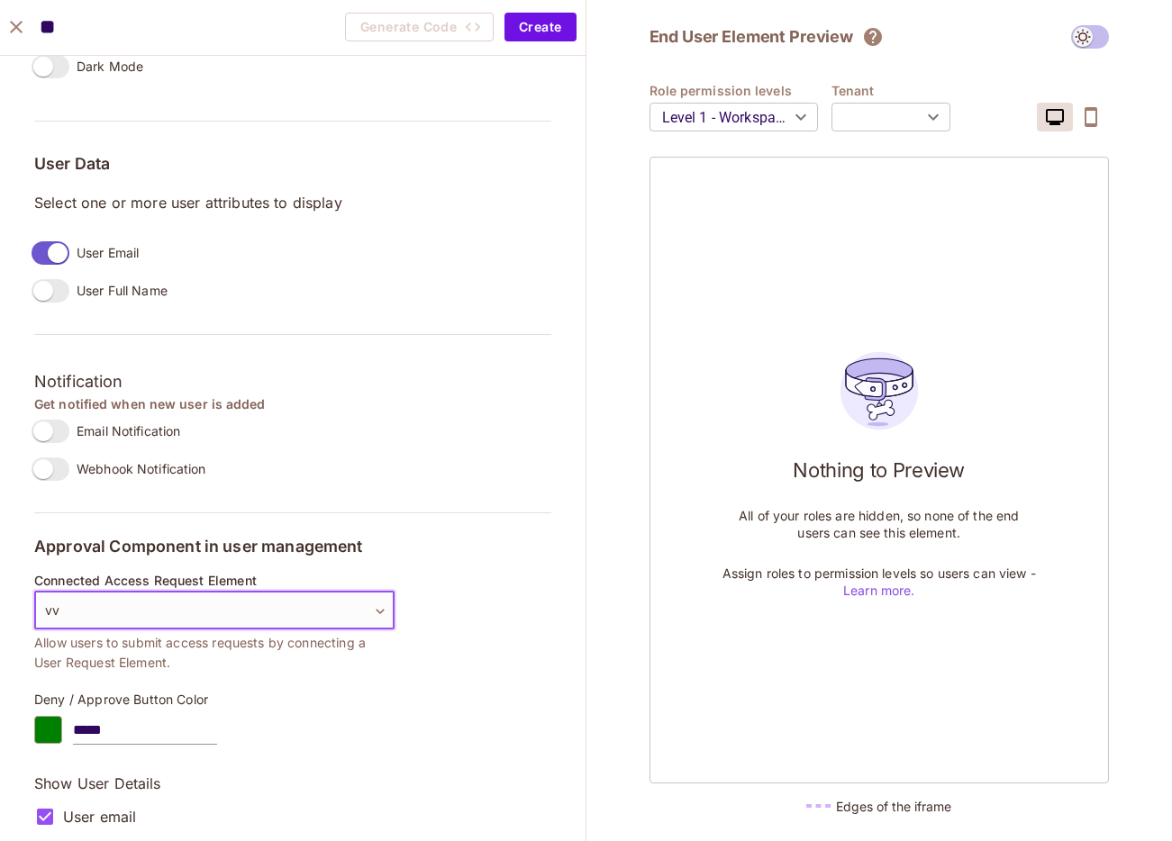
scroll to position [1417, 0]
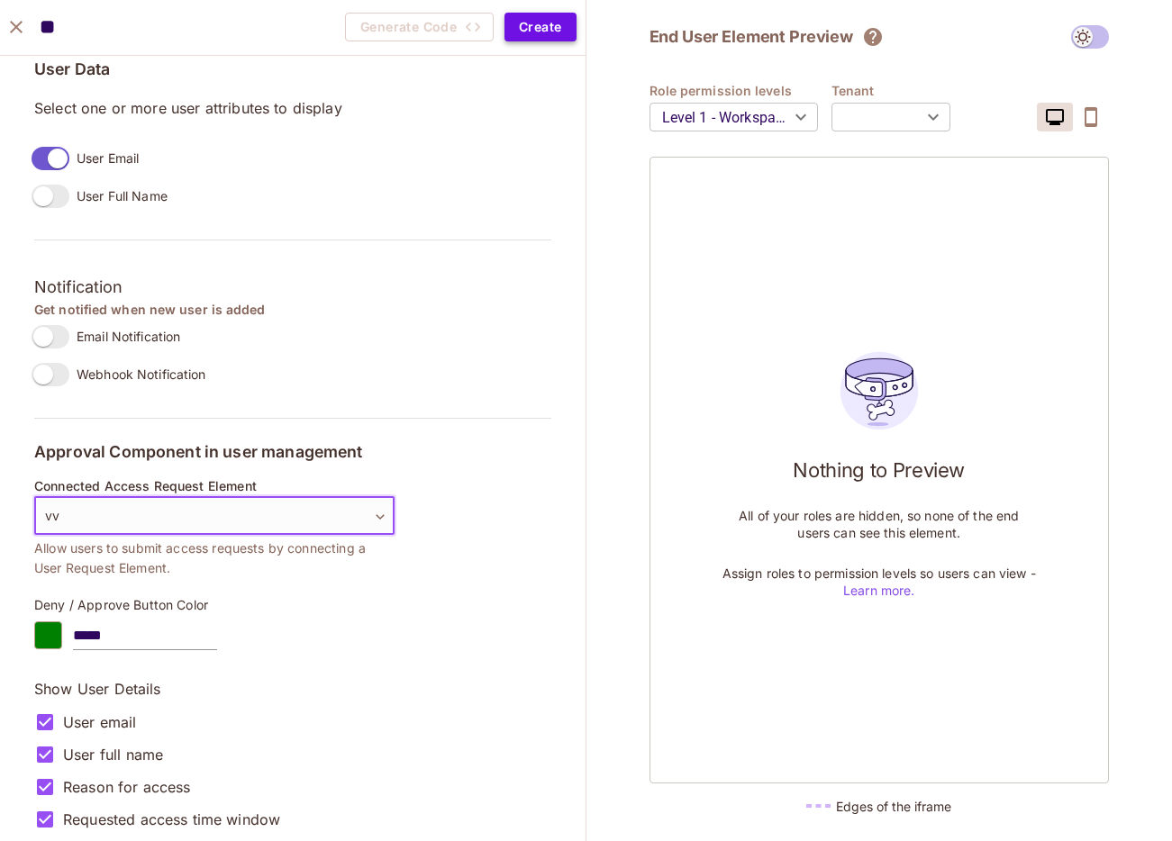
click at [555, 16] on button "Create" at bounding box center [539, 27] width 71 height 29
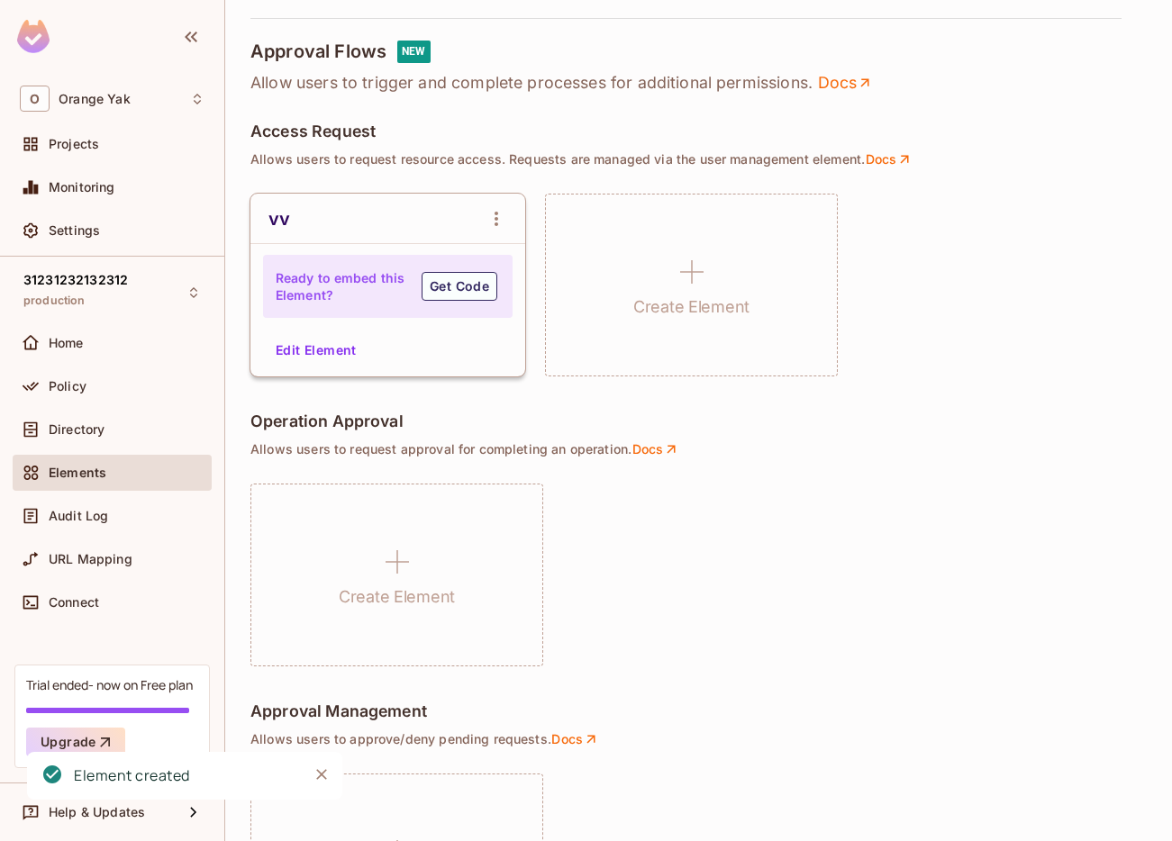
scroll to position [1055, 0]
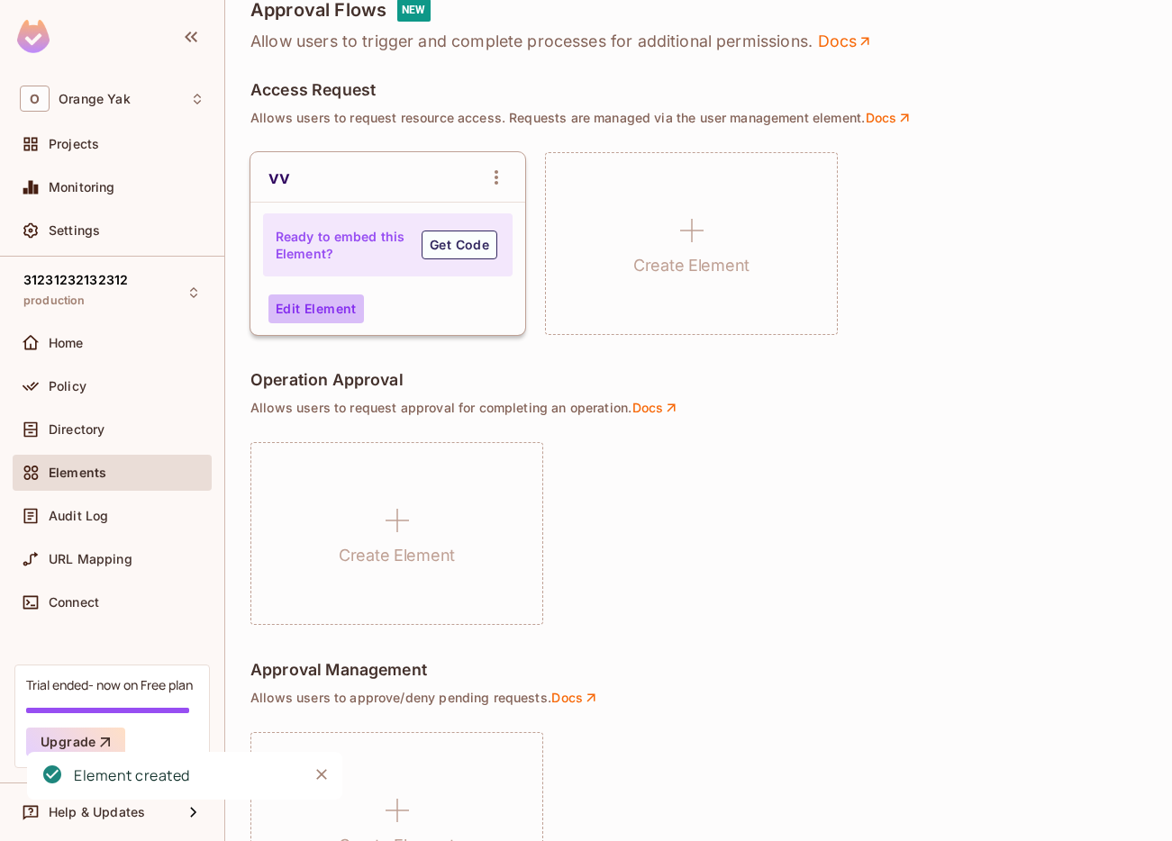
click at [326, 302] on button "Edit Element" at bounding box center [315, 309] width 95 height 29
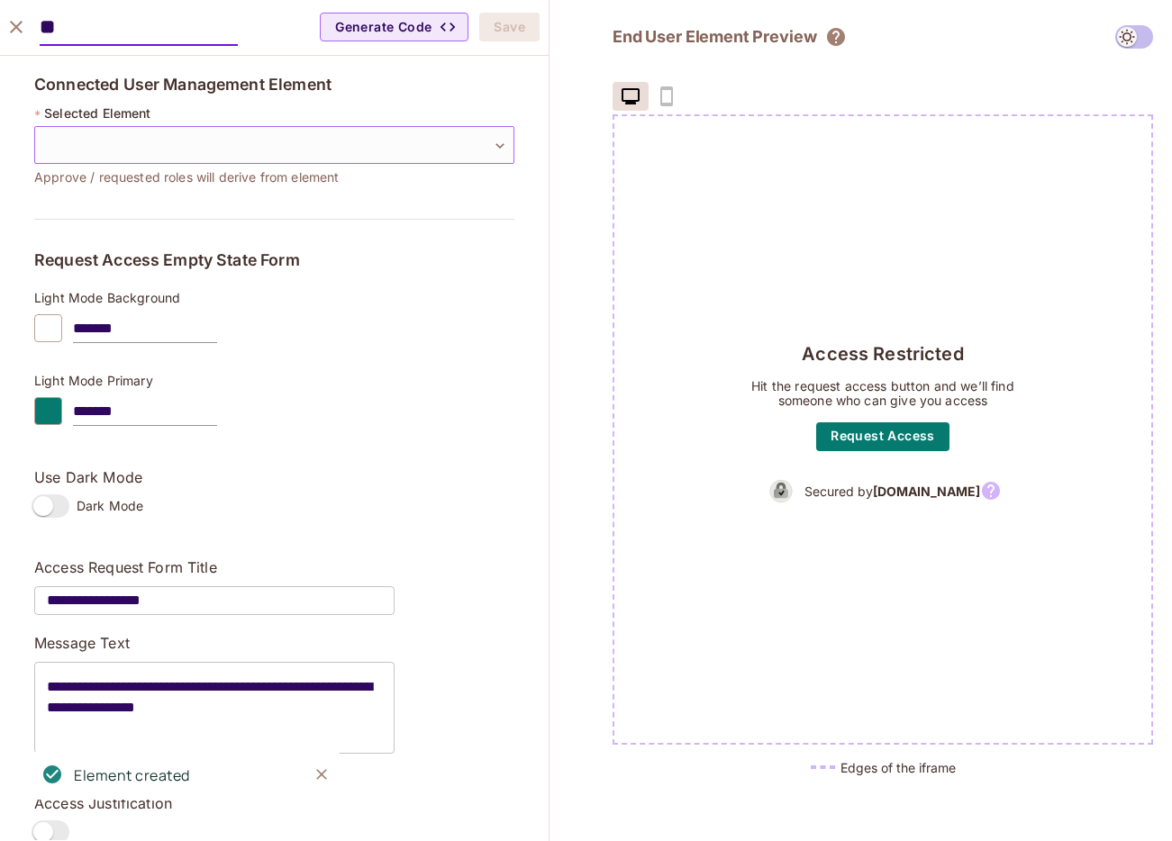
click at [227, 145] on body "O Orange Yak Projects Monitoring Settings 31231232132312 production Home Policy…" at bounding box center [586, 420] width 1172 height 841
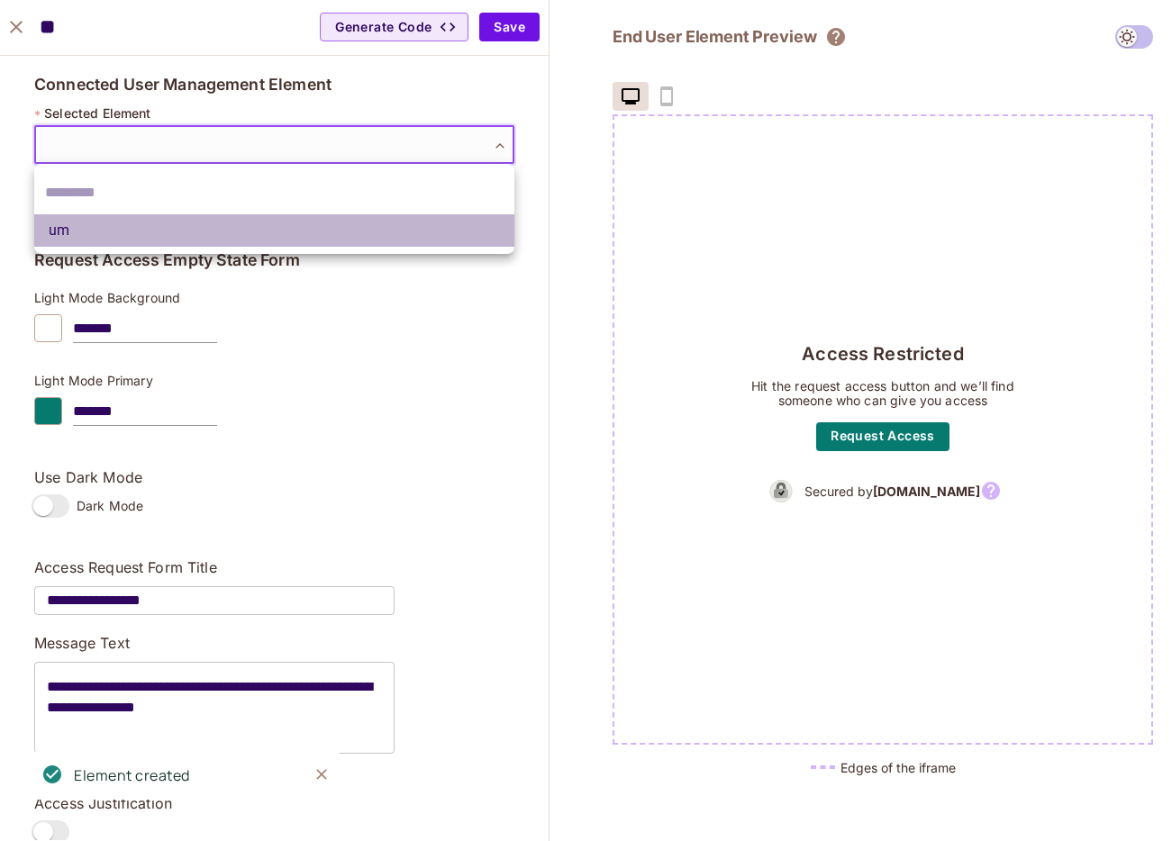
click at [183, 224] on li "um" at bounding box center [274, 230] width 480 height 32
type input "**********"
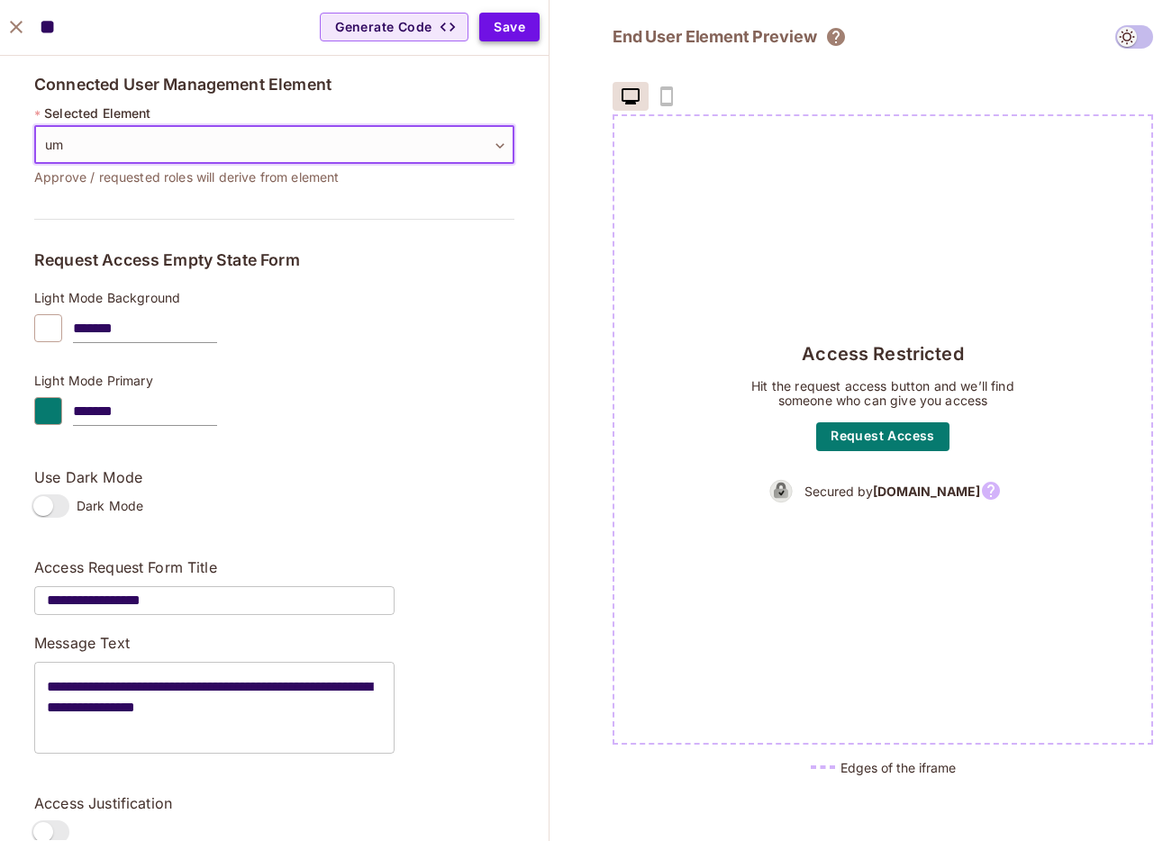
click at [519, 20] on button "Save" at bounding box center [509, 27] width 60 height 29
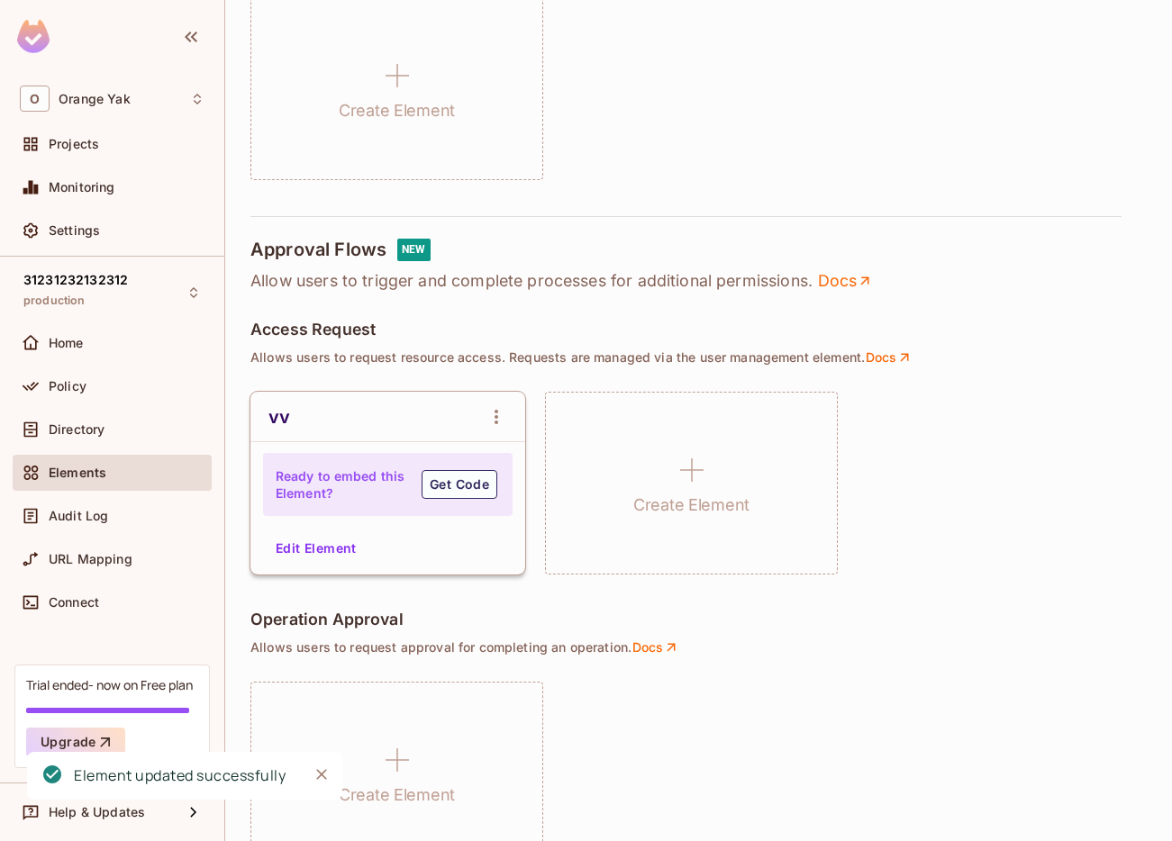
scroll to position [813, 0]
click at [501, 413] on icon "open Menu" at bounding box center [496, 419] width 22 height 22
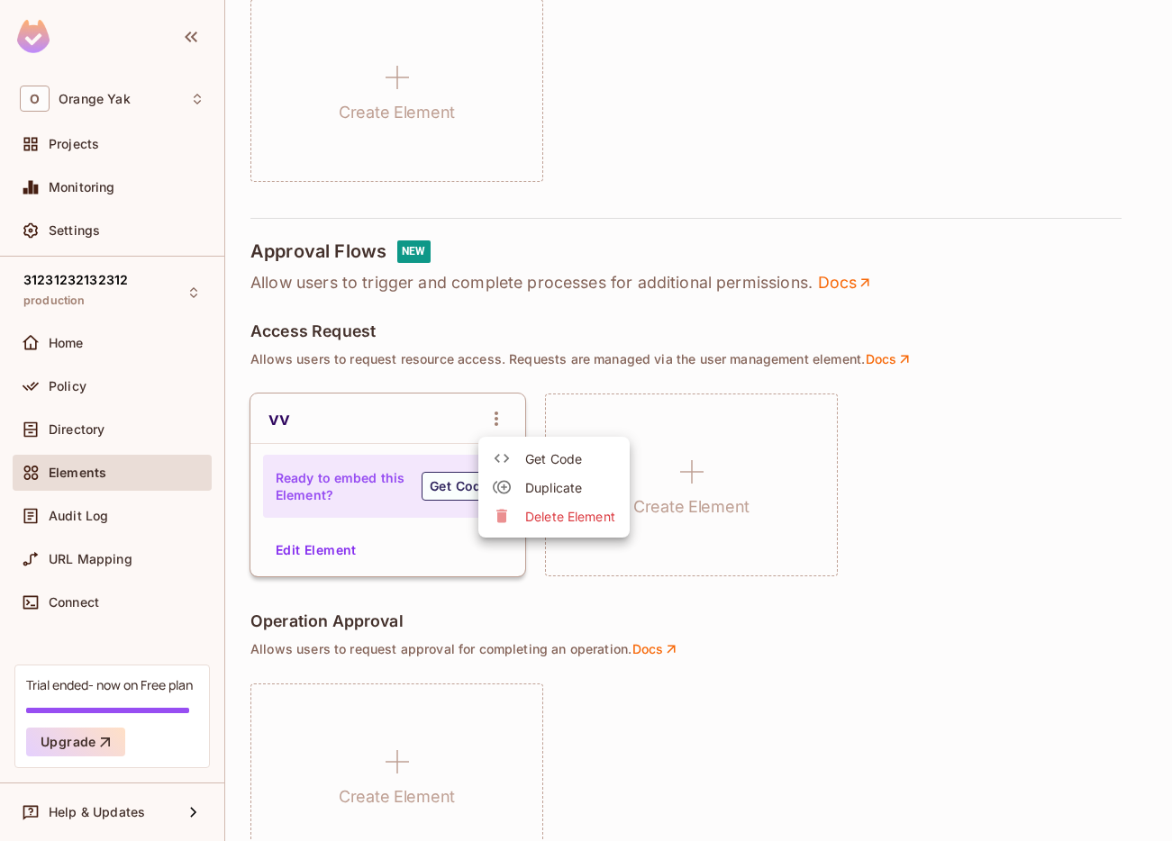
click at [557, 510] on span "Delete Element" at bounding box center [570, 516] width 90 height 17
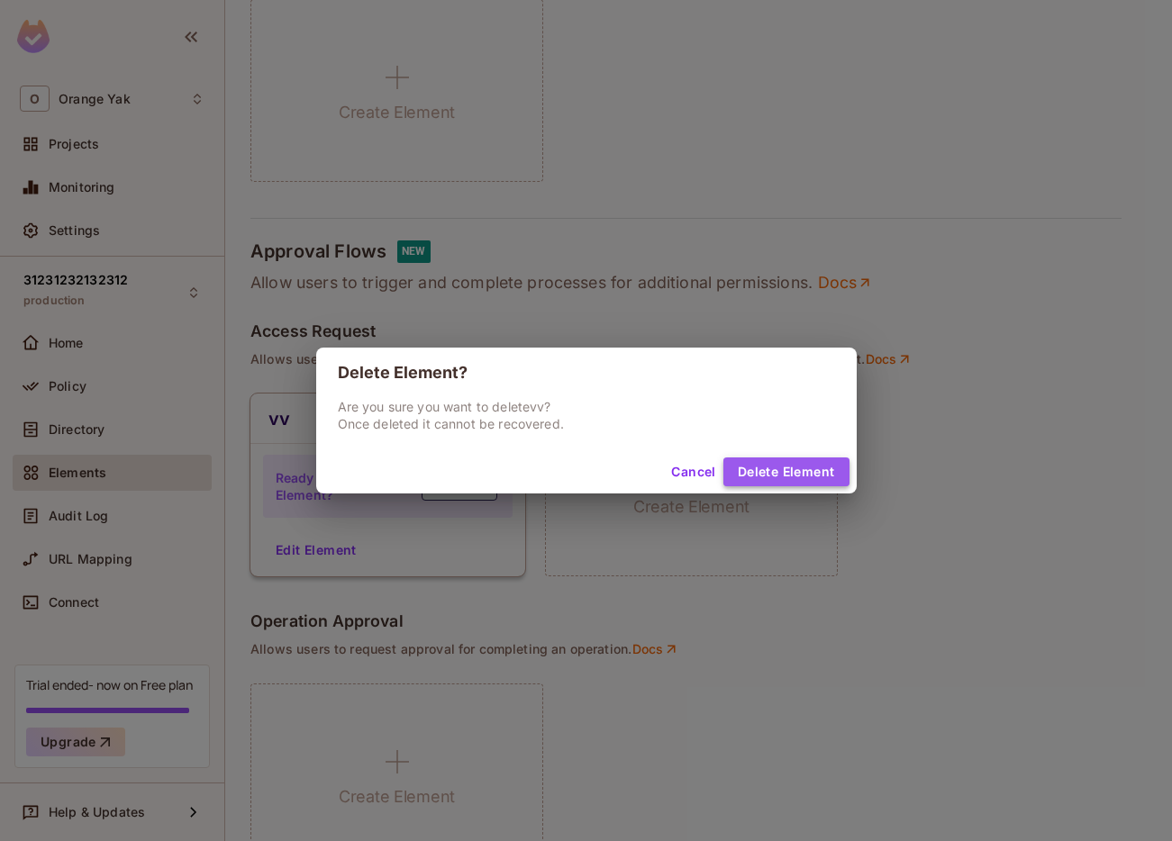
click at [780, 478] on button "Delete Element" at bounding box center [786, 472] width 126 height 29
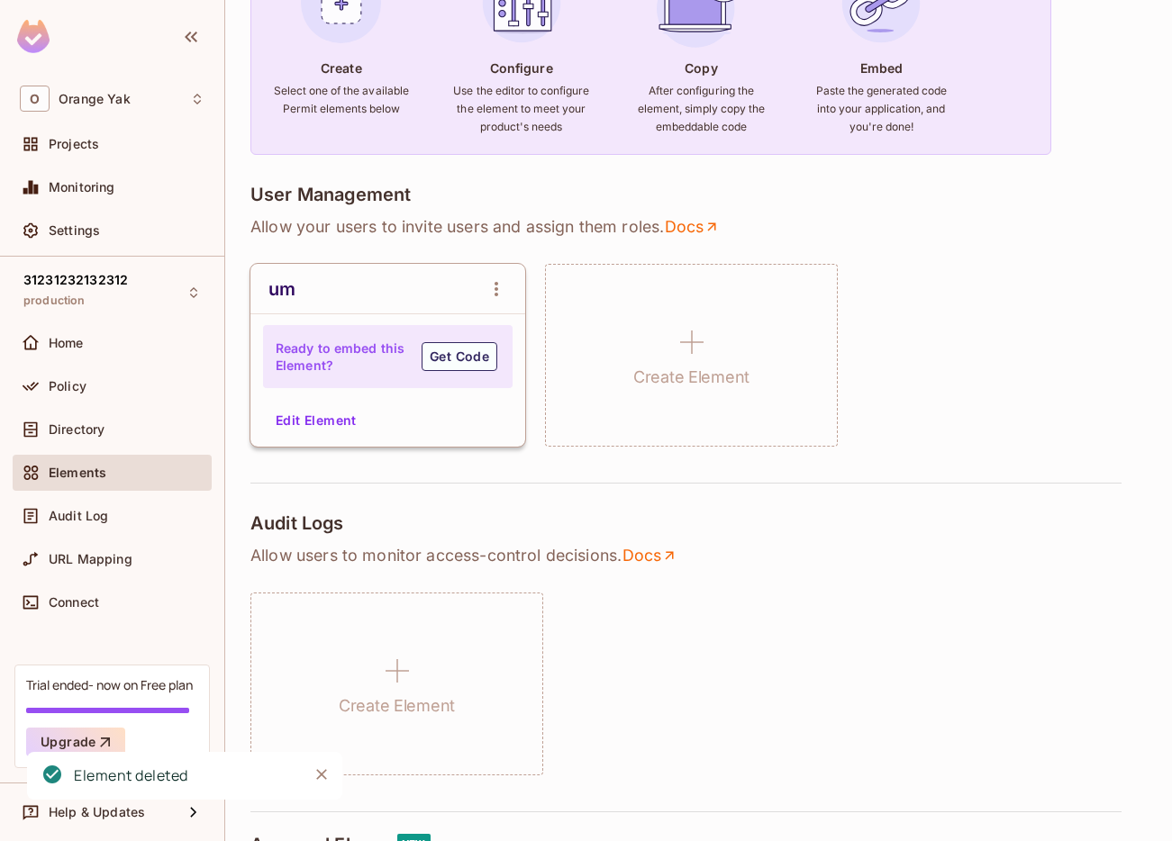
scroll to position [0, 0]
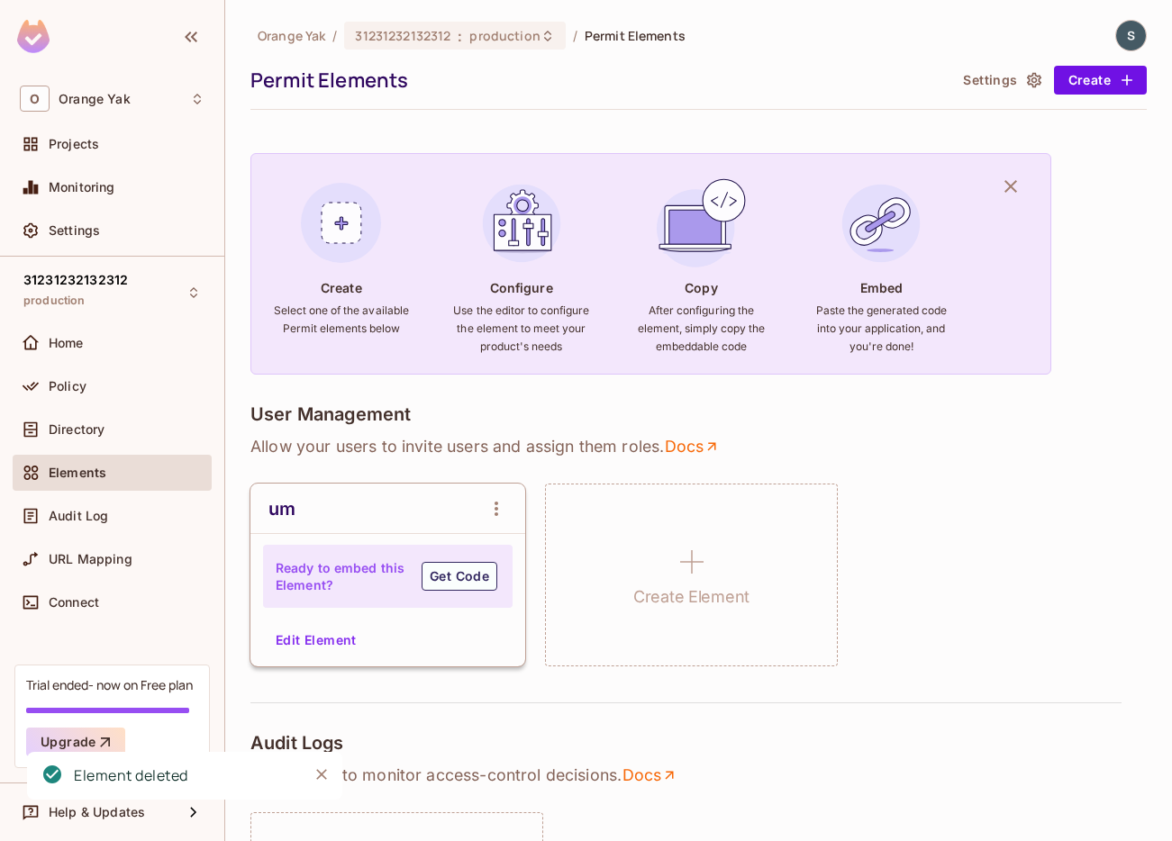
click at [488, 509] on icon "open Menu" at bounding box center [496, 509] width 22 height 22
click at [317, 630] on div at bounding box center [586, 420] width 1172 height 841
click at [311, 639] on button "Edit Element" at bounding box center [315, 640] width 95 height 29
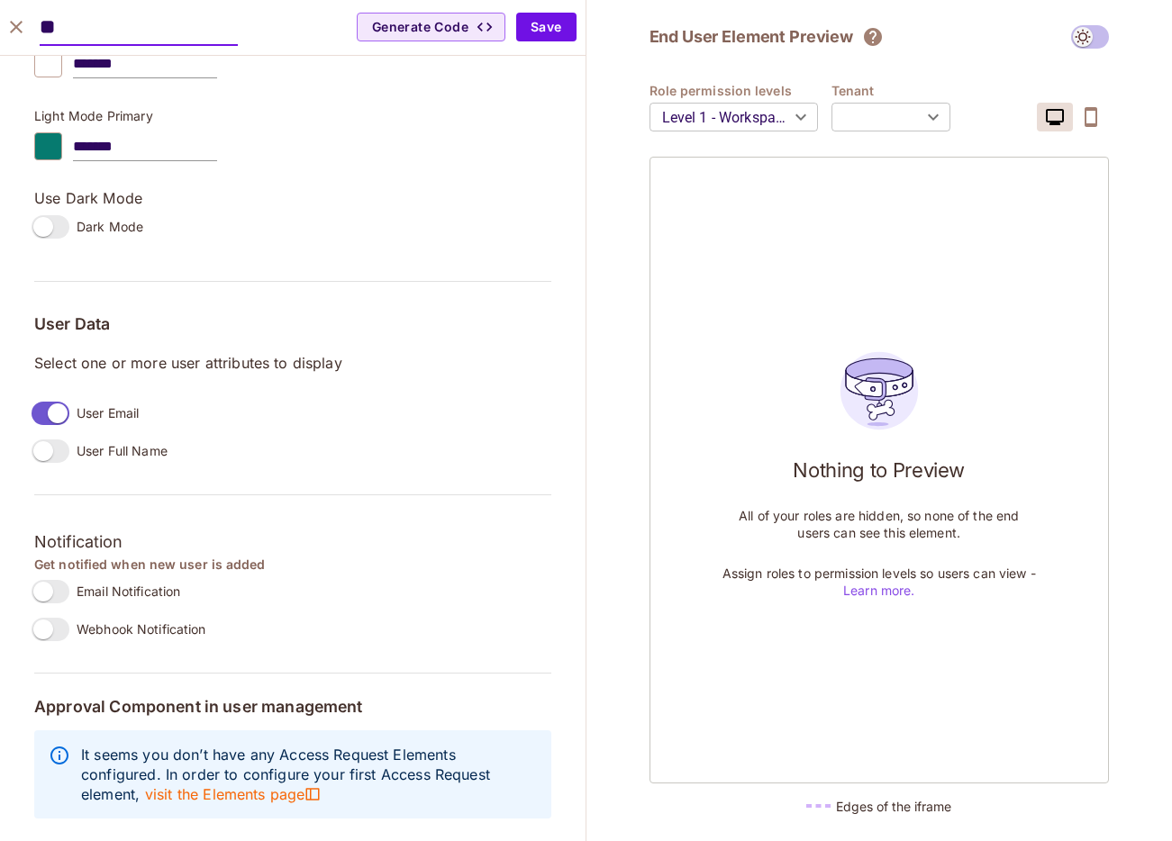
scroll to position [1167, 0]
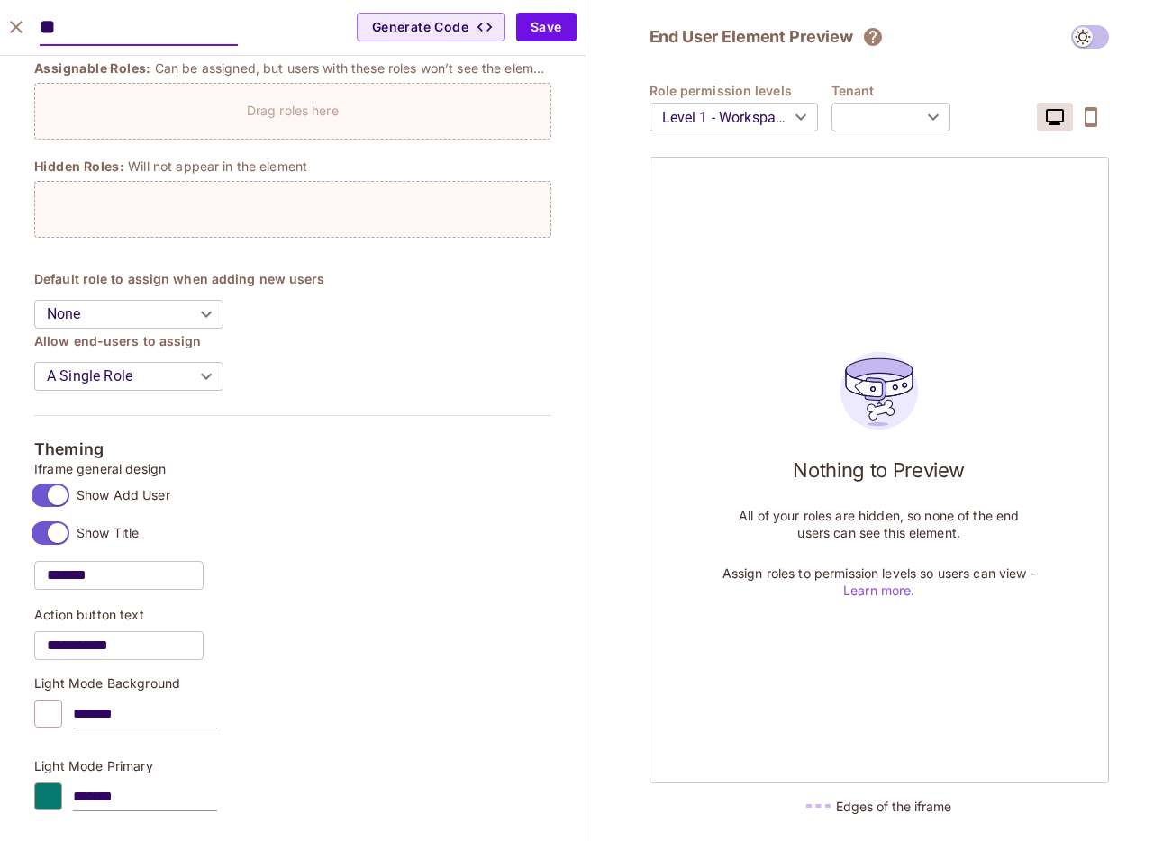
click at [13, 30] on icon "close" at bounding box center [16, 27] width 13 height 13
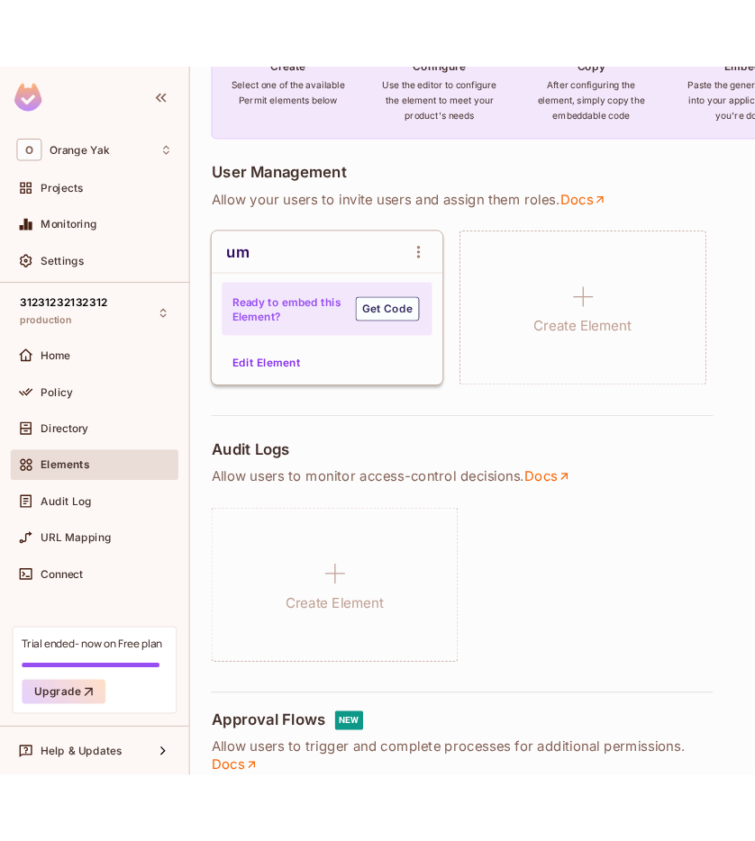
scroll to position [311, 0]
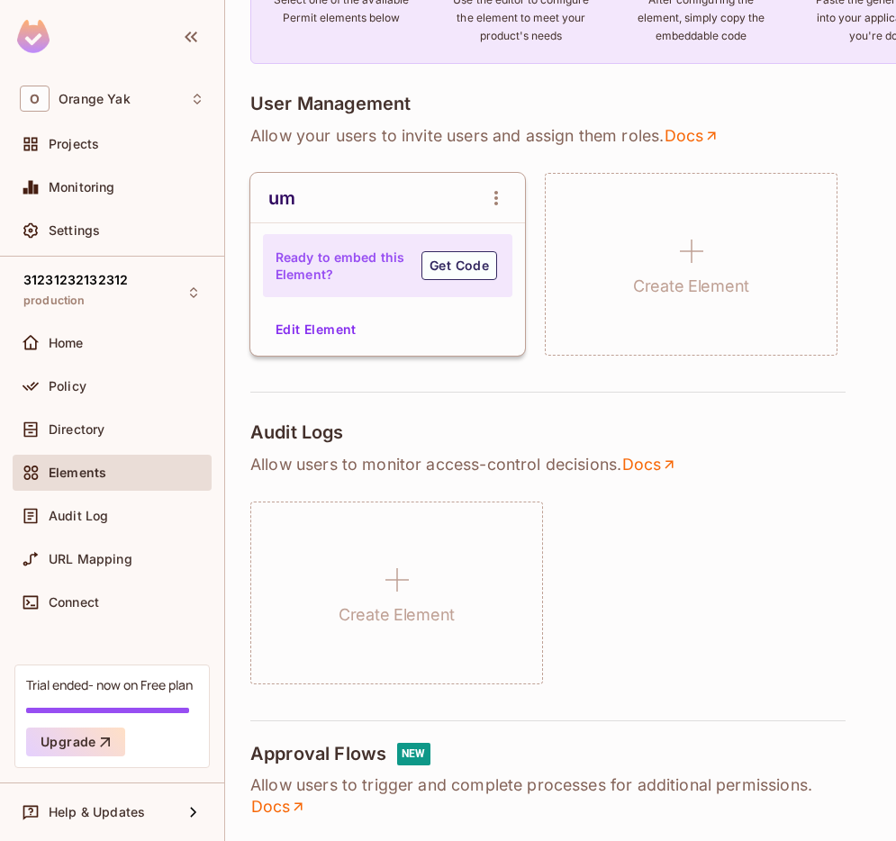
click at [490, 204] on icon "open Menu" at bounding box center [496, 198] width 22 height 22
click at [549, 304] on span "Delete Element" at bounding box center [570, 295] width 90 height 17
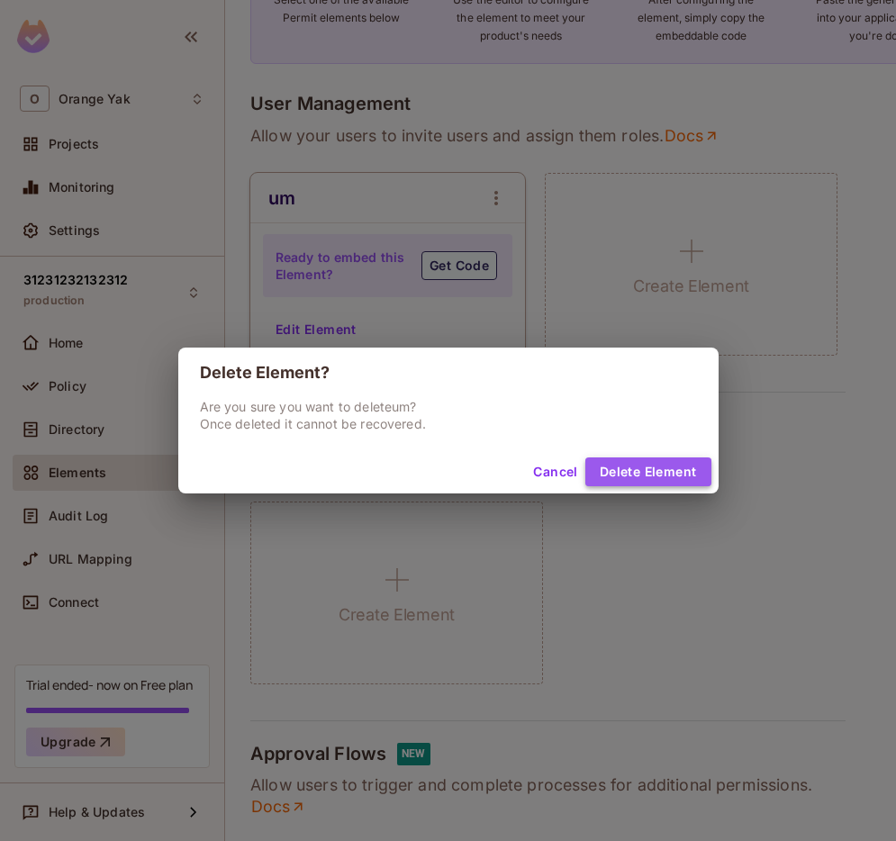
click at [684, 471] on button "Delete Element" at bounding box center [648, 472] width 126 height 29
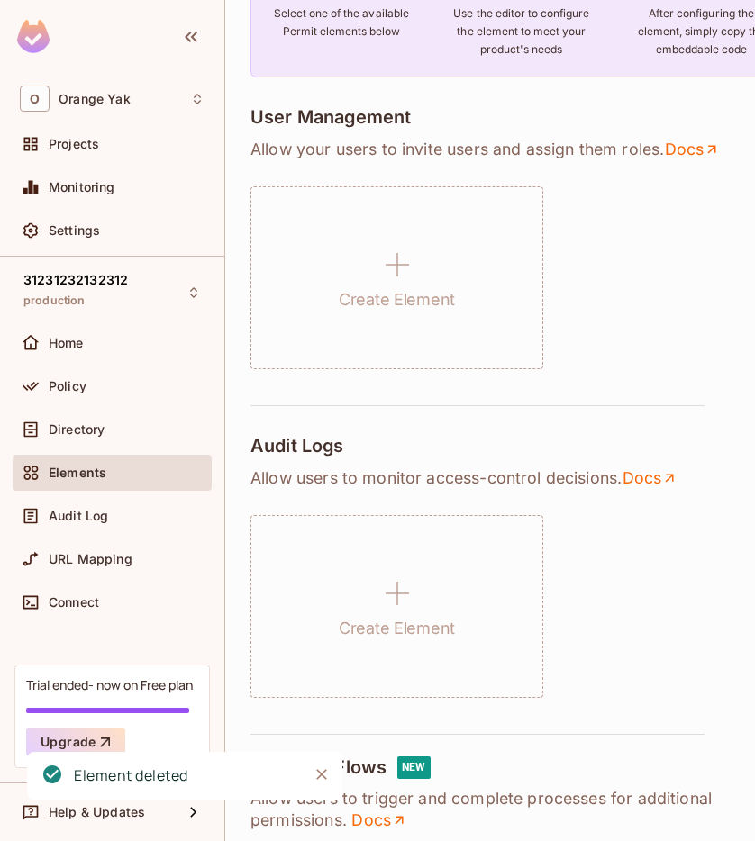
scroll to position [324, 0]
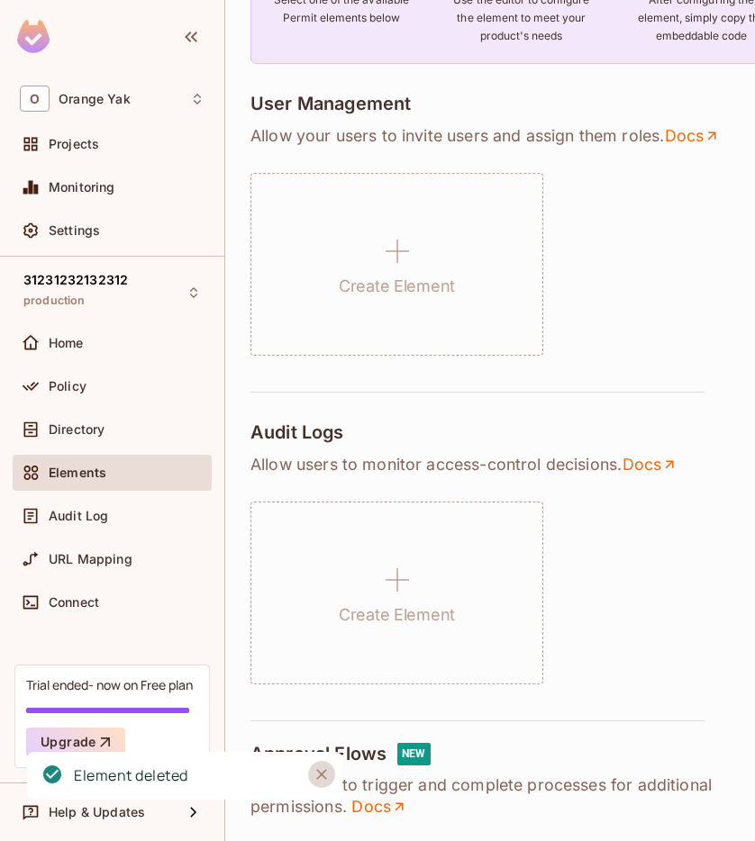
click at [317, 777] on icon "Close" at bounding box center [321, 774] width 11 height 11
